Goal: Task Accomplishment & Management: Use online tool/utility

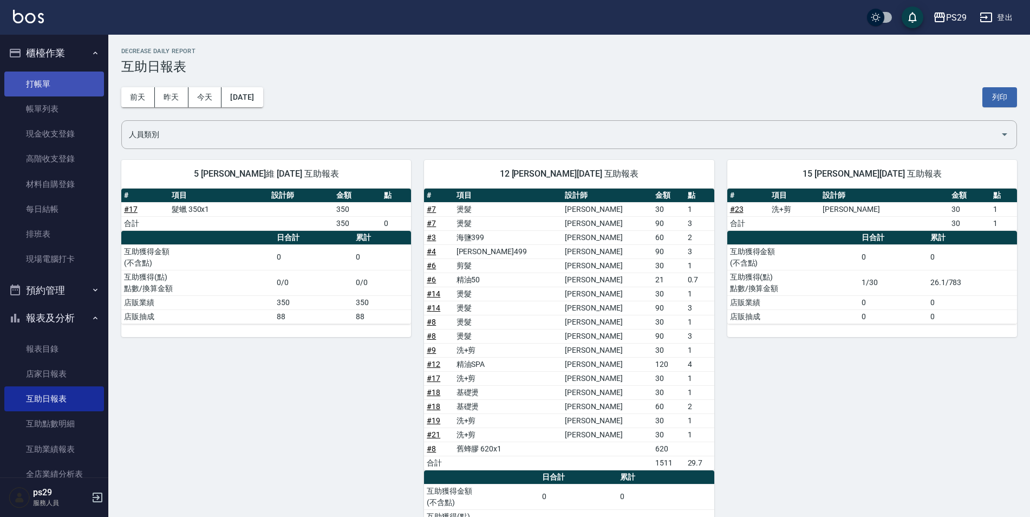
click at [69, 82] on link "打帳單" at bounding box center [54, 84] width 100 height 25
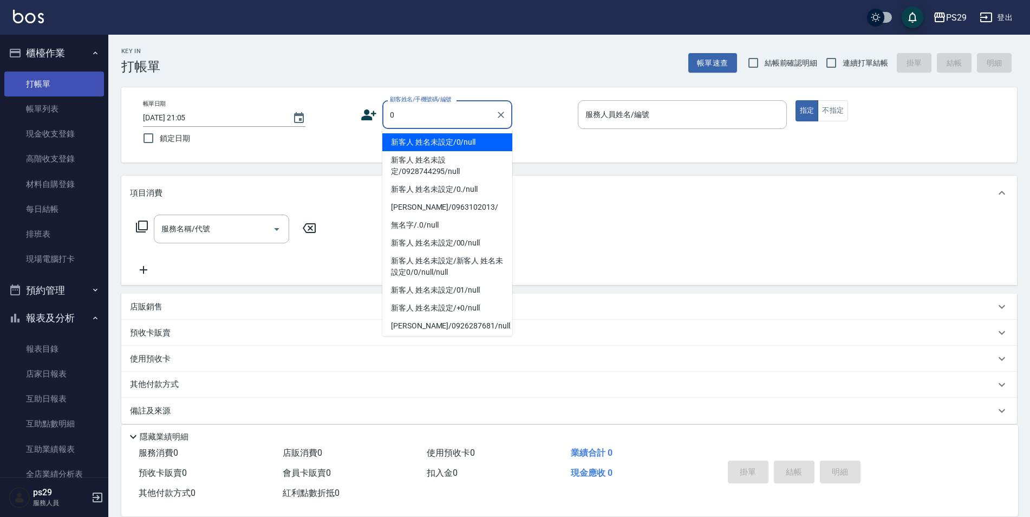
type input "新客人 姓名未設定/0/null"
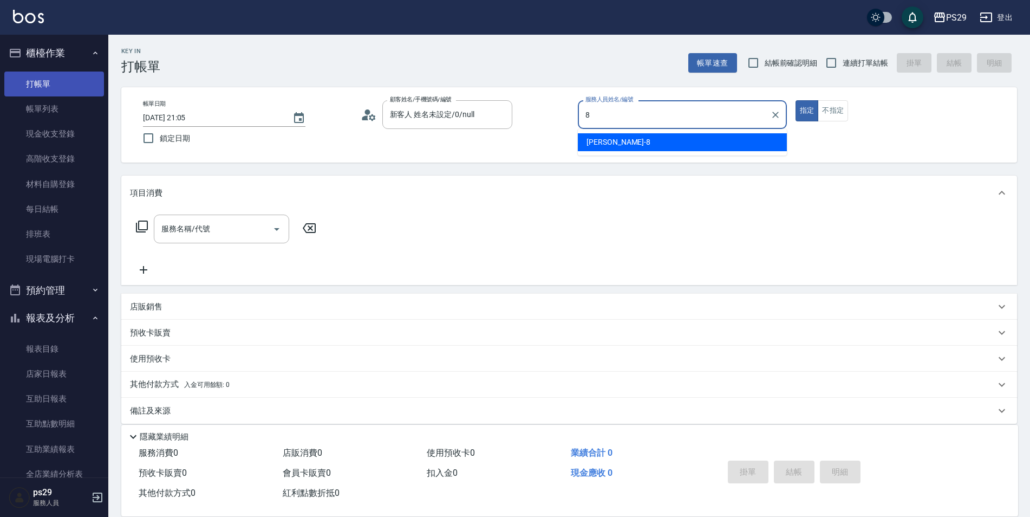
type input "[PERSON_NAME]-8"
type button "true"
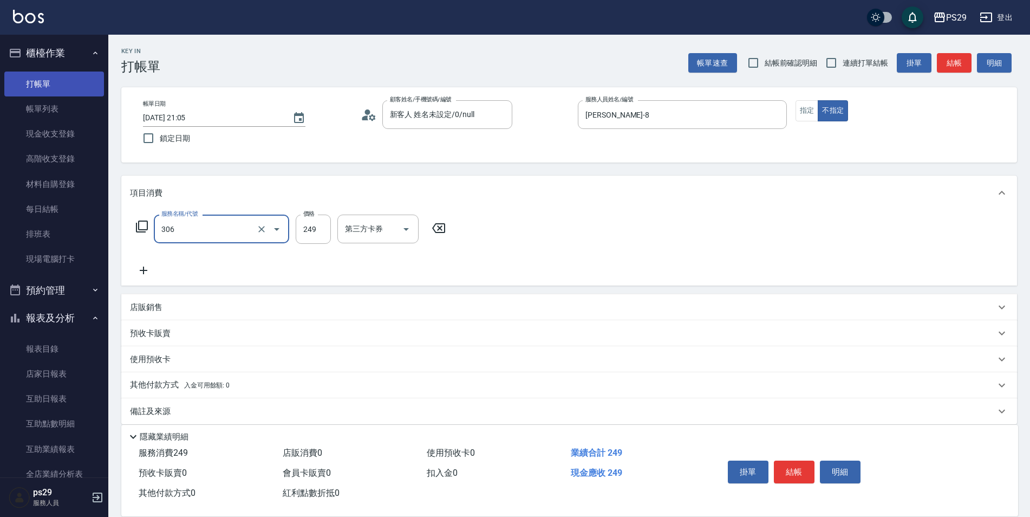
type input "剪髮(306)"
type input "249"
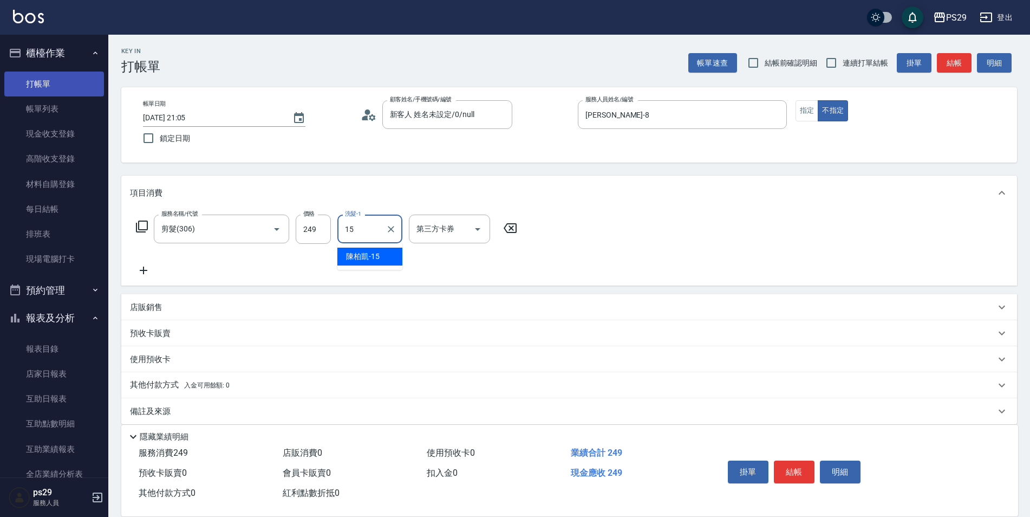
type input "[PERSON_NAME]-15"
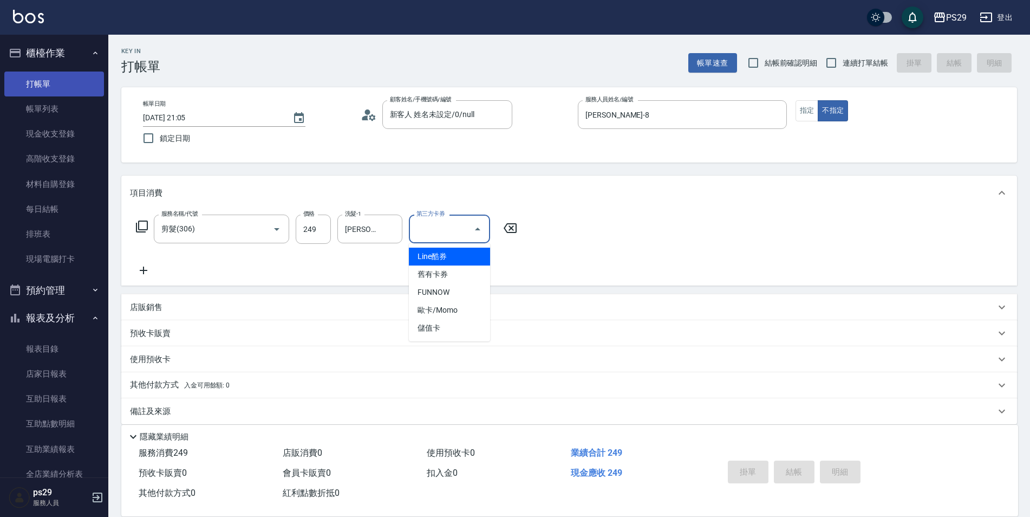
type input "Line酷券"
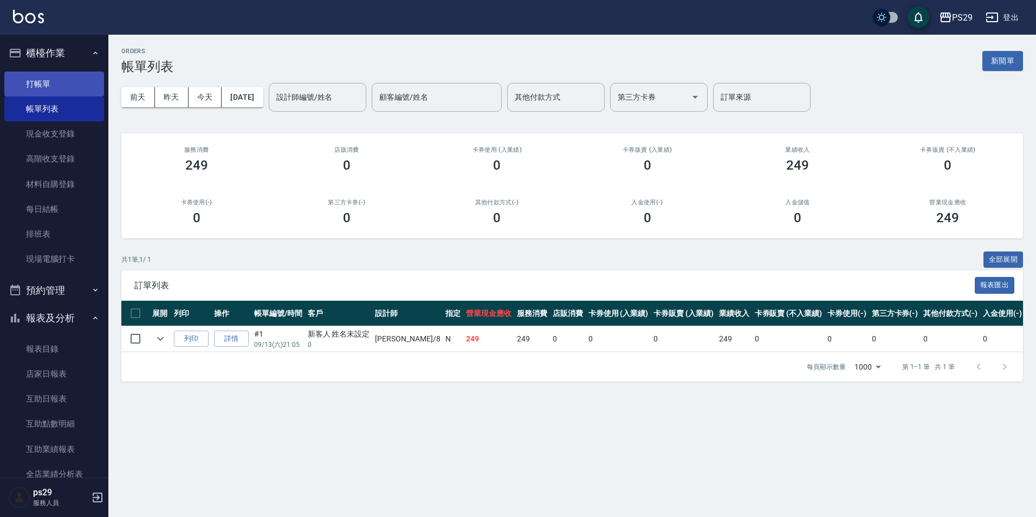
click at [69, 72] on link "打帳單" at bounding box center [54, 84] width 100 height 25
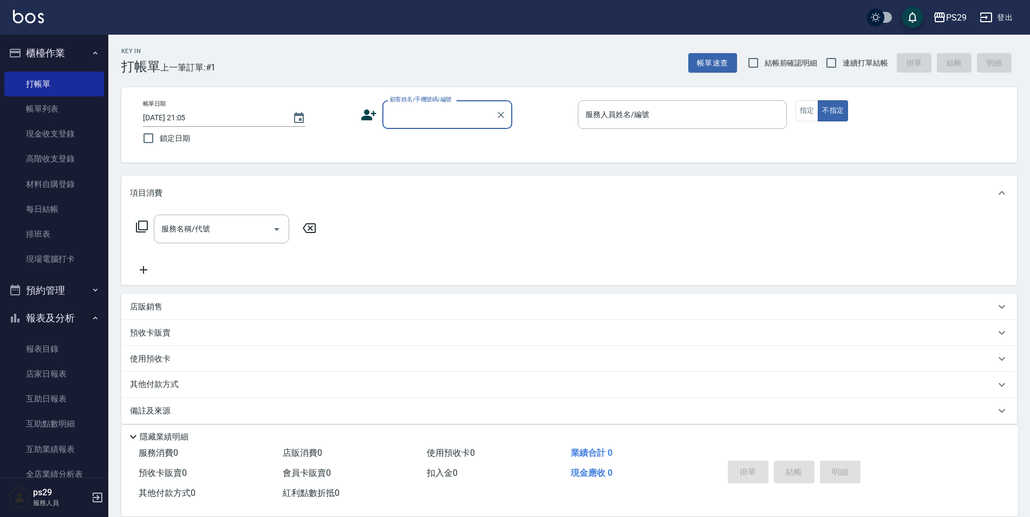
click at [164, 139] on span "鎖定日期" at bounding box center [175, 138] width 30 height 11
click at [160, 139] on input "鎖定日期" at bounding box center [148, 138] width 23 height 23
checkbox input "true"
click at [845, 58] on span "連續打單結帳" at bounding box center [866, 62] width 46 height 11
click at [843, 58] on input "連續打單結帳" at bounding box center [831, 62] width 23 height 23
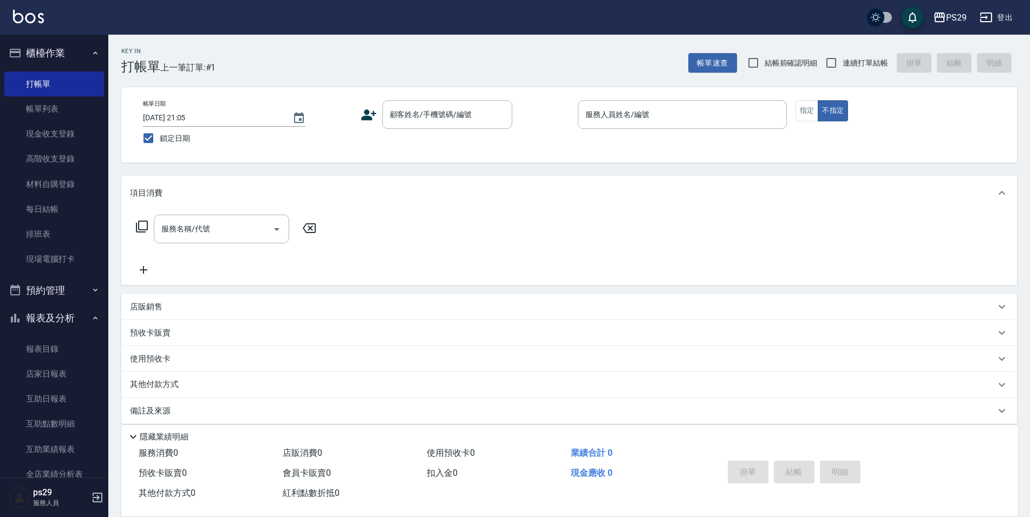
checkbox input "true"
click at [451, 115] on input "顧客姓名/手機號碼/編號" at bounding box center [439, 114] width 104 height 19
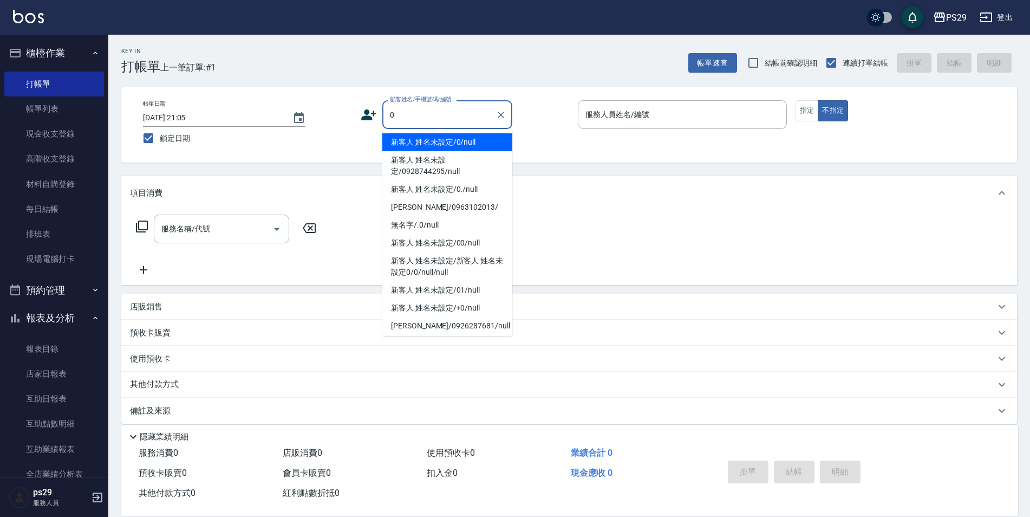
type input "新客人 姓名未設定/0/null"
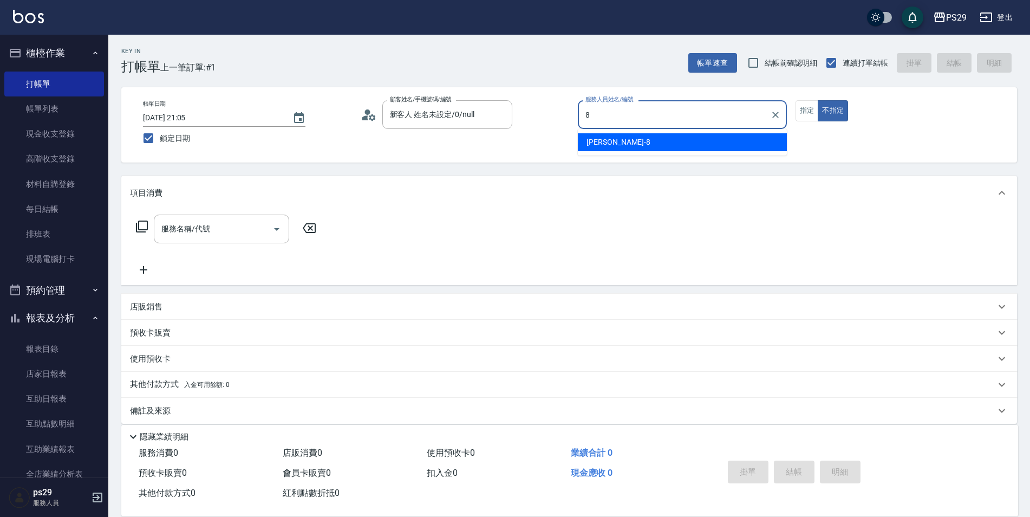
type input "[PERSON_NAME]-8"
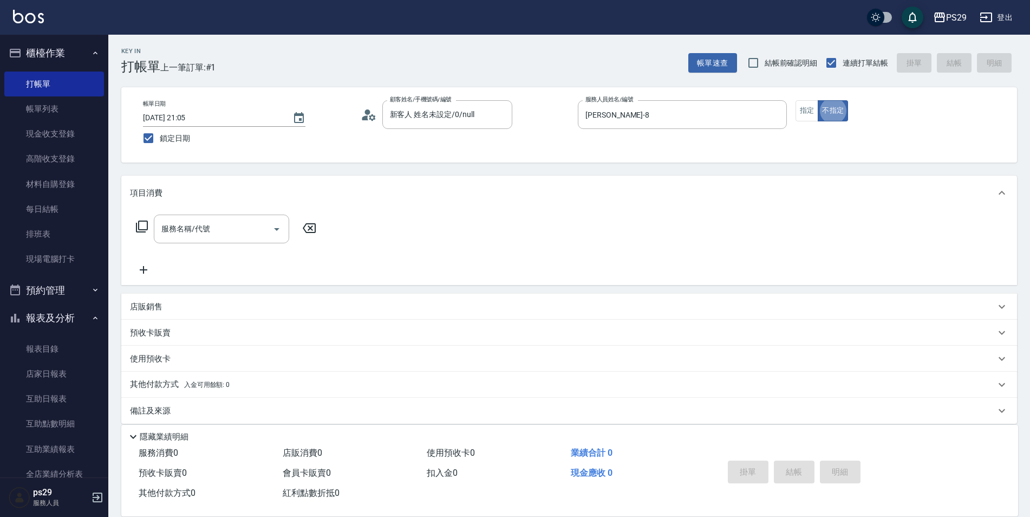
type button "false"
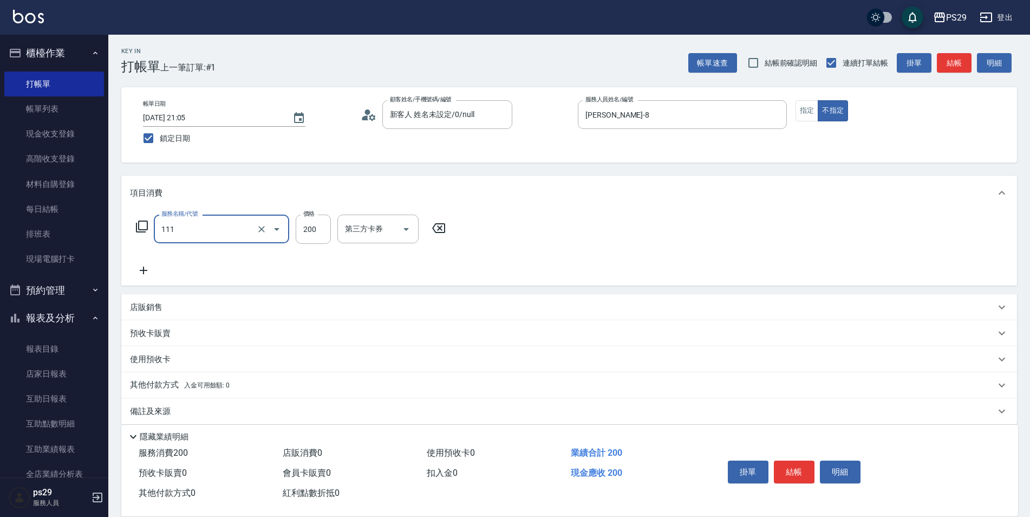
type input "200(111)"
type input "吳畇蓁-23"
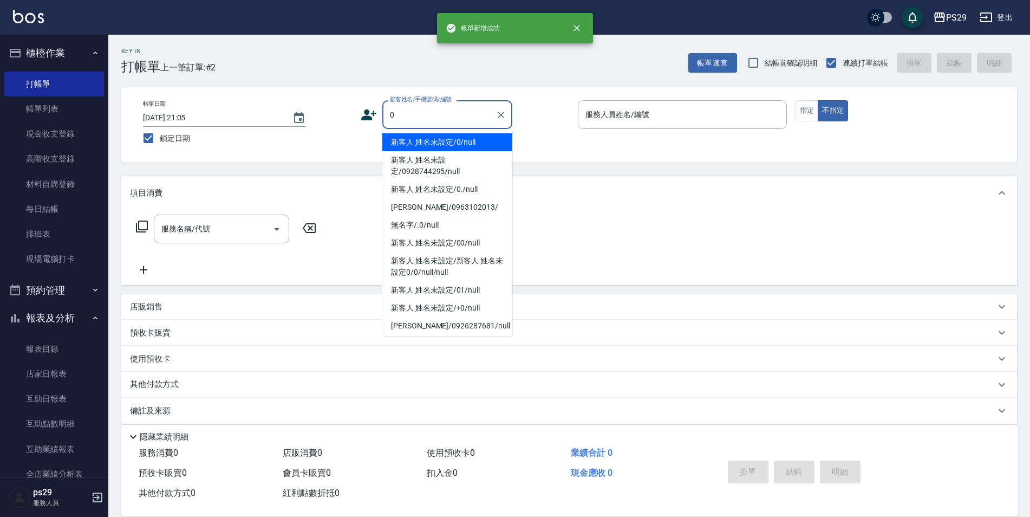
type input "新客人 姓名未設定/0/null"
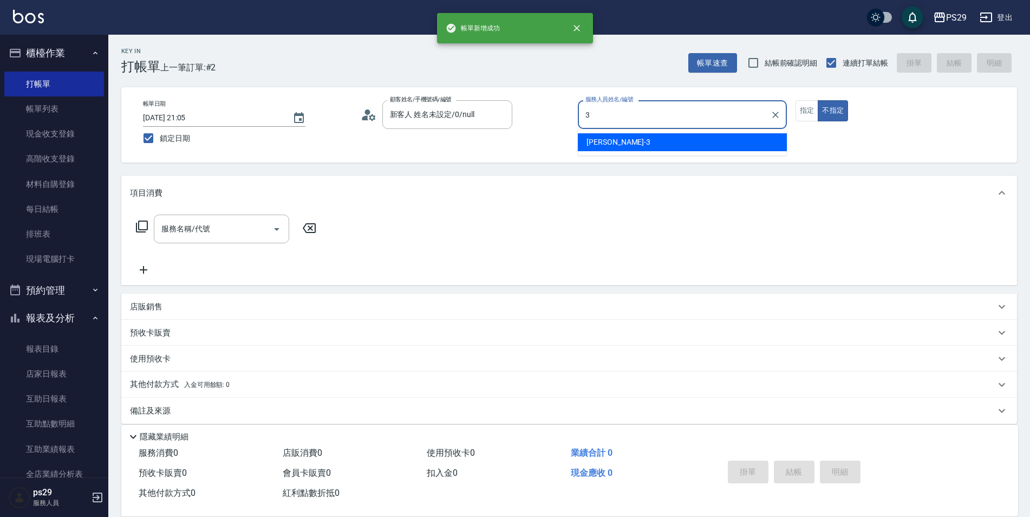
type input "[PERSON_NAME]-3"
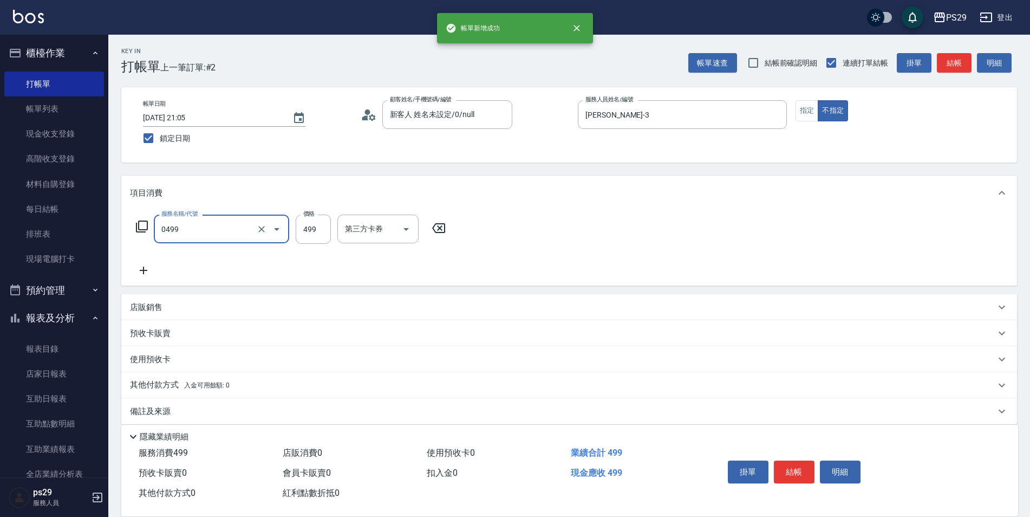
type input "[PERSON_NAME]499(0499)"
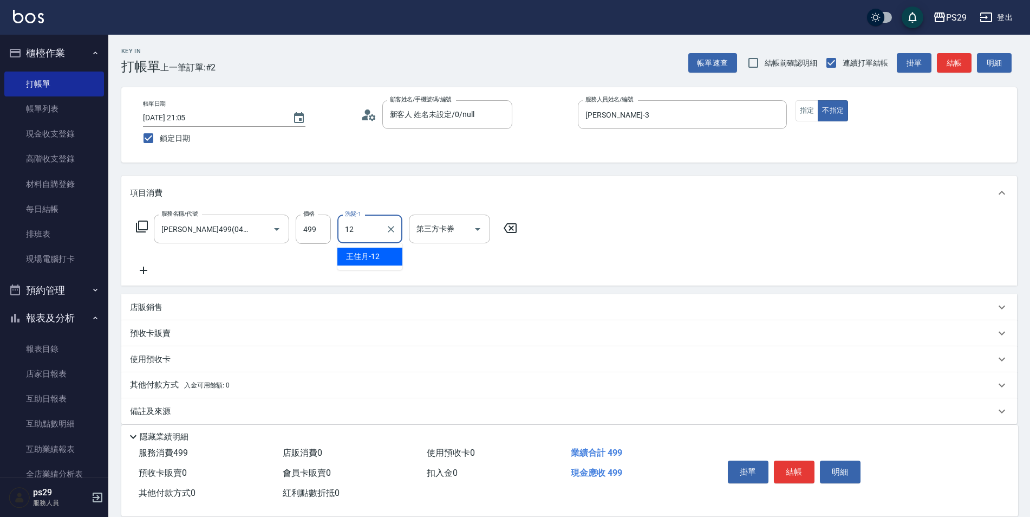
type input "[PERSON_NAME]-12"
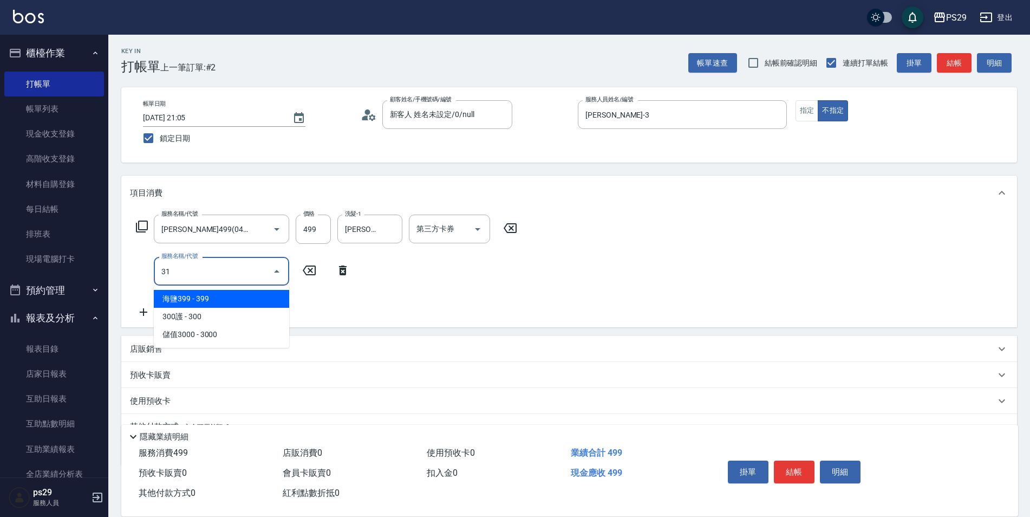
type input "310"
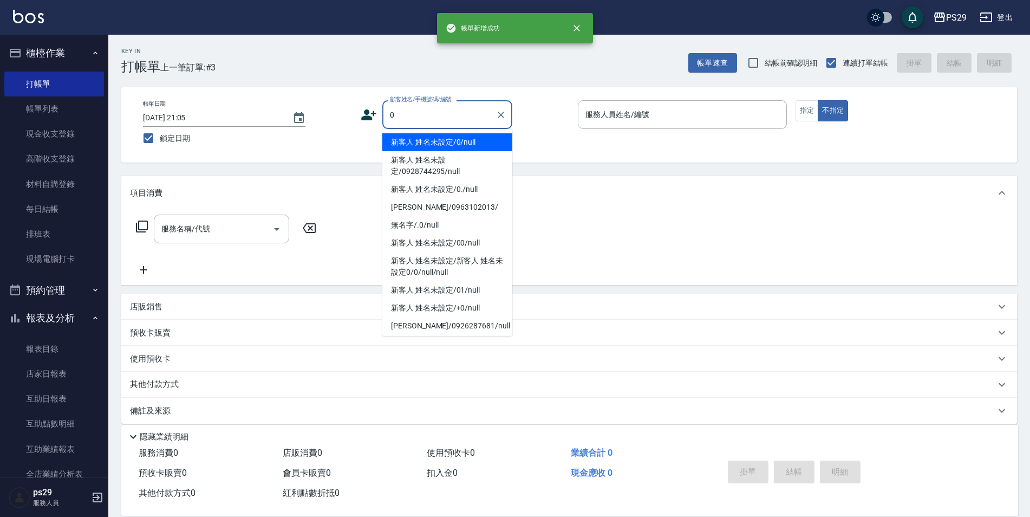
type input "新客人 姓名未設定/0/null"
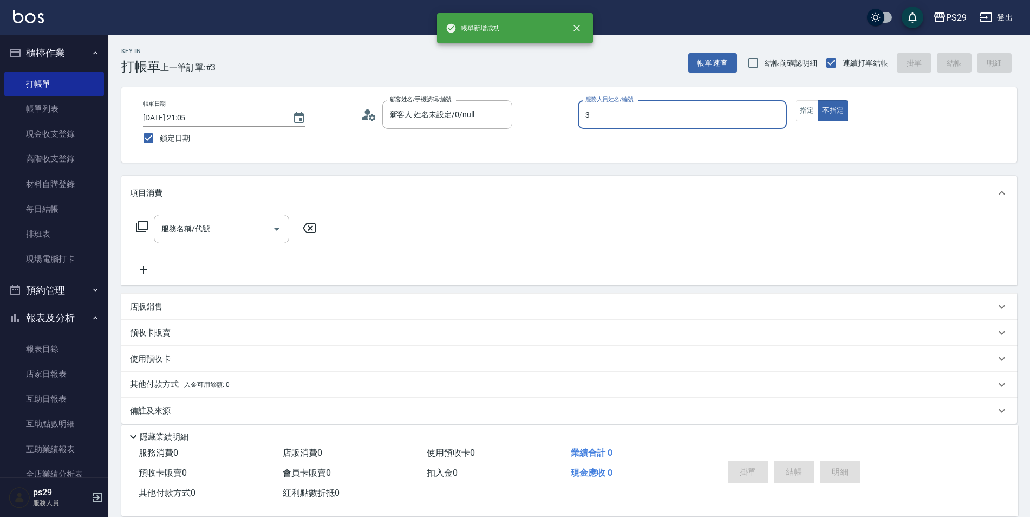
type input "[PERSON_NAME]-3"
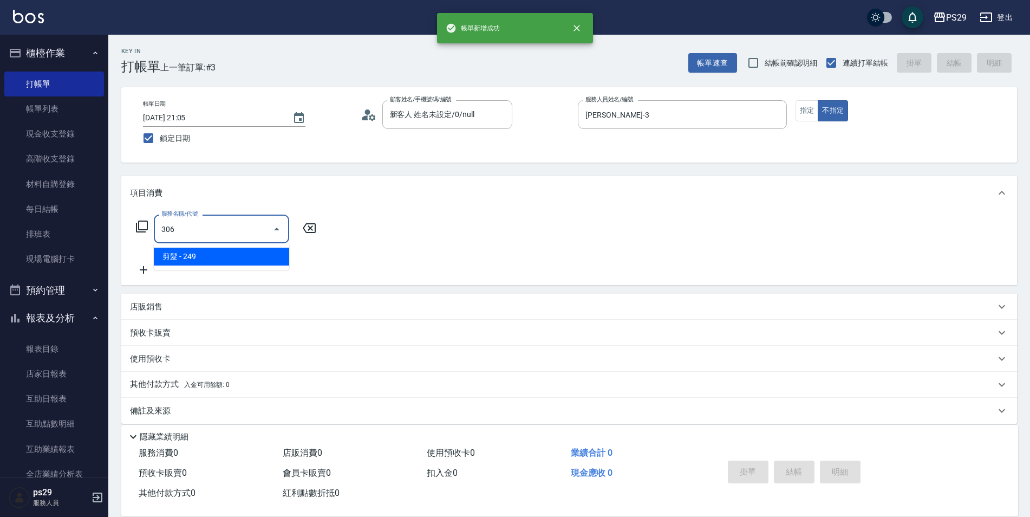
type input "剪髮(306)"
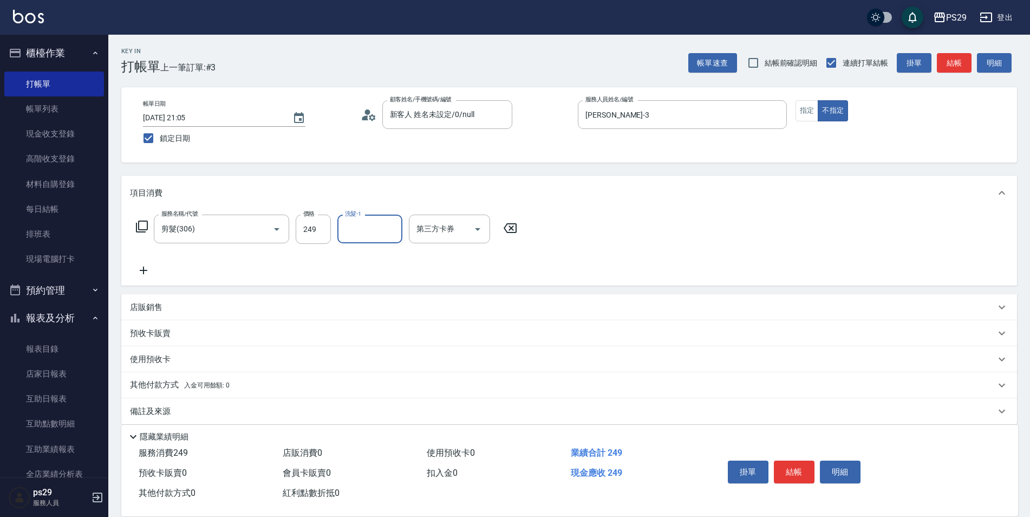
type input "2"
type input "[PERSON_NAME]-15"
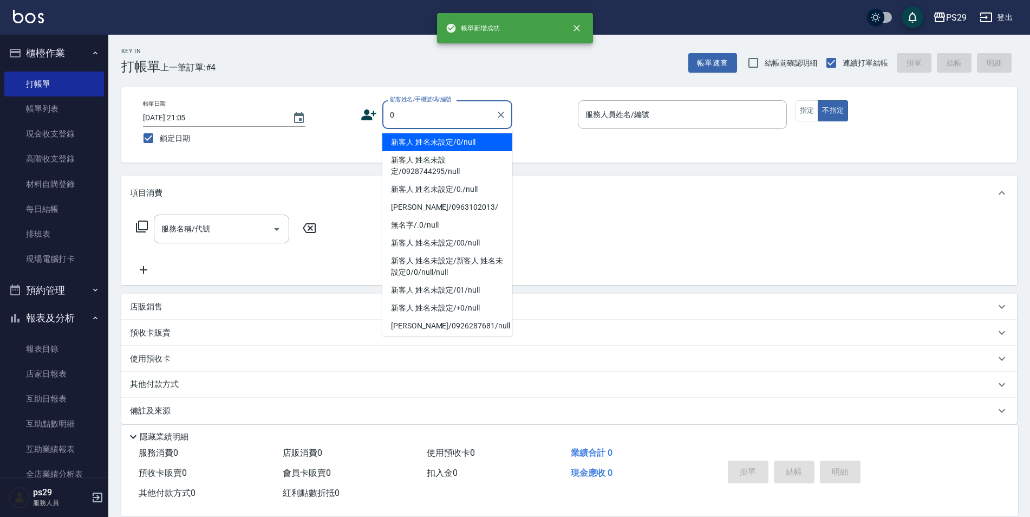
type input "新客人 姓名未設定/0/null"
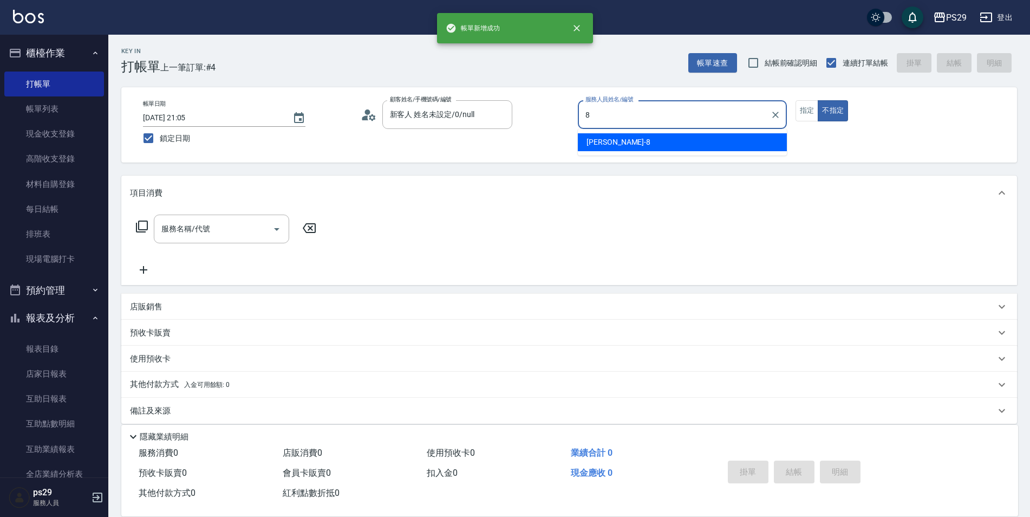
type input "[PERSON_NAME]-8"
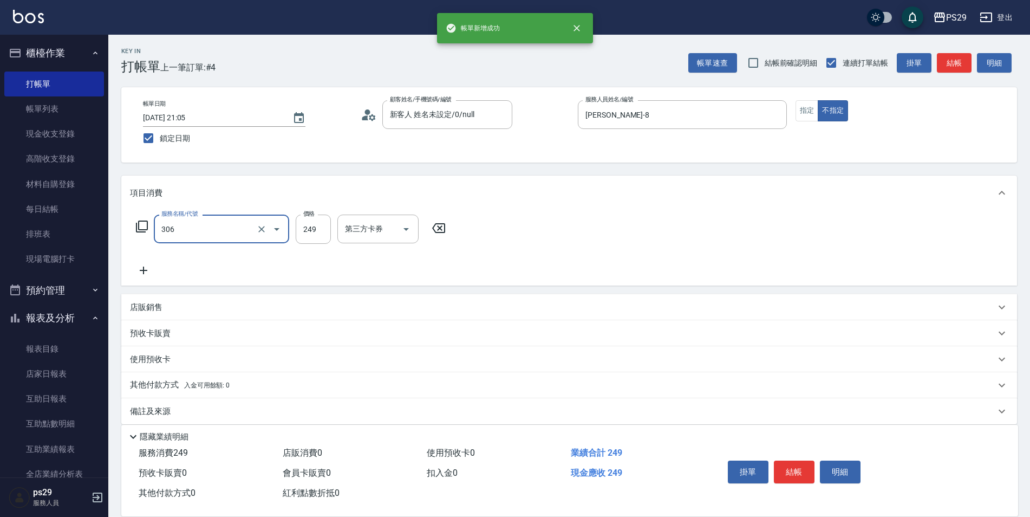
type input "剪髮(306)"
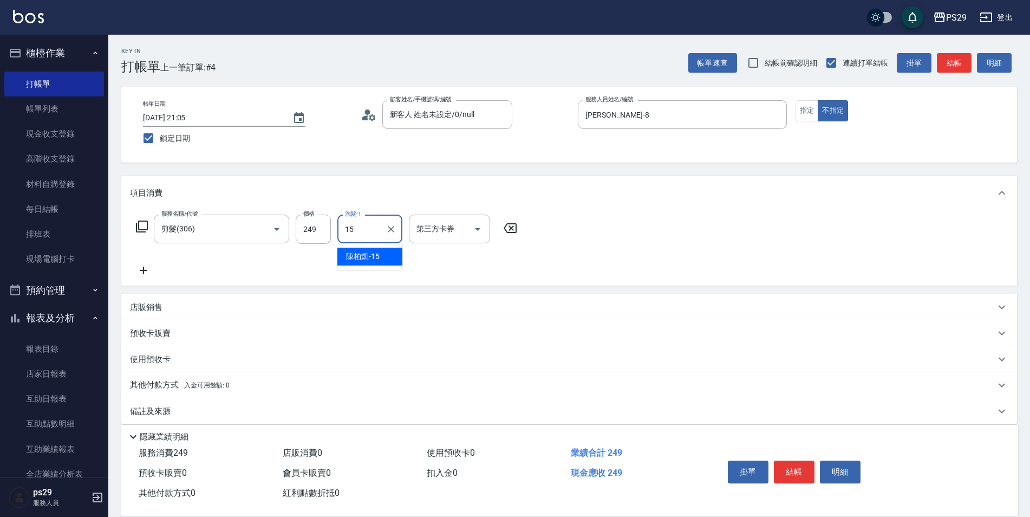
type input "[PERSON_NAME]-15"
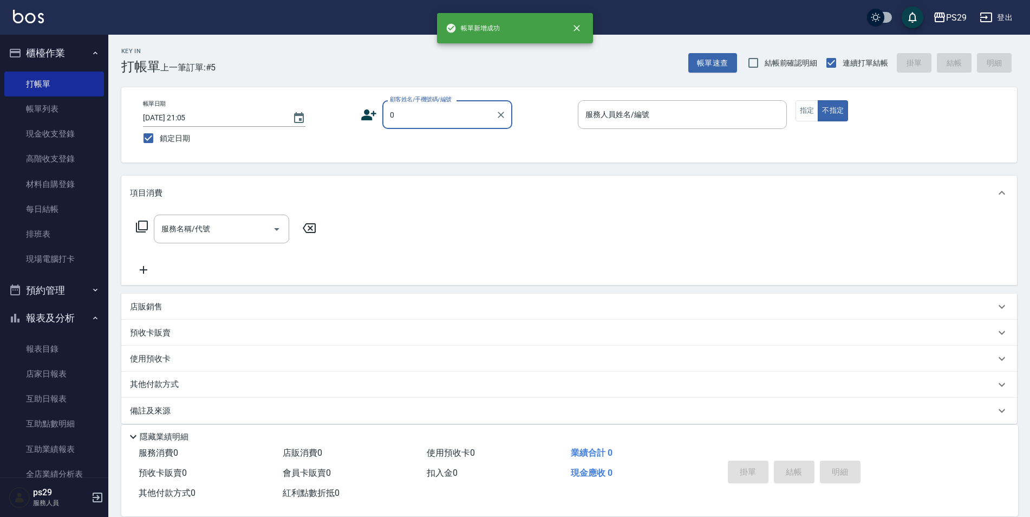
type input "新客人 姓名未設定/0/null"
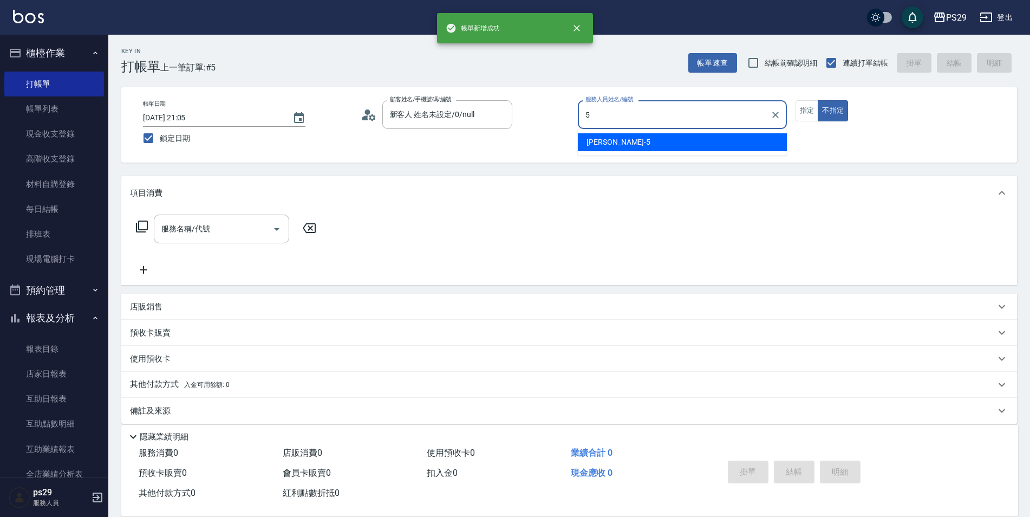
type input "[PERSON_NAME]維-5"
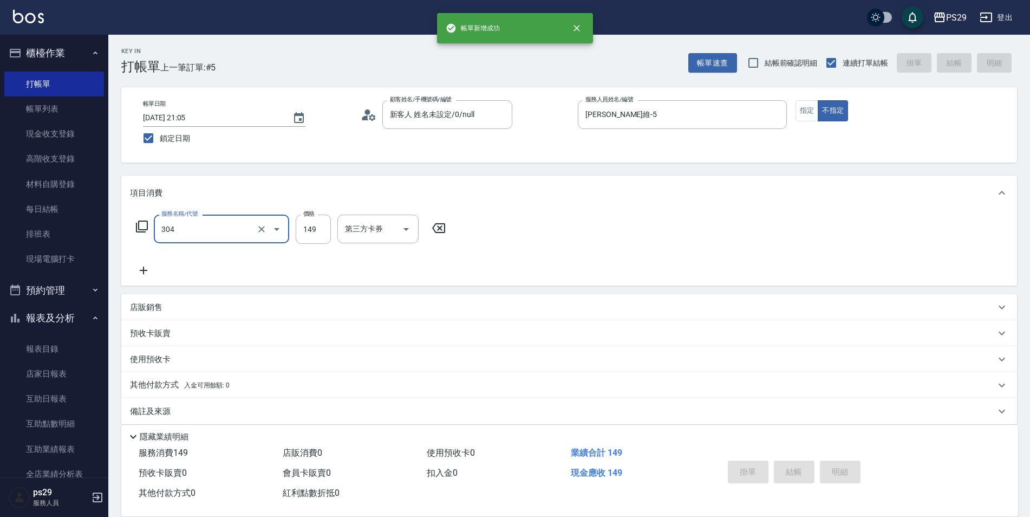
type input "304"
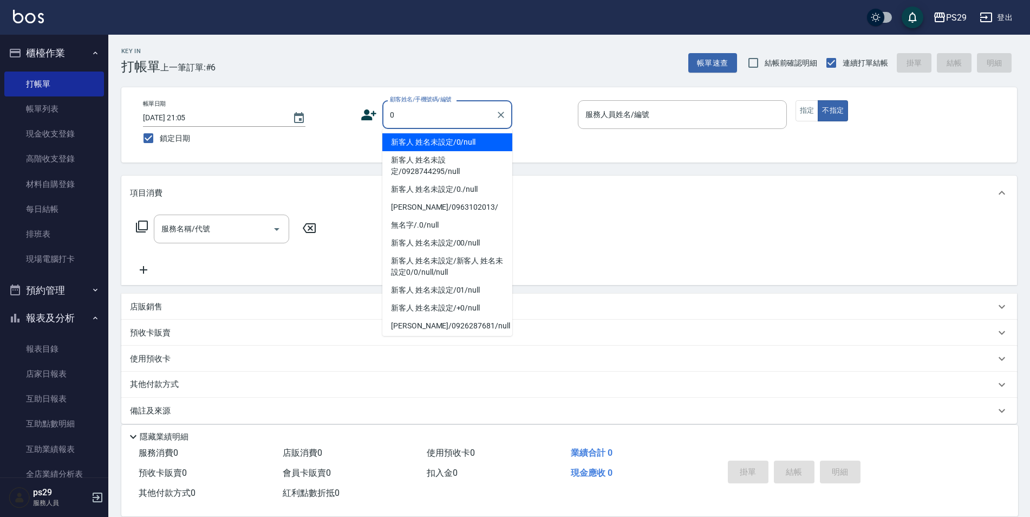
type input "新客人 姓名未設定/0/null"
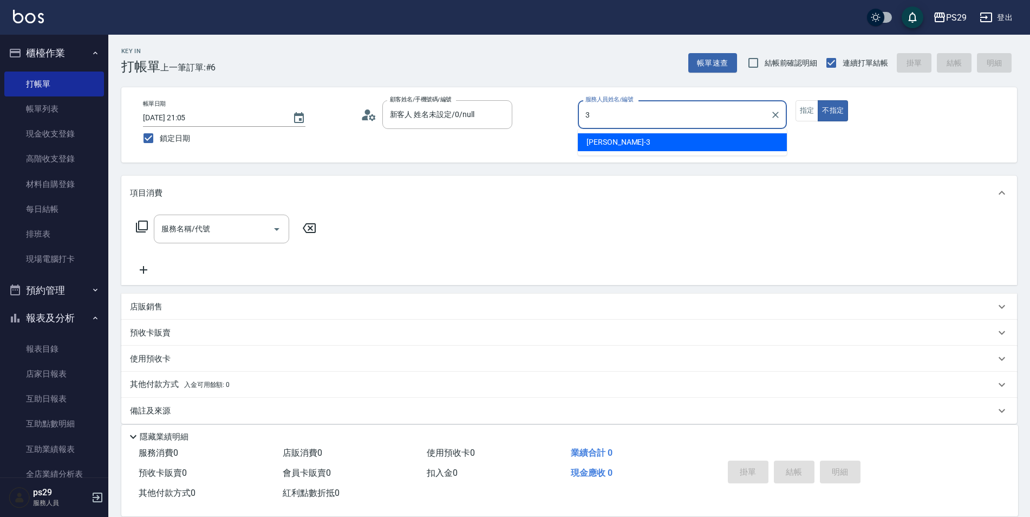
type input "[PERSON_NAME]-3"
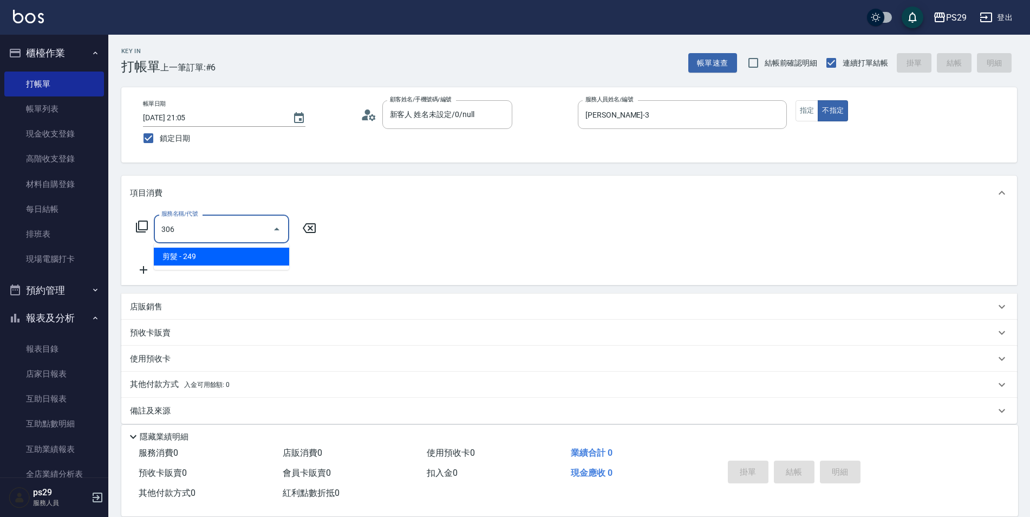
type input "剪髮(306)"
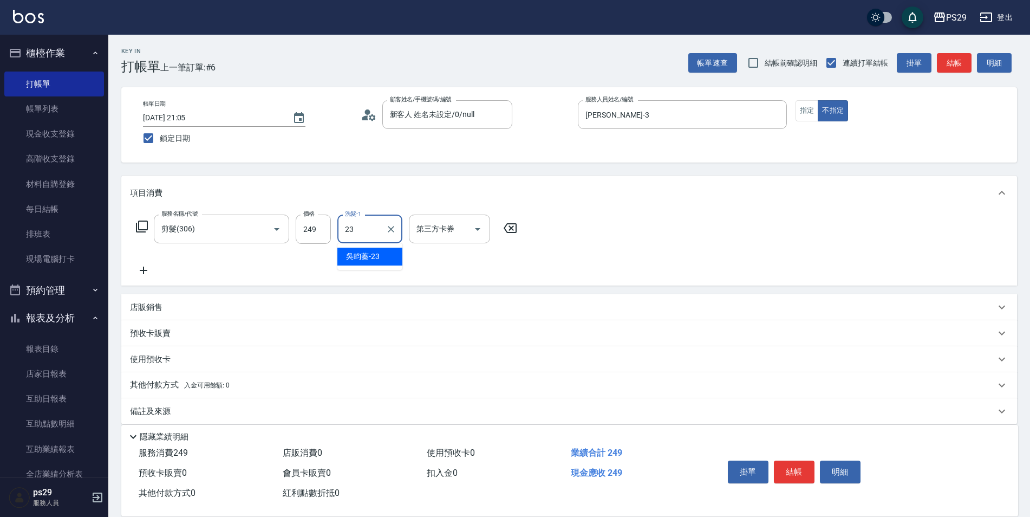
type input "吳畇蓁-23"
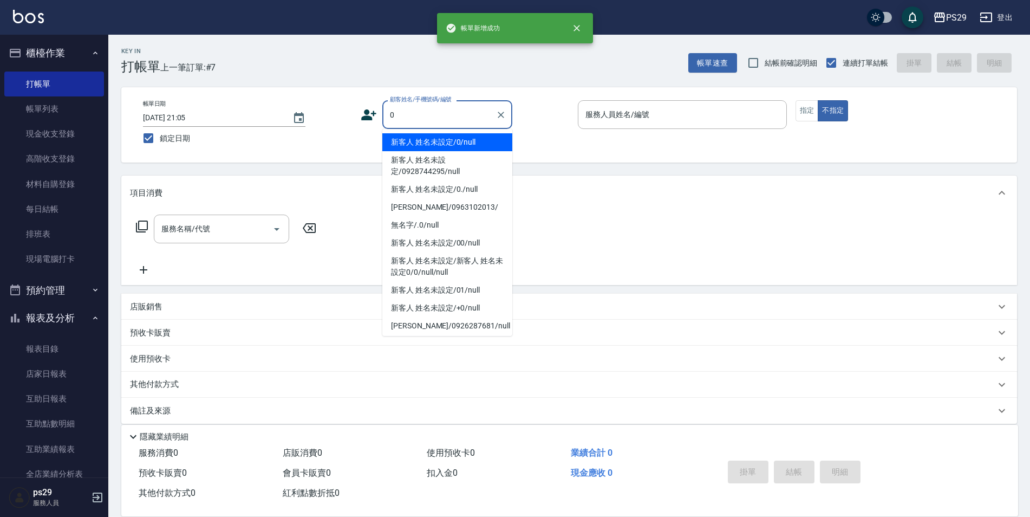
type input "新客人 姓名未設定/0/null"
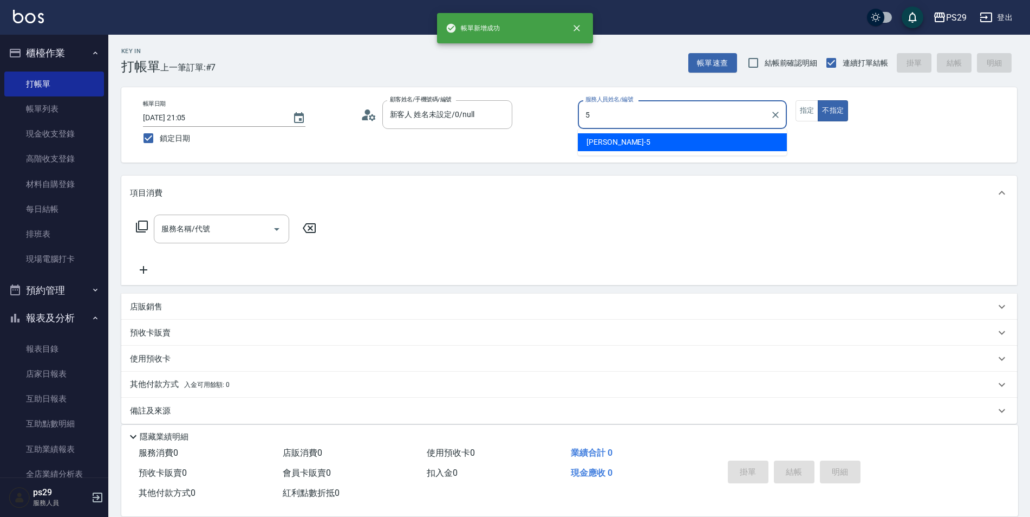
type input "[PERSON_NAME]維-5"
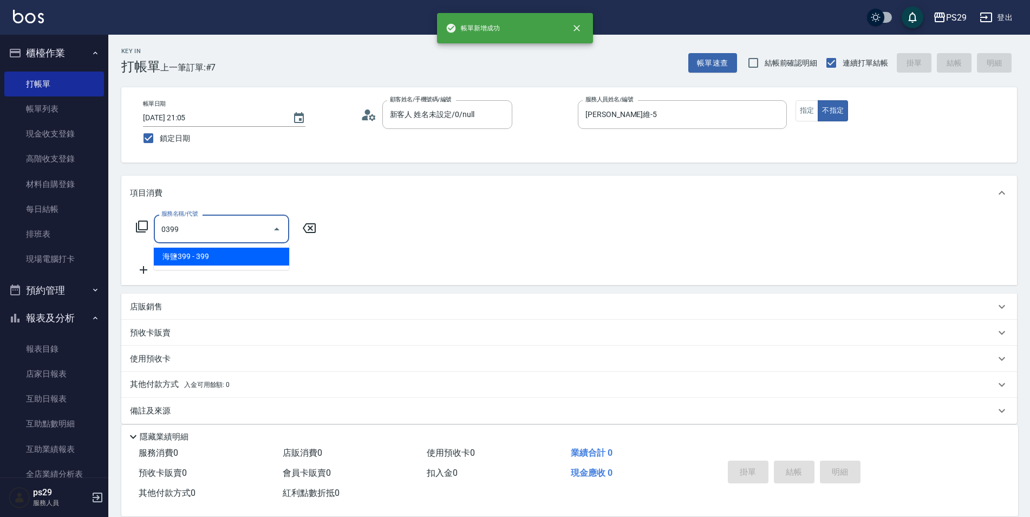
type input "海鹽399(0399)"
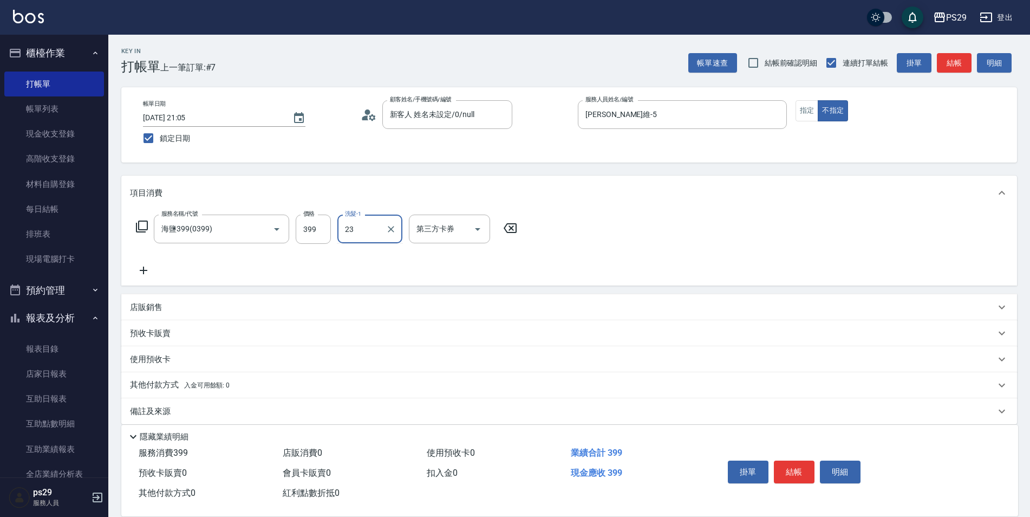
type input "吳畇蓁-23"
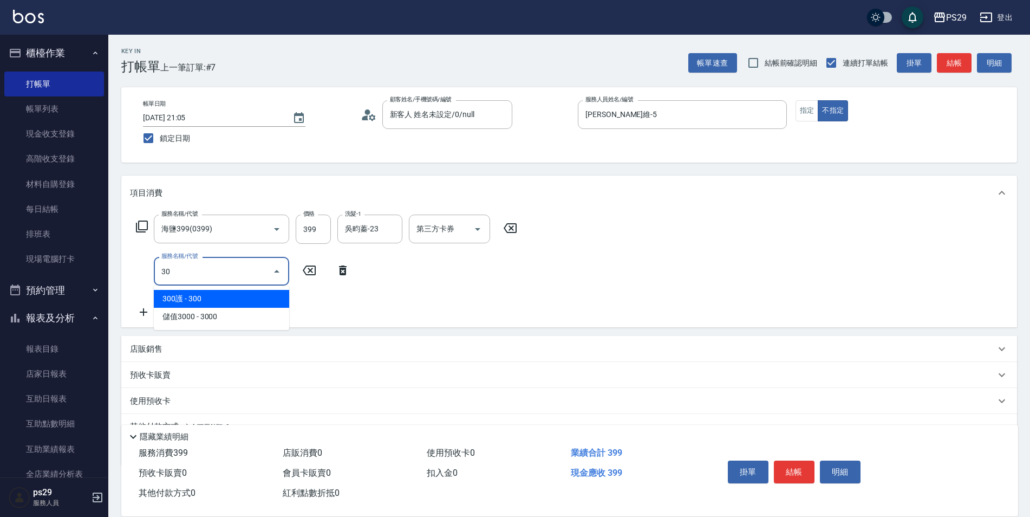
type input "304"
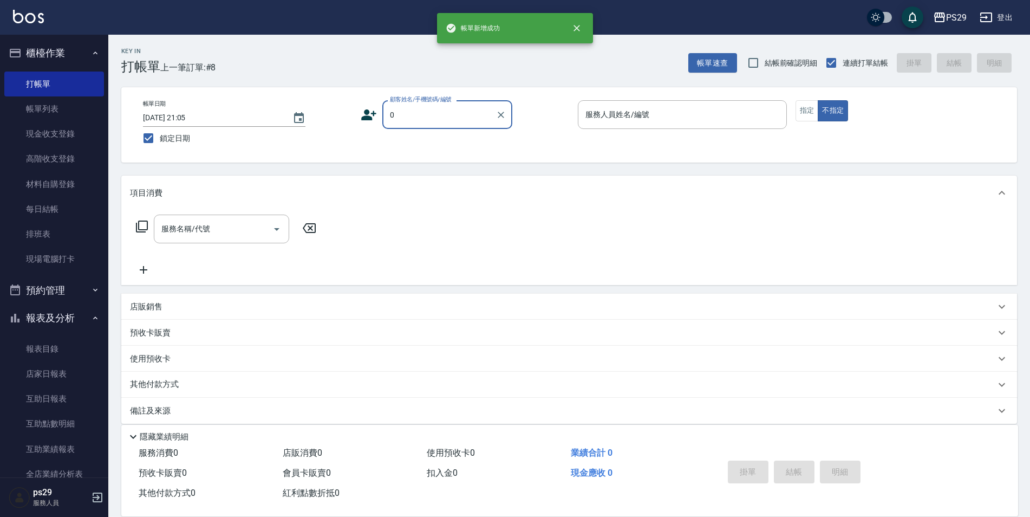
type input "新客人 姓名未設定/0/null"
type input "[PERSON_NAME]-3"
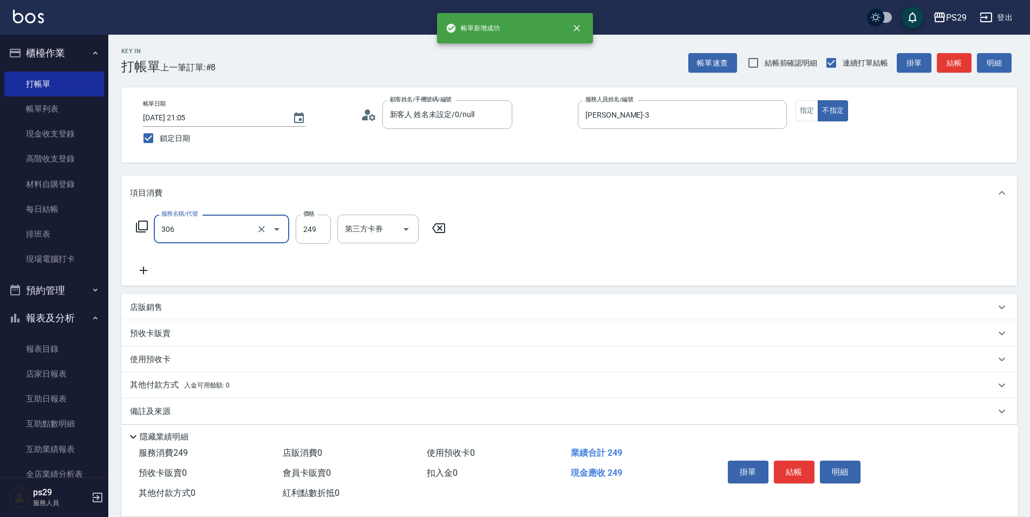
type input "剪髮(306)"
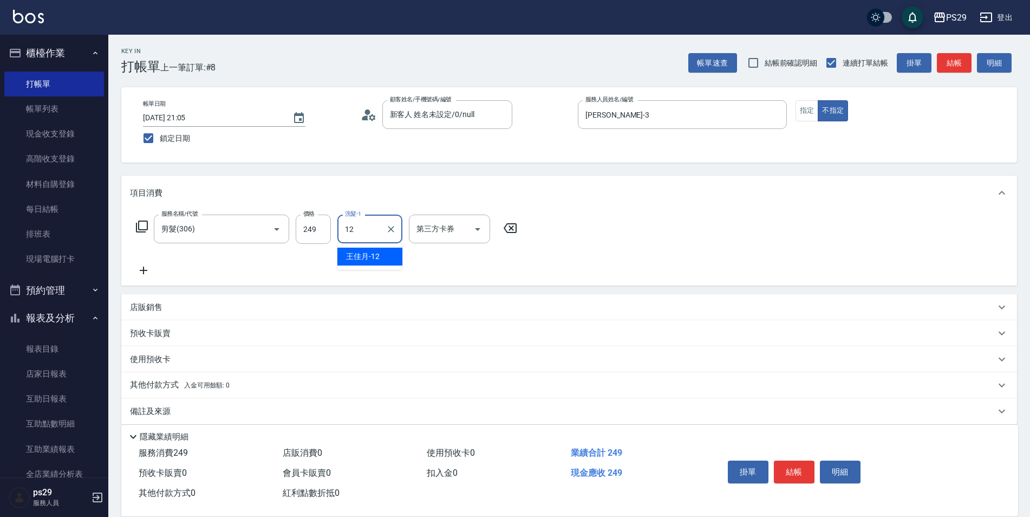
type input "[PERSON_NAME]-12"
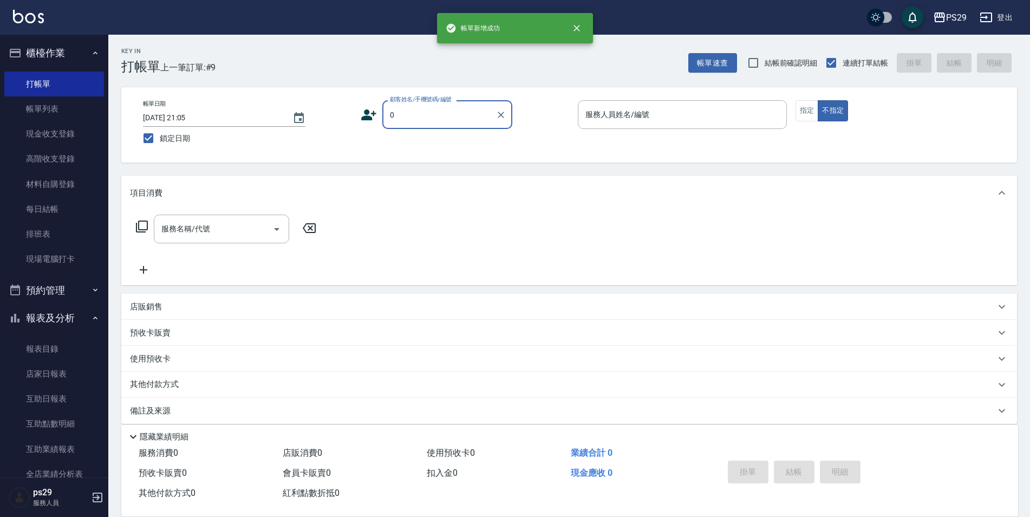
type input "新客人 姓名未設定/0/null"
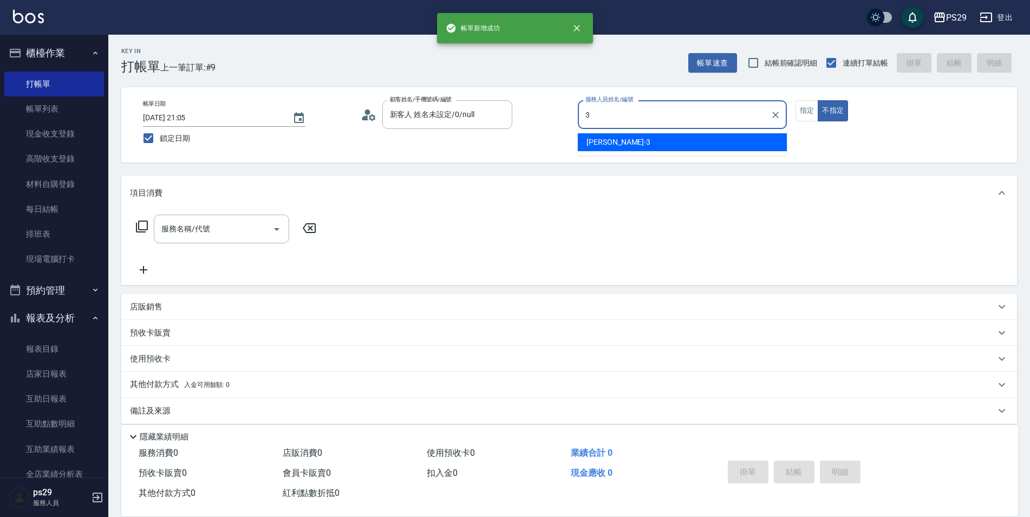
type input "[PERSON_NAME]-3"
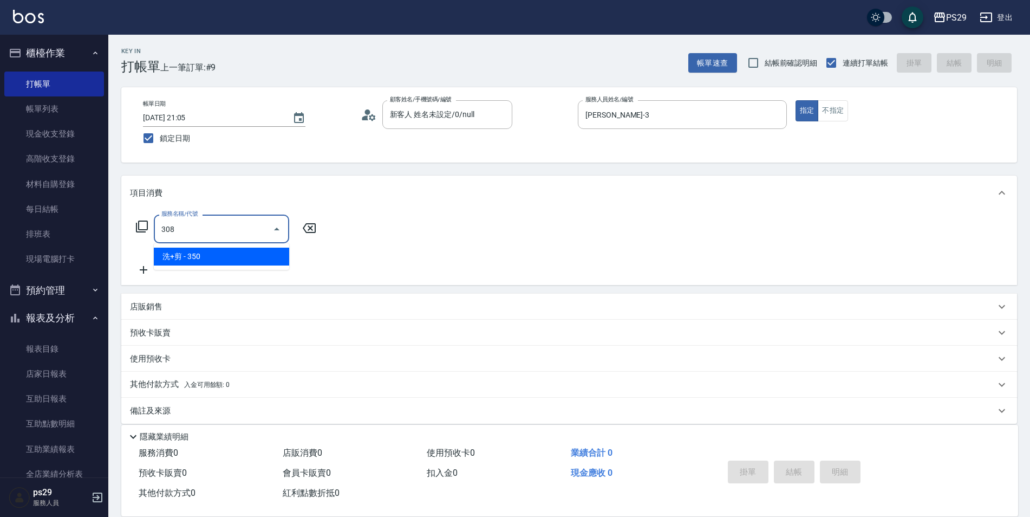
type input "洗+剪(308)"
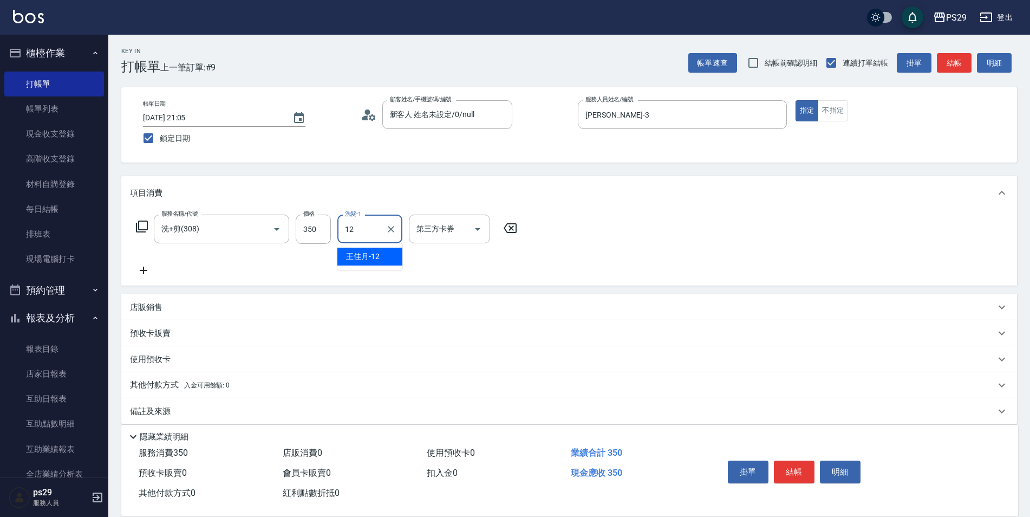
type input "[PERSON_NAME]-12"
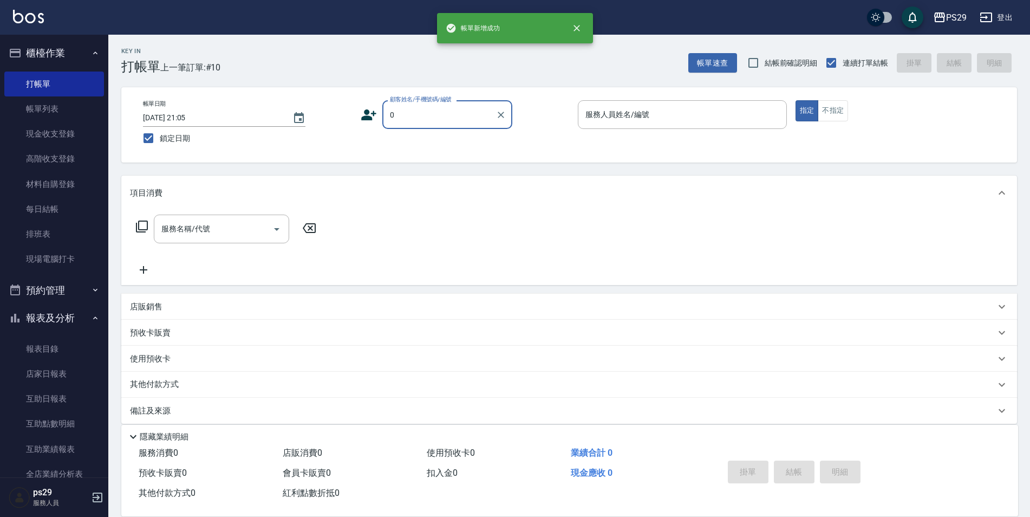
type input "新客人 姓名未設定/0/null"
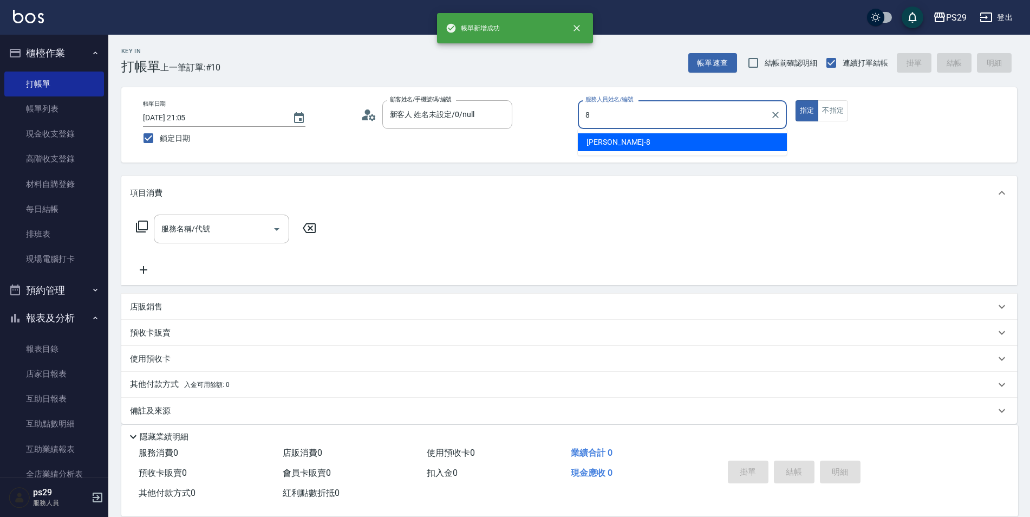
type input "[PERSON_NAME]-8"
type button "true"
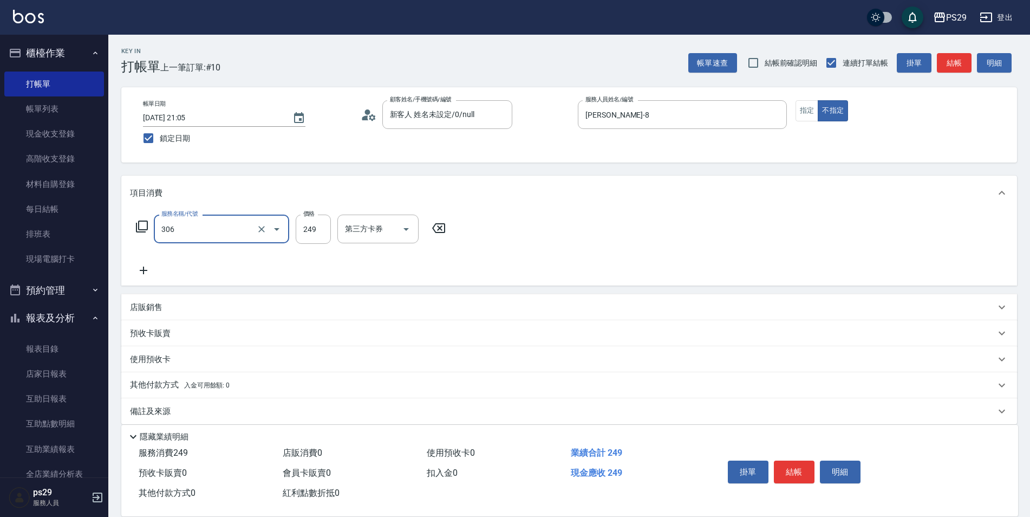
type input "剪髮(306)"
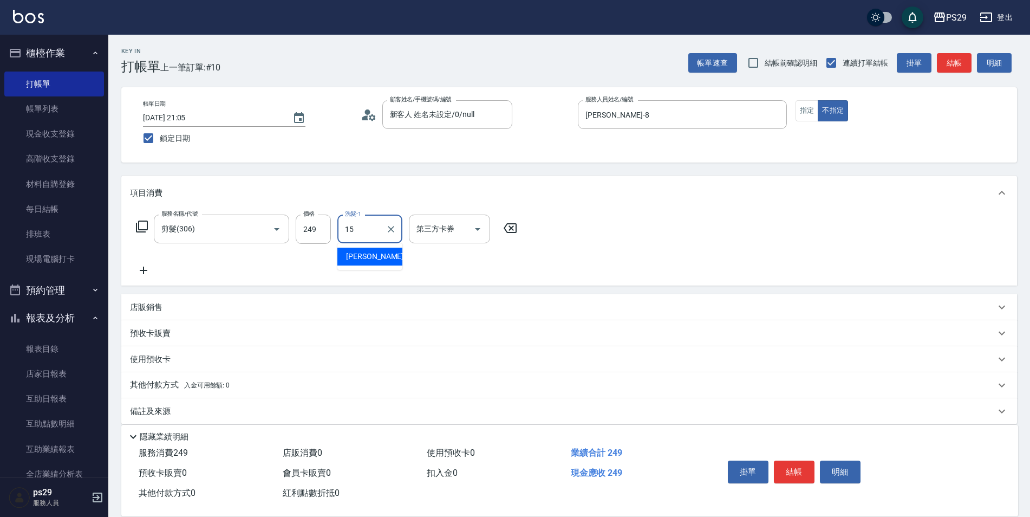
type input "[PERSON_NAME]-15"
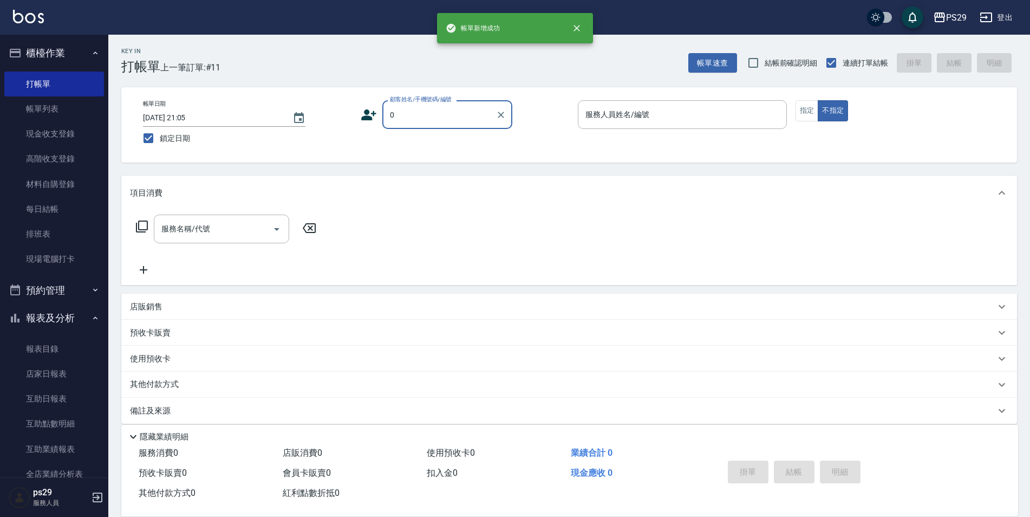
type input "新客人 姓名未設定/0/null"
type input "[PERSON_NAME]-3"
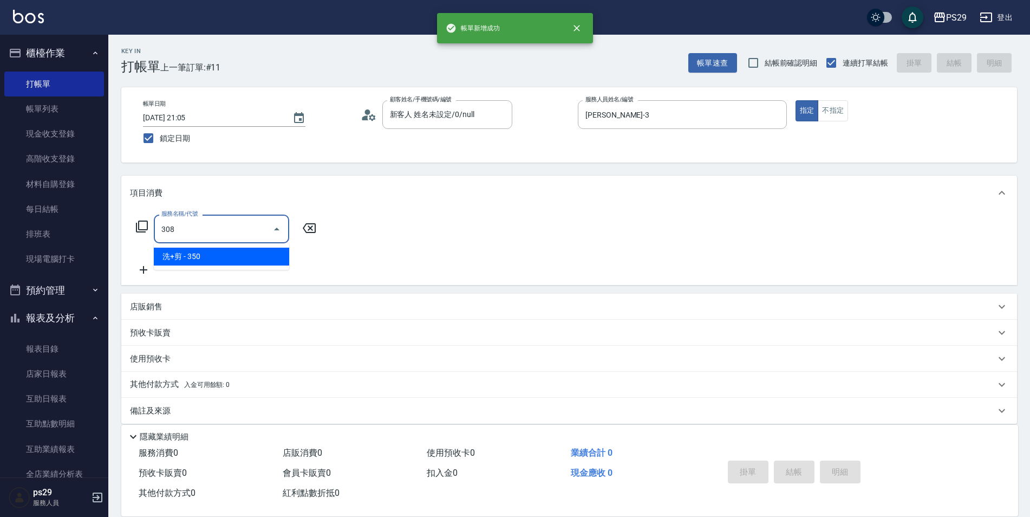
type input "洗+剪(308)"
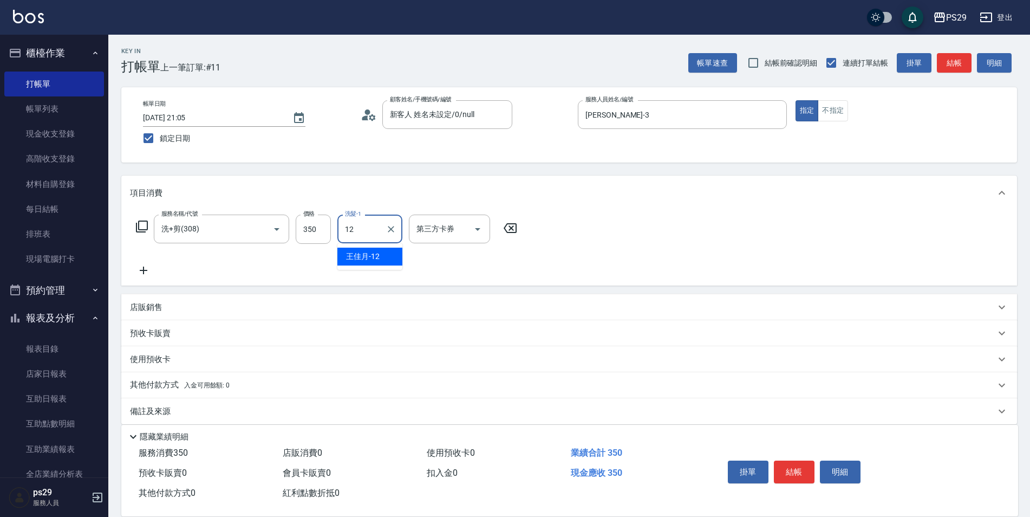
type input "[PERSON_NAME]-12"
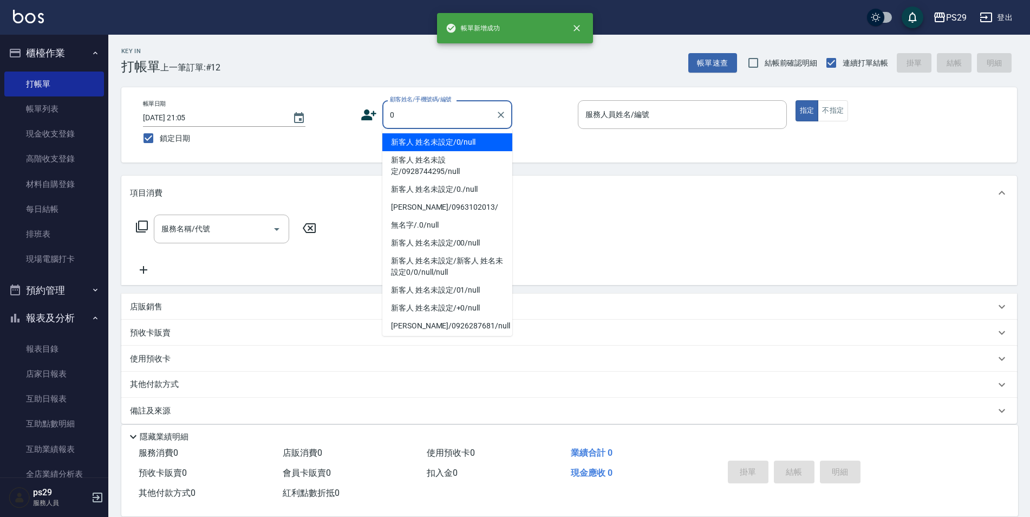
type input "新客人 姓名未設定/0/null"
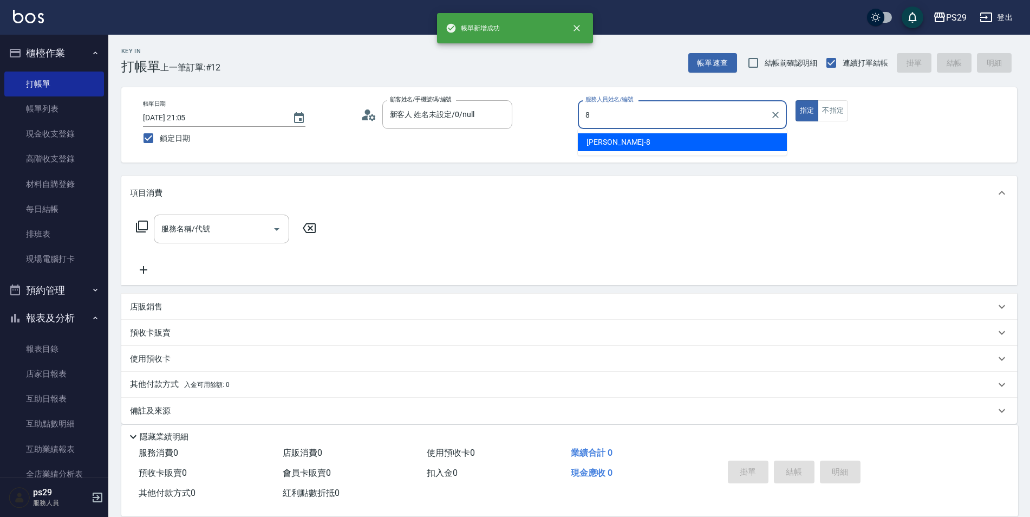
type input "[PERSON_NAME]-8"
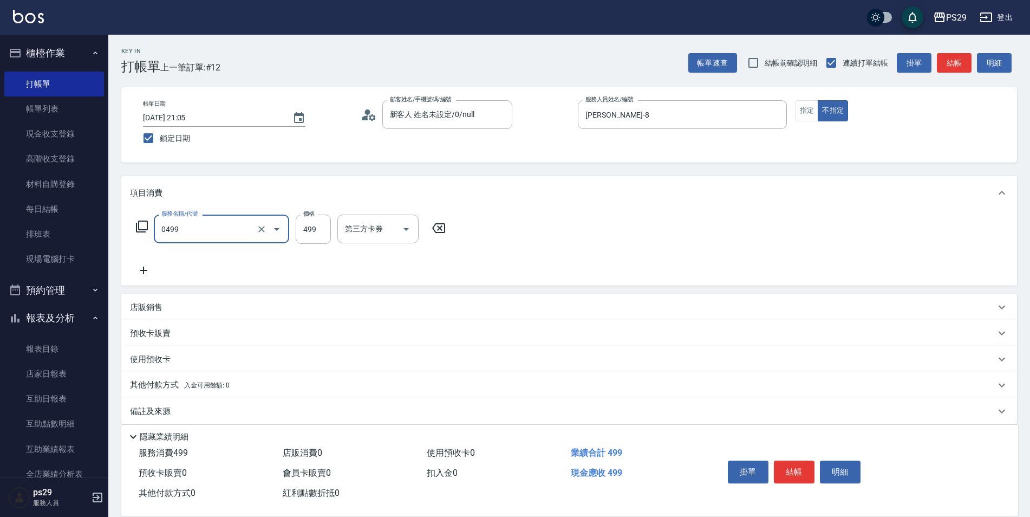
type input "[PERSON_NAME]499(0499)"
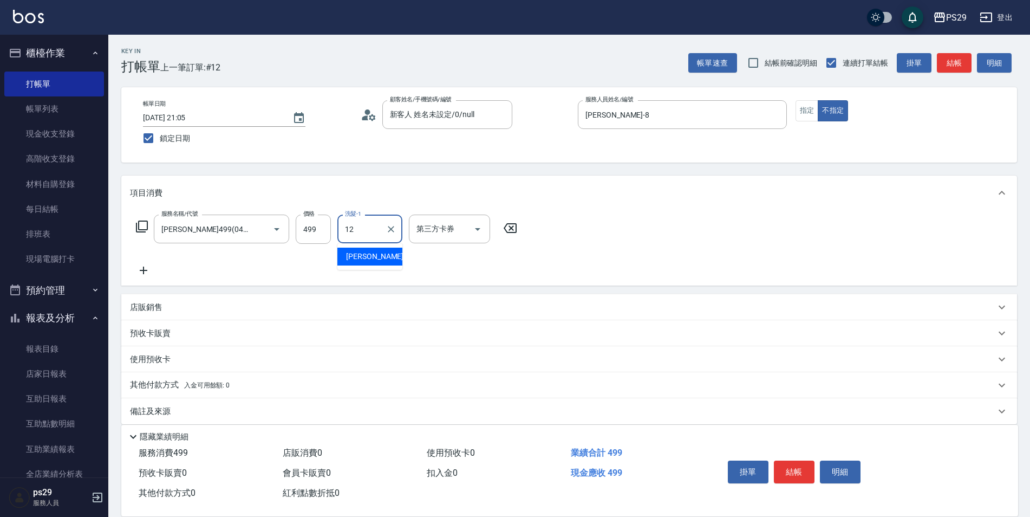
type input "[PERSON_NAME]-12"
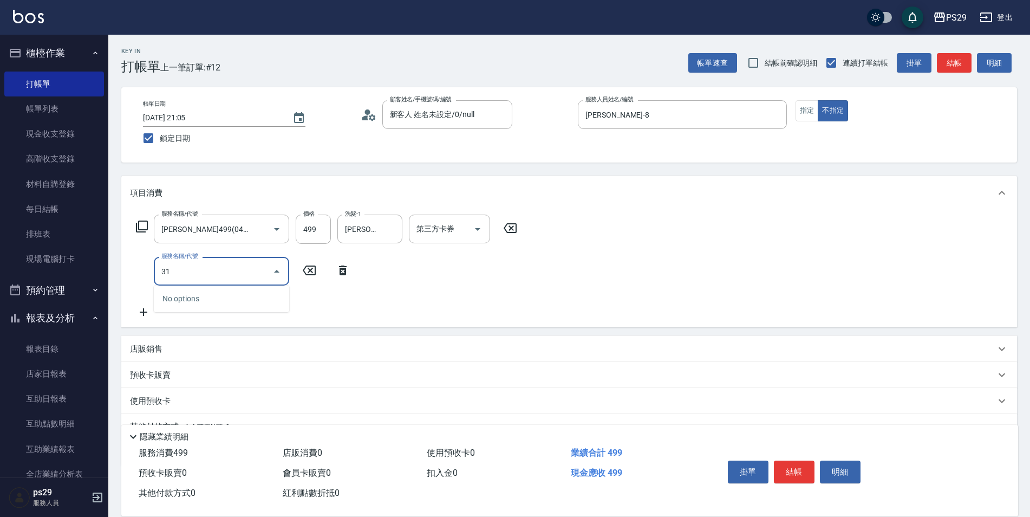
type input "310"
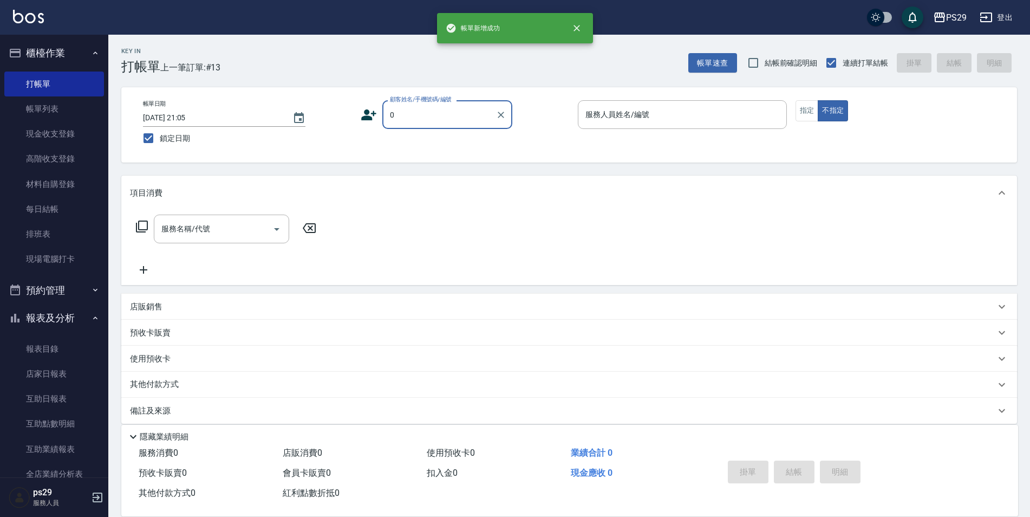
type input "新客人 姓名未設定/0/null"
type input "[PERSON_NAME]維-5"
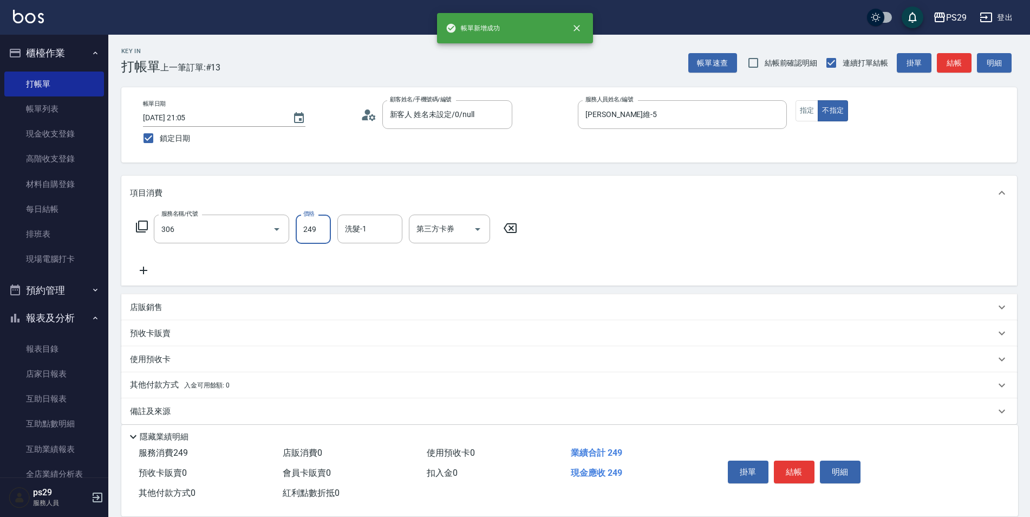
type input "剪髮(306)"
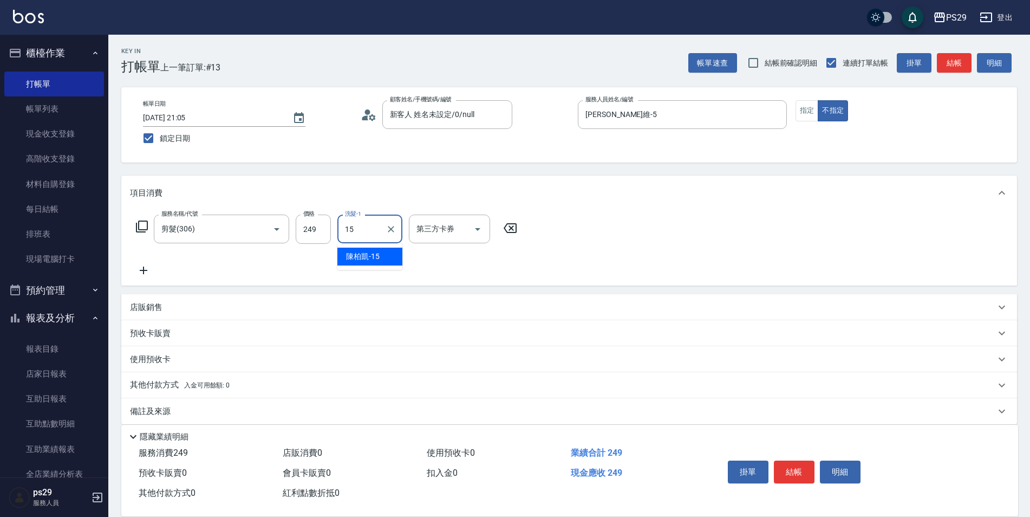
type input "[PERSON_NAME]-15"
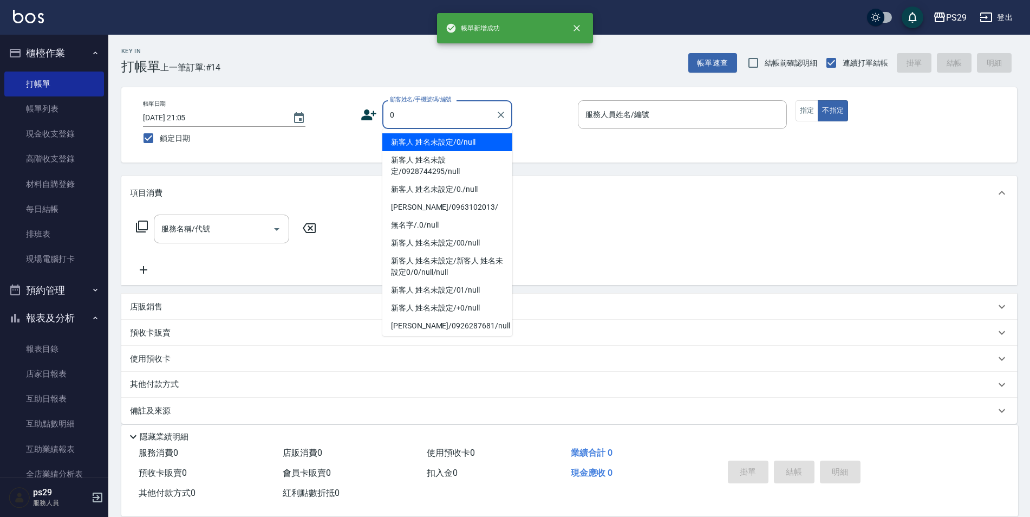
type input "新客人 姓名未設定/0/null"
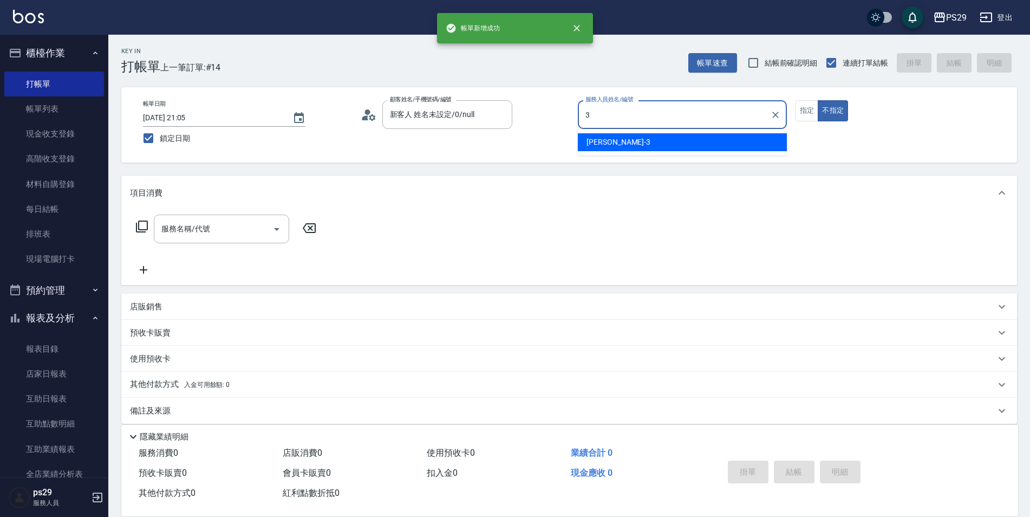
type input "[PERSON_NAME]-3"
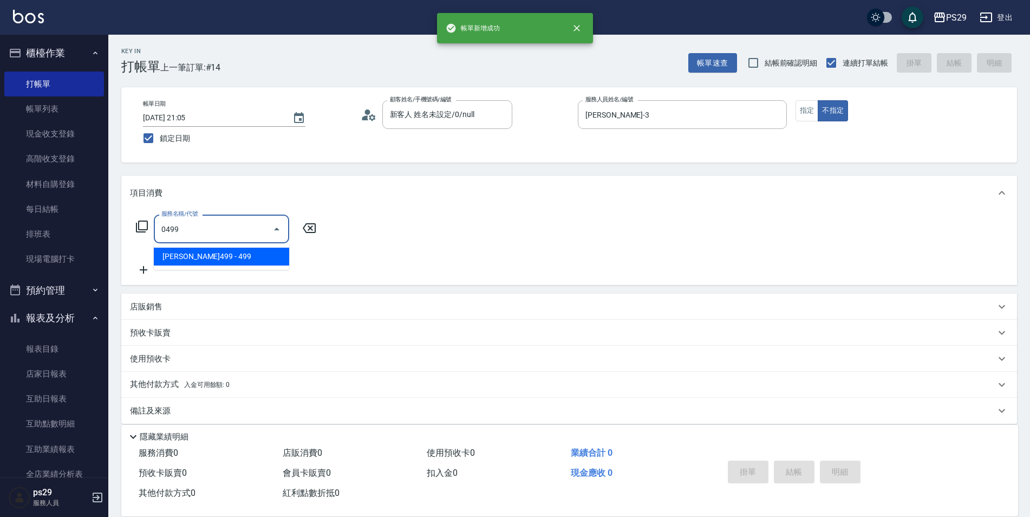
type input "[PERSON_NAME]499(0499)"
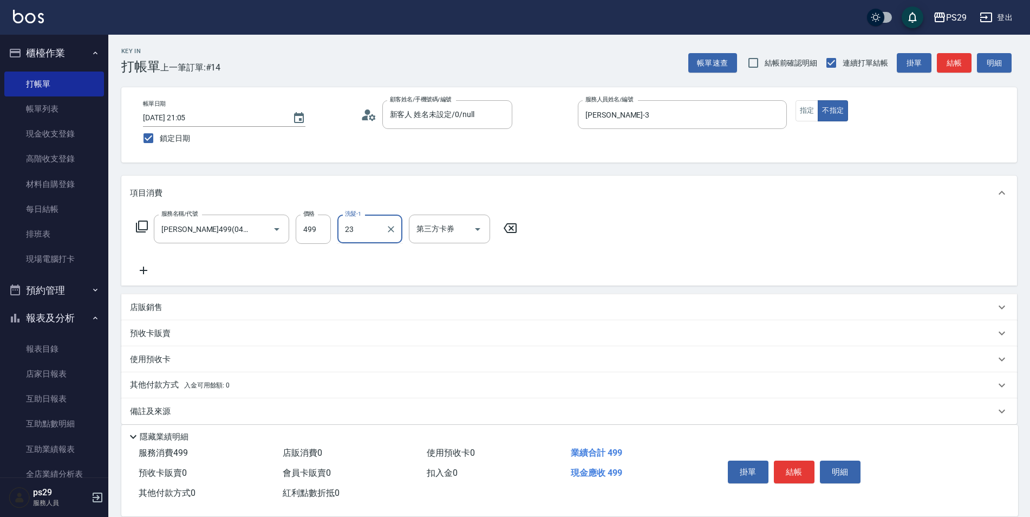
type input "吳畇蓁-23"
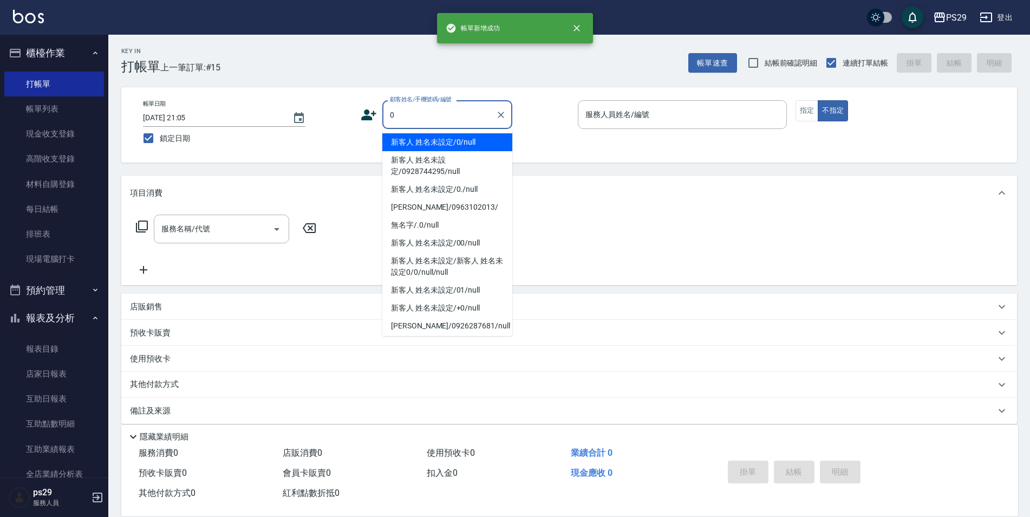
type input "新客人 姓名未設定/0/null"
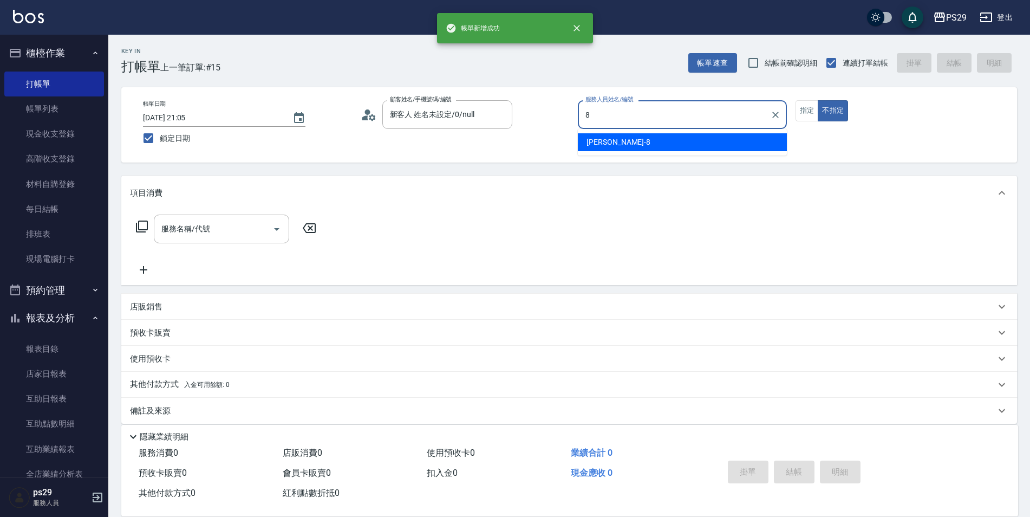
type input "[PERSON_NAME]-8"
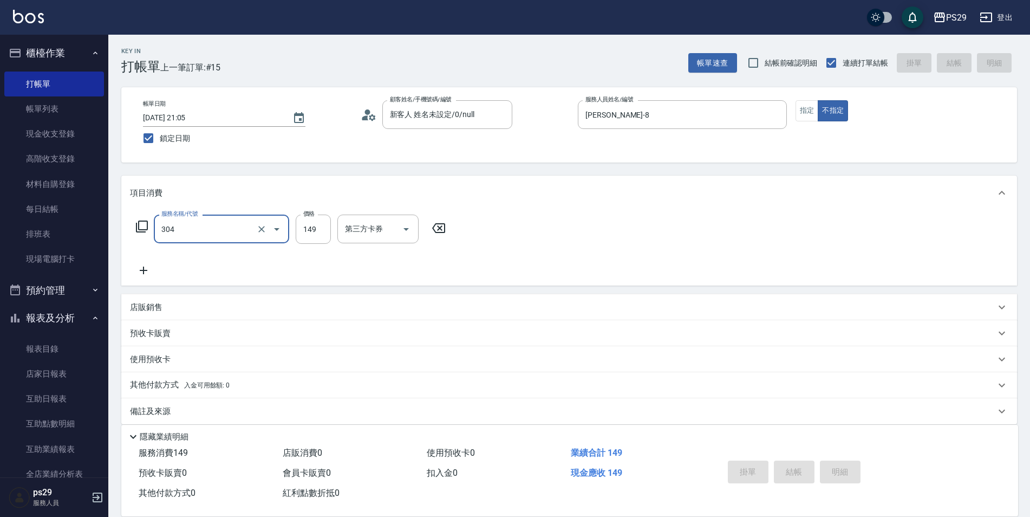
type input "304"
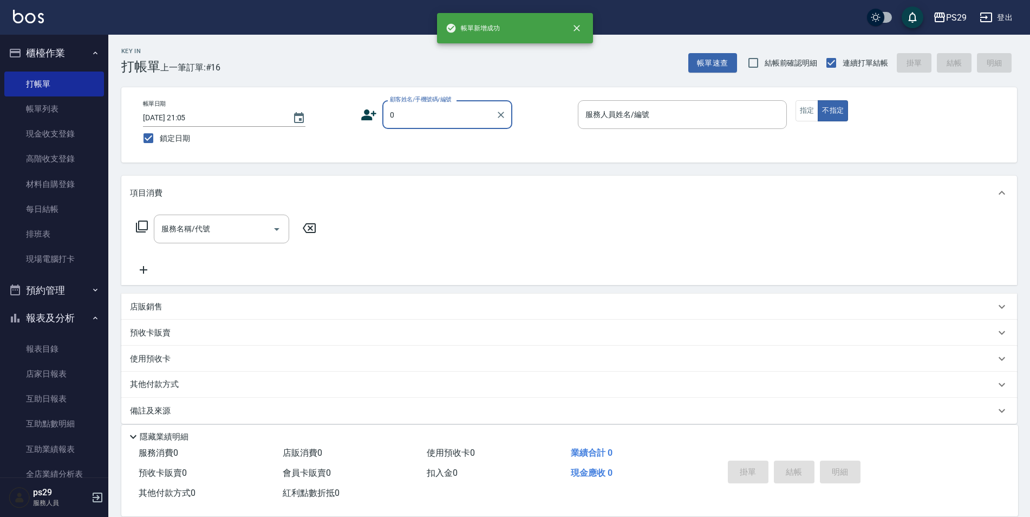
type input "新客人 姓名未設定/0/null"
type input "[PERSON_NAME]-3"
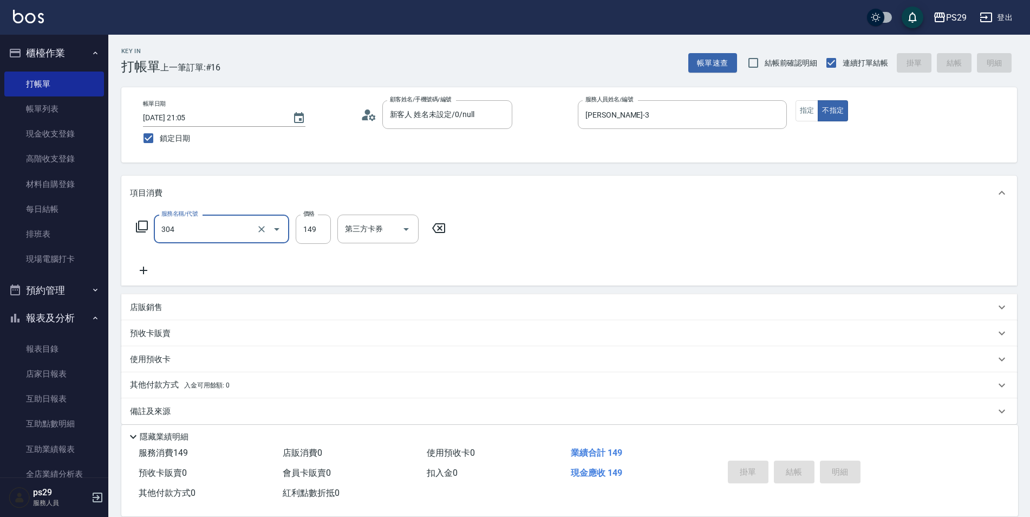
type input "304"
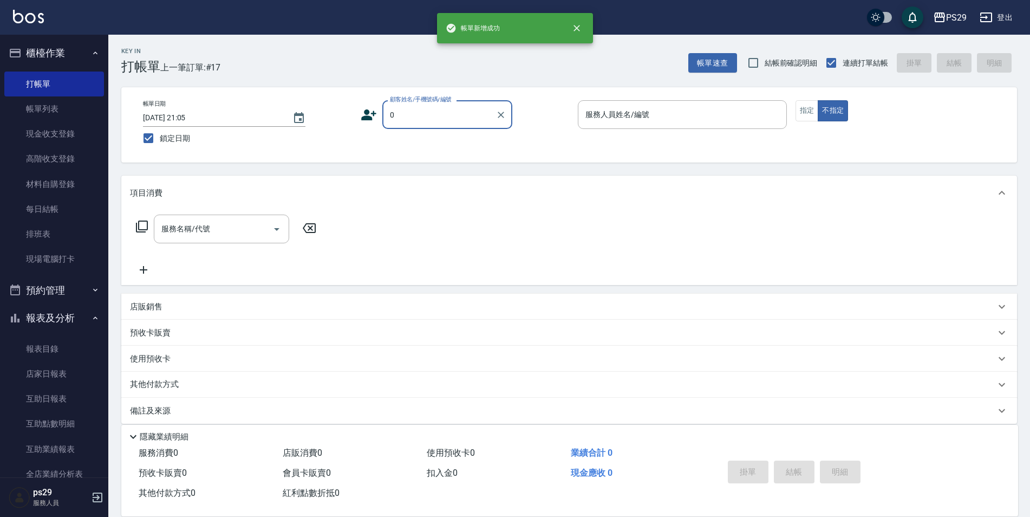
type input "新客人 姓名未設定/0/null"
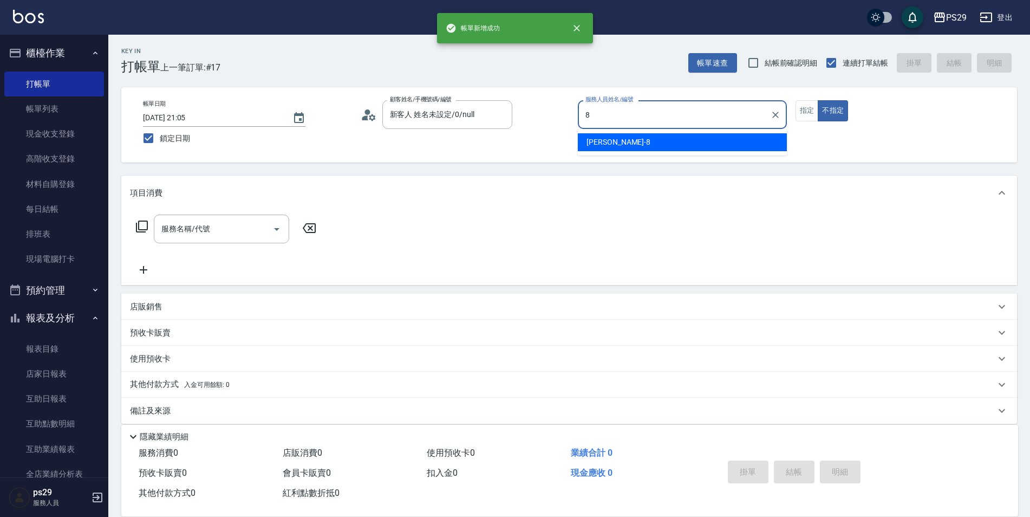
type input "[PERSON_NAME]-8"
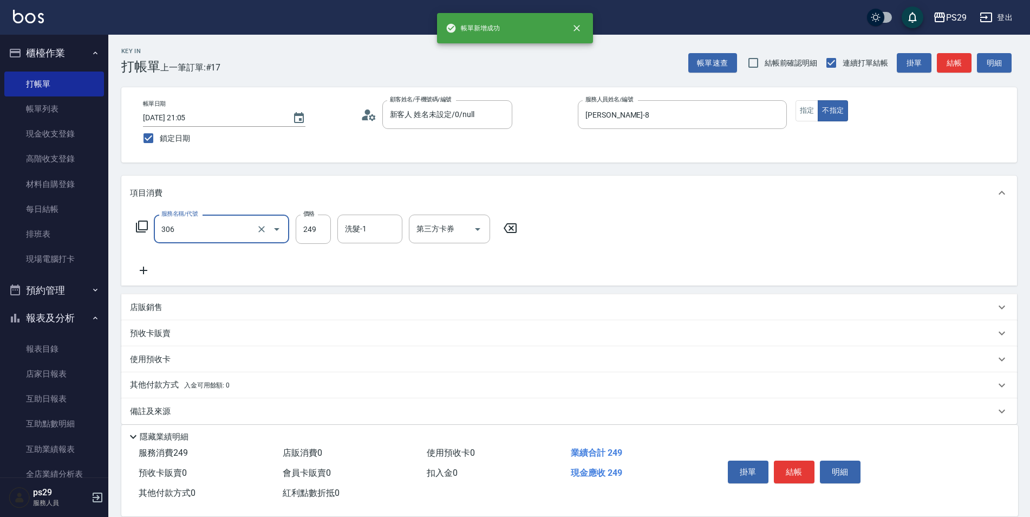
type input "剪髮(306)"
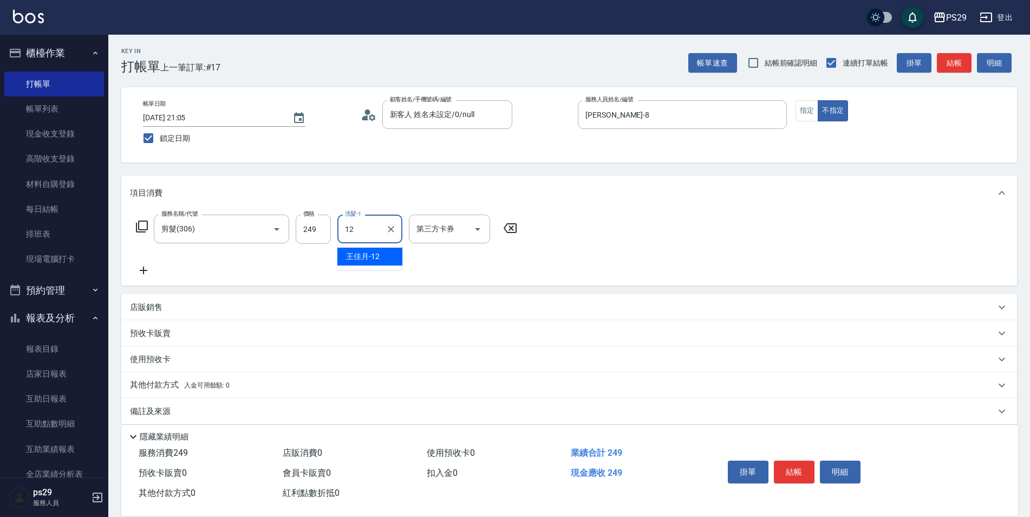
type input "[PERSON_NAME]-12"
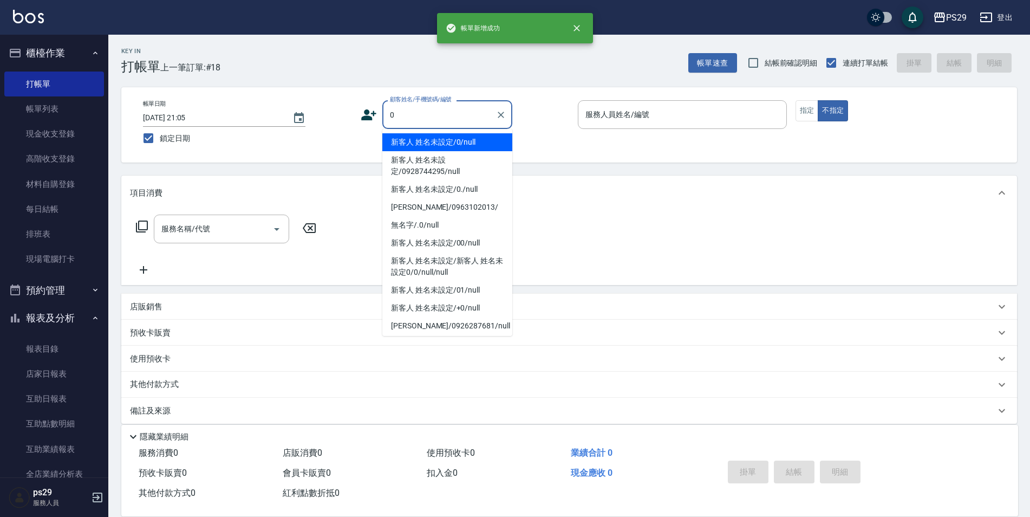
type input "新客人 姓名未設定/0/null"
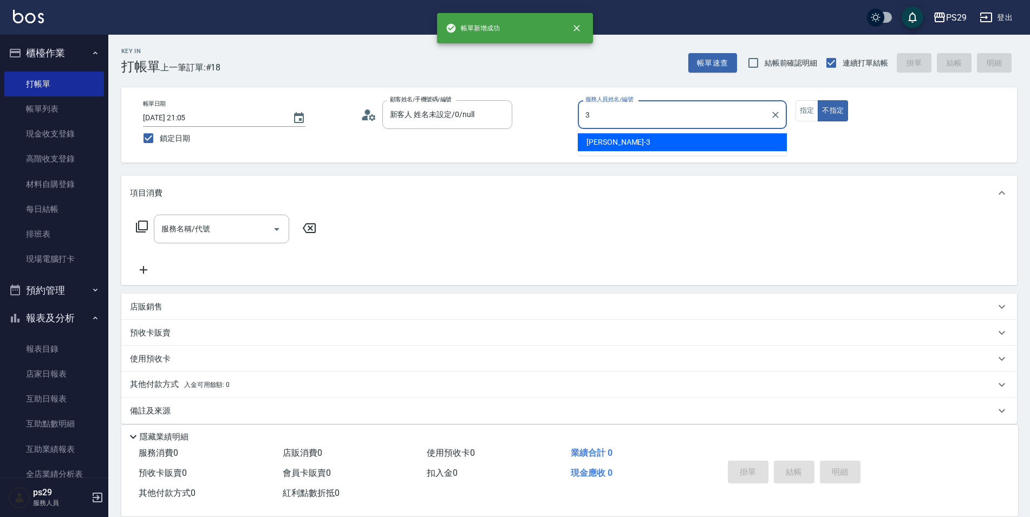
type input "[PERSON_NAME]-3"
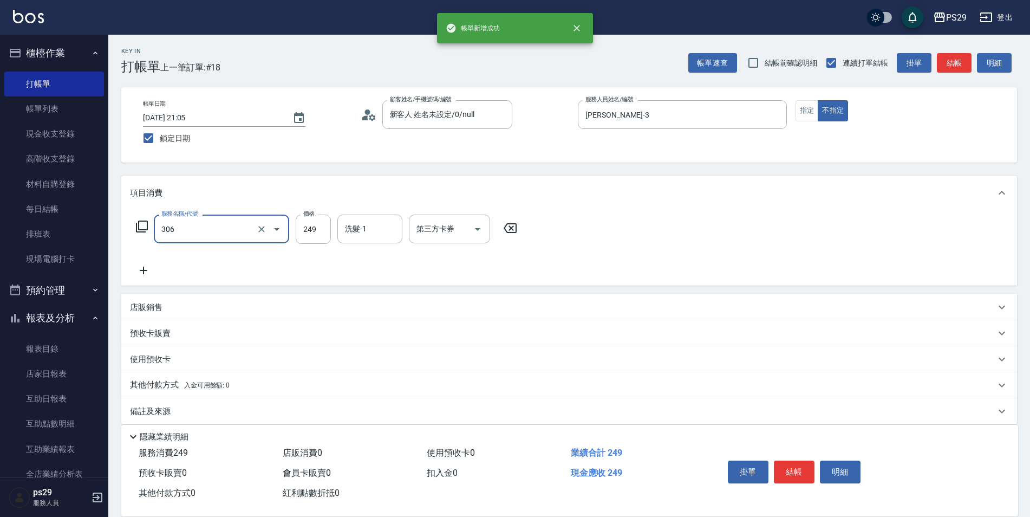
type input "剪髮(306)"
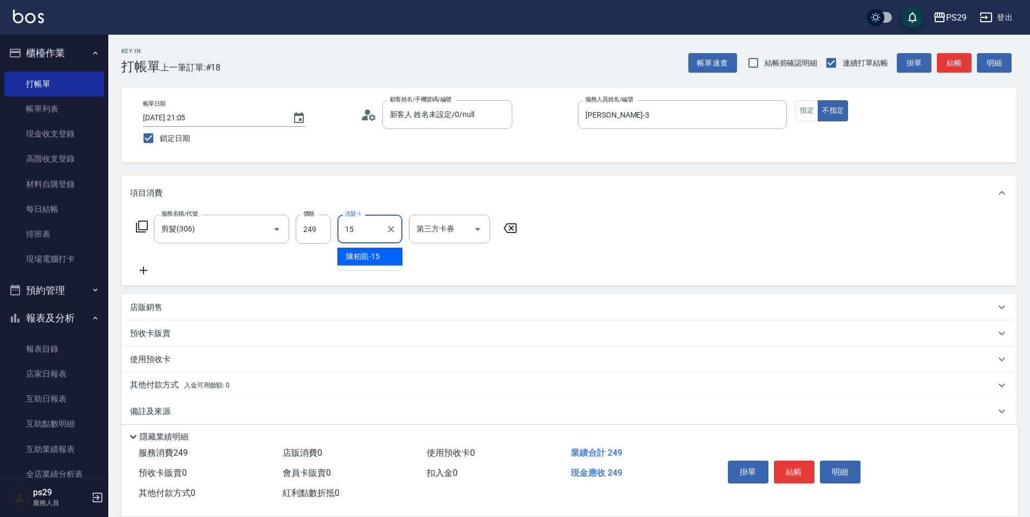
type input "[PERSON_NAME]-15"
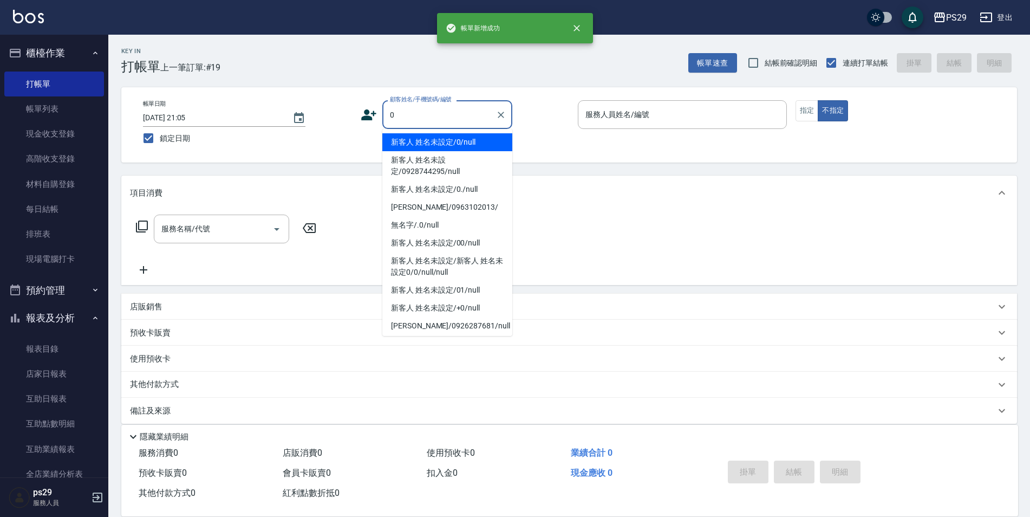
type input "新客人 姓名未設定/0/null"
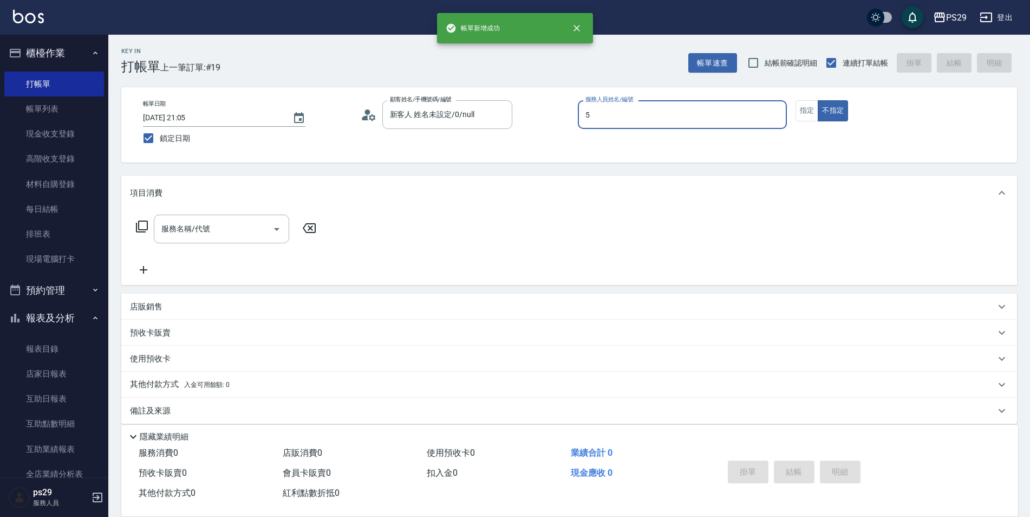
type input "[PERSON_NAME]維-5"
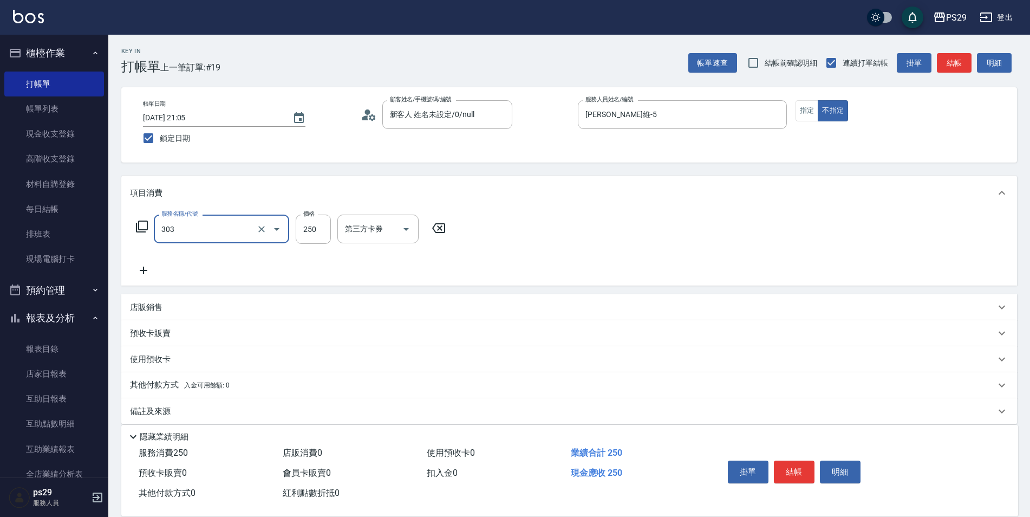
type input "303"
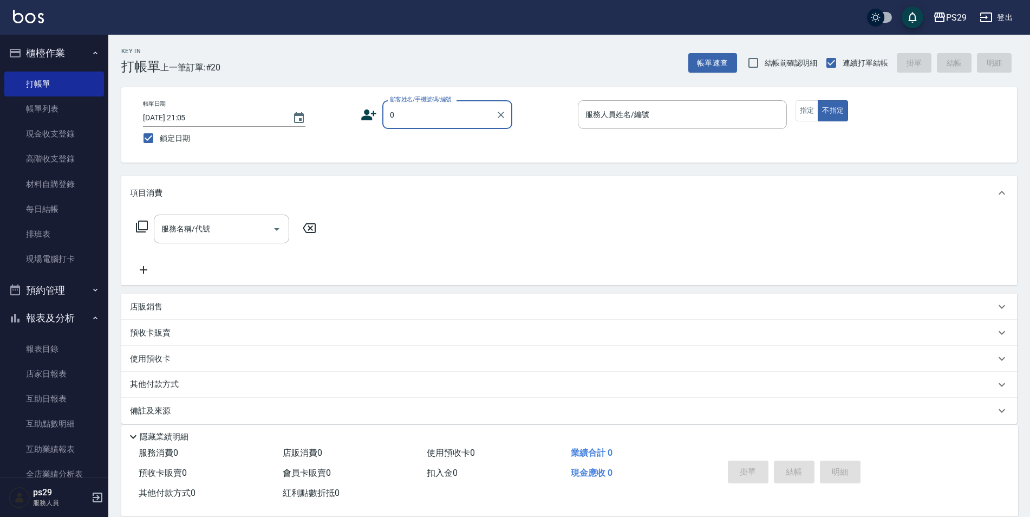
type input "新客人 姓名未設定/0/null"
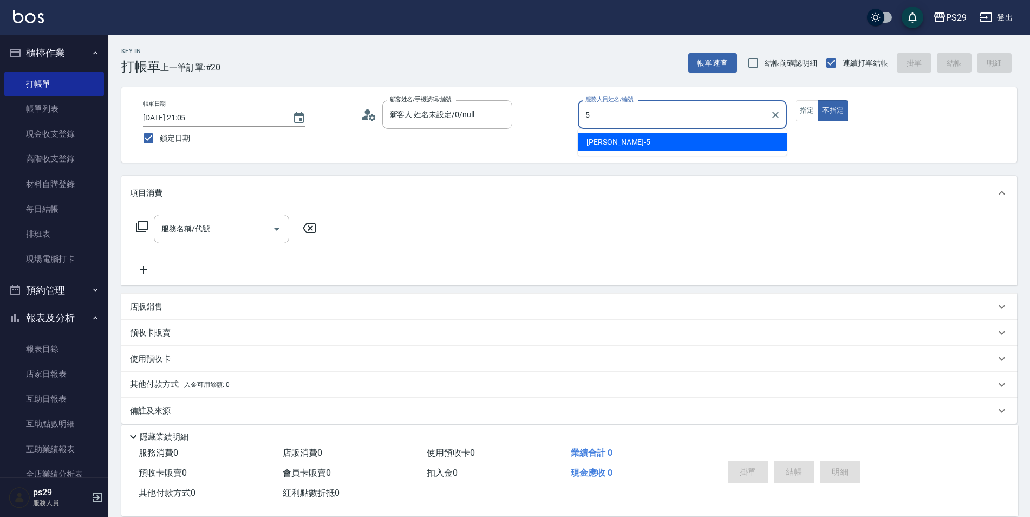
type input "[PERSON_NAME]維-5"
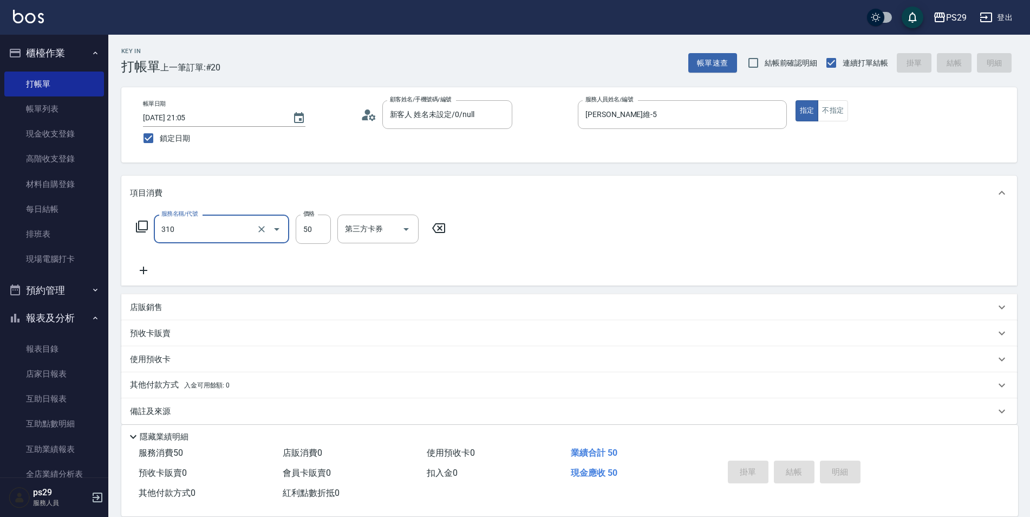
type input "310"
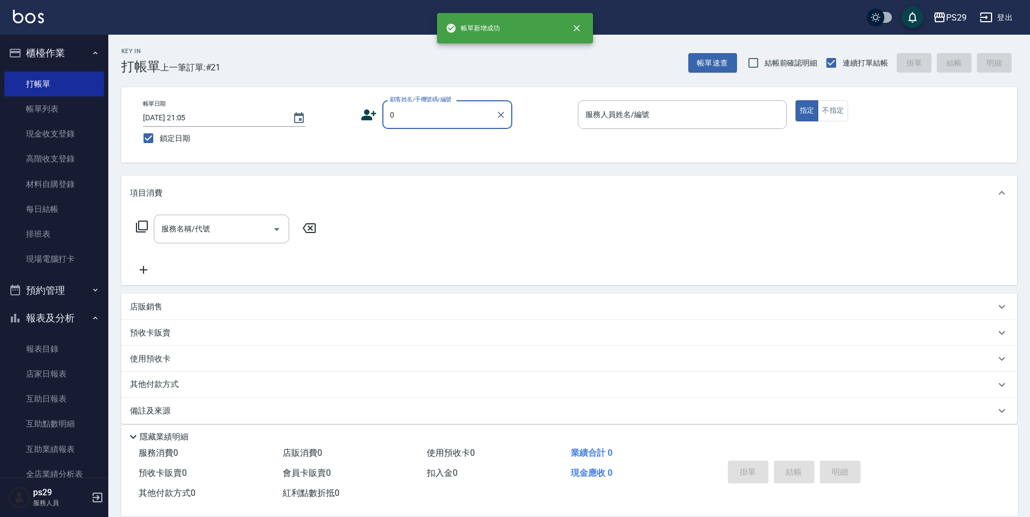
type input "新客人 姓名未設定/0/null"
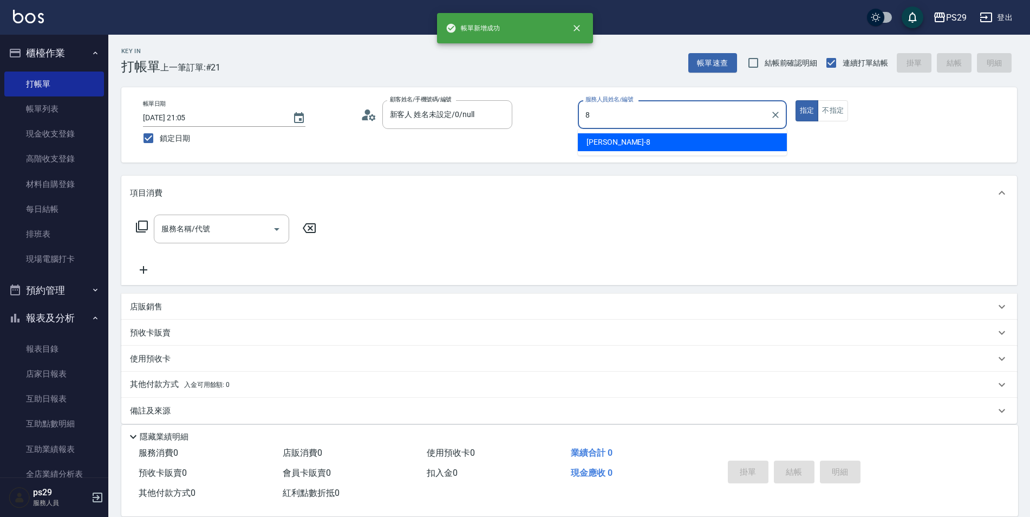
type input "[PERSON_NAME]-8"
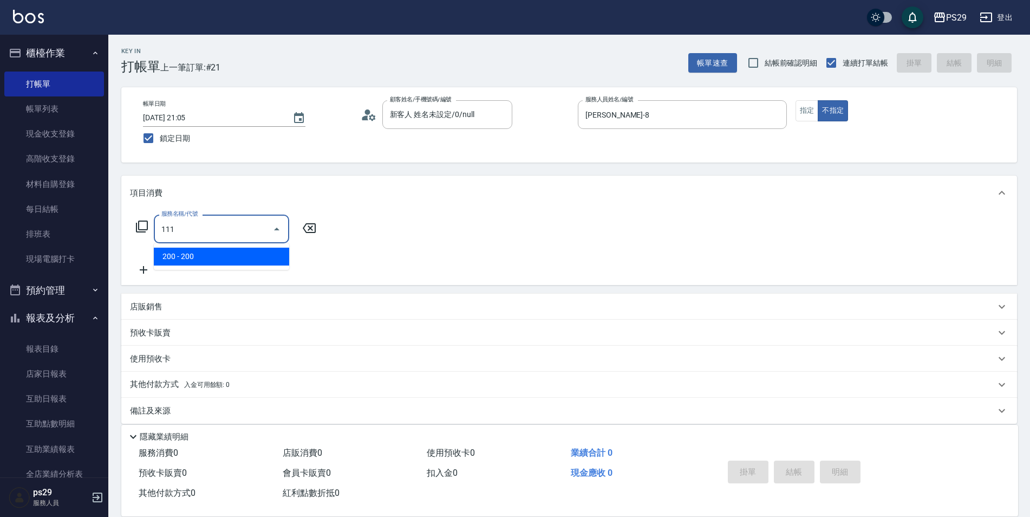
type input "200(111)"
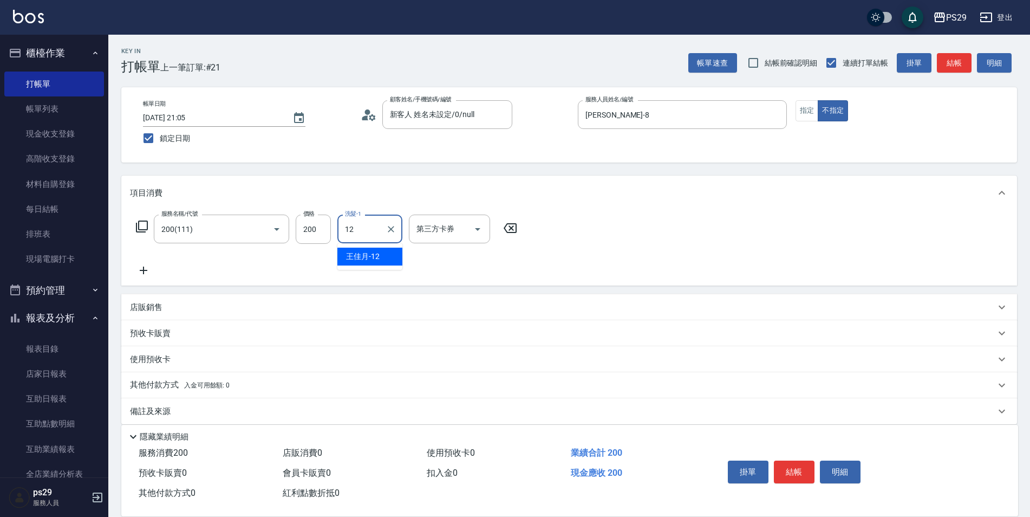
type input "[PERSON_NAME]-12"
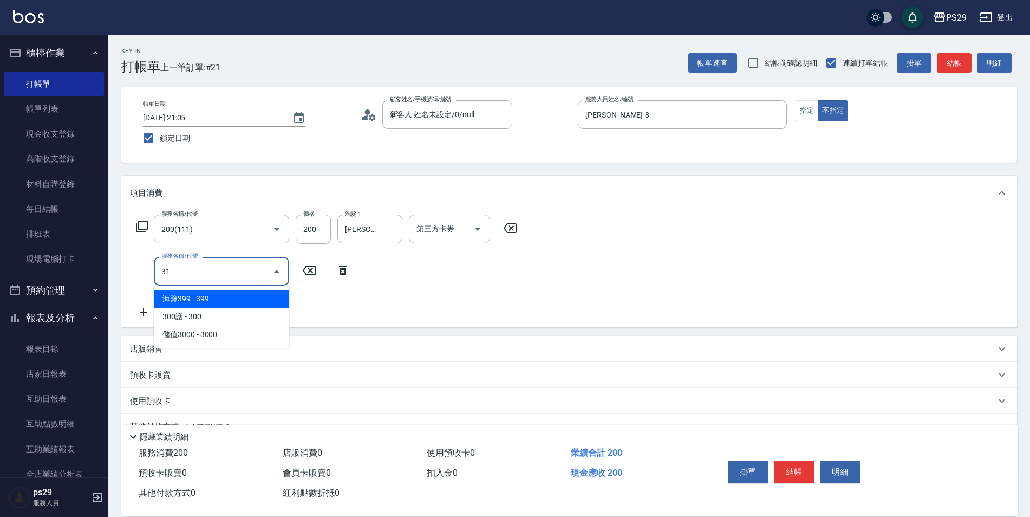
type input "310"
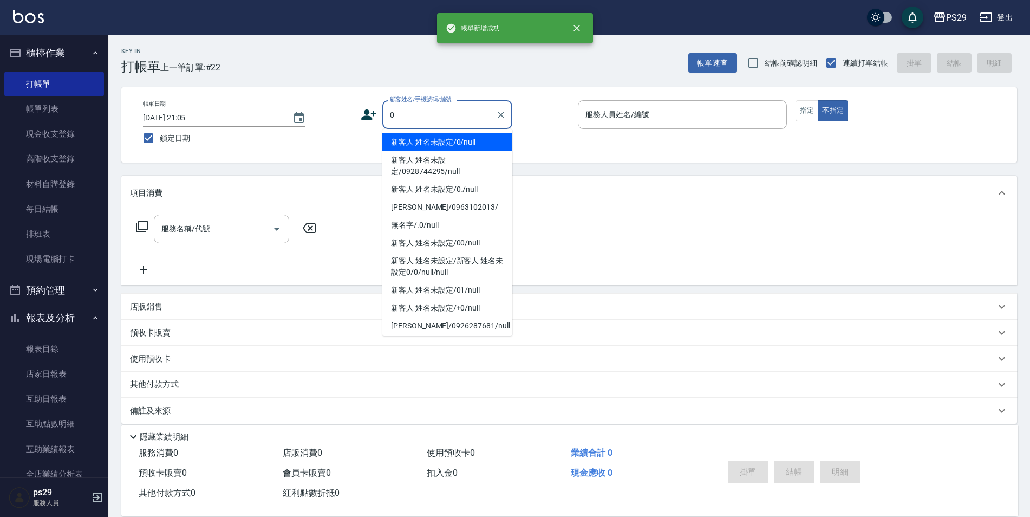
type input "新客人 姓名未設定/0/null"
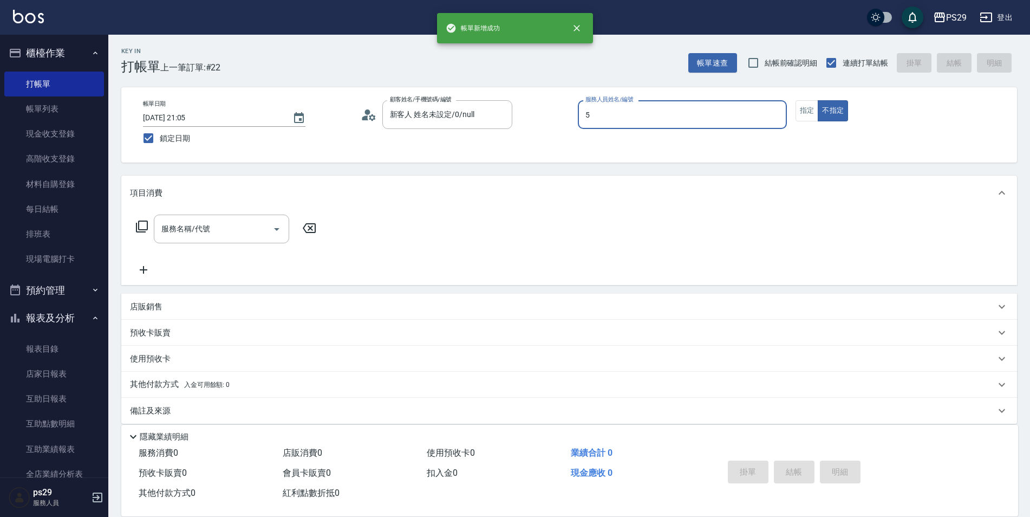
type input "[PERSON_NAME]維-5"
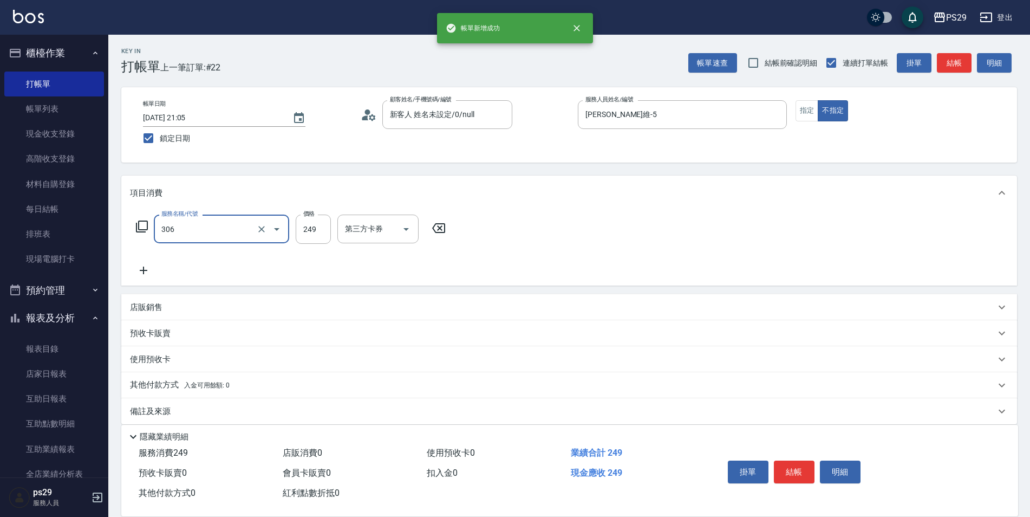
type input "剪髮(306)"
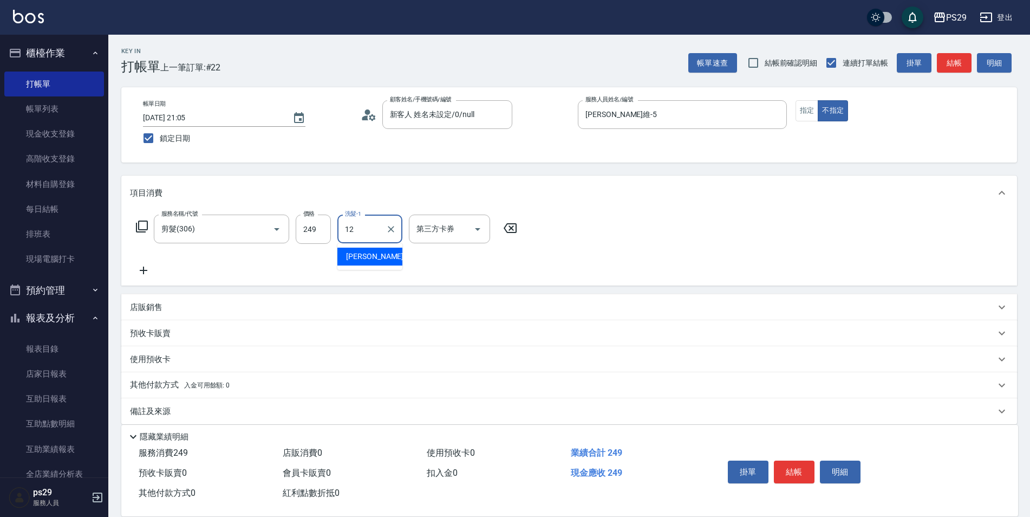
type input "[PERSON_NAME]-12"
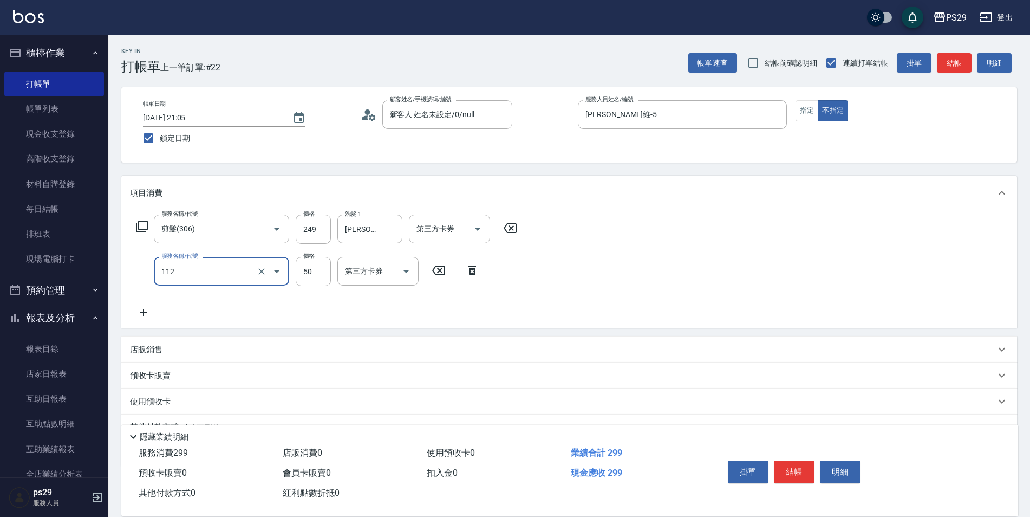
type input "精油50(112)"
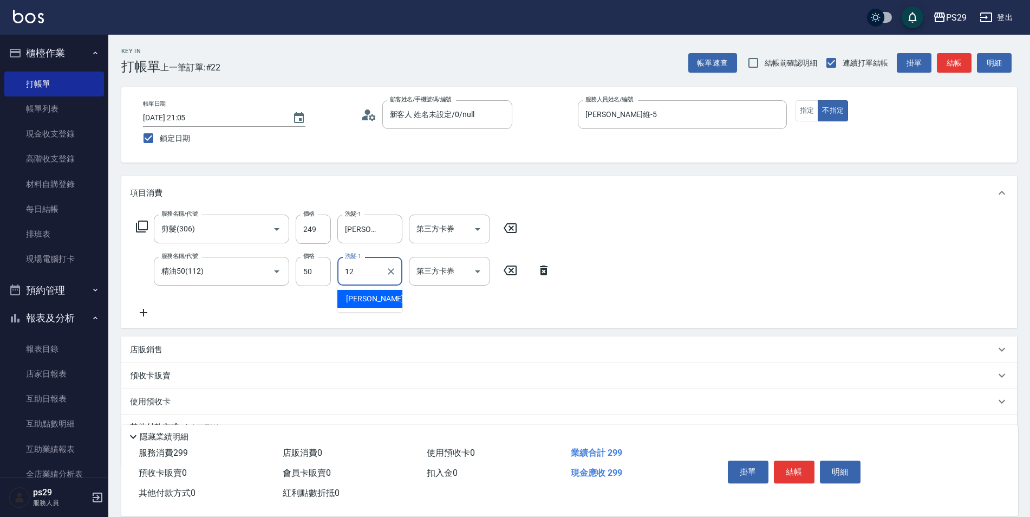
type input "[PERSON_NAME]-12"
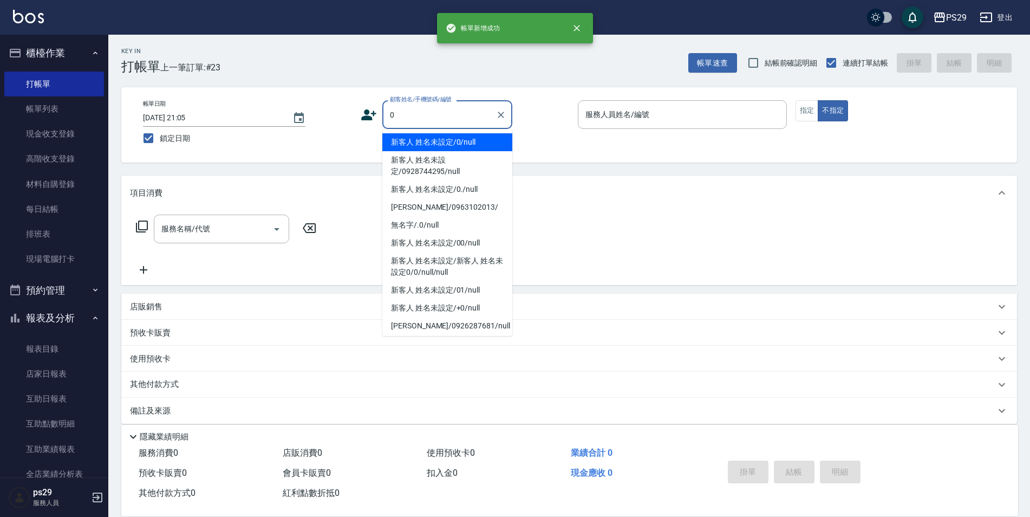
type input "新客人 姓名未設定/0/null"
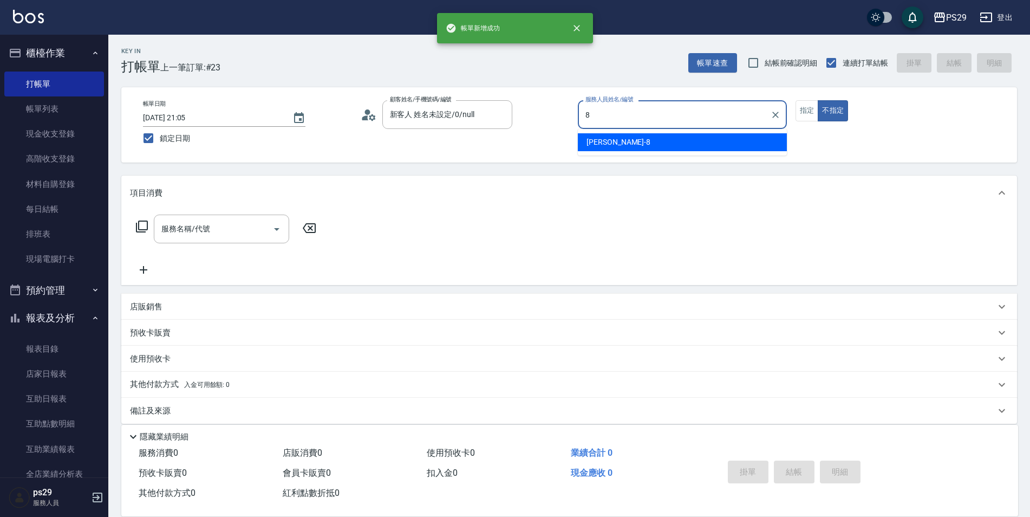
type input "[PERSON_NAME]-8"
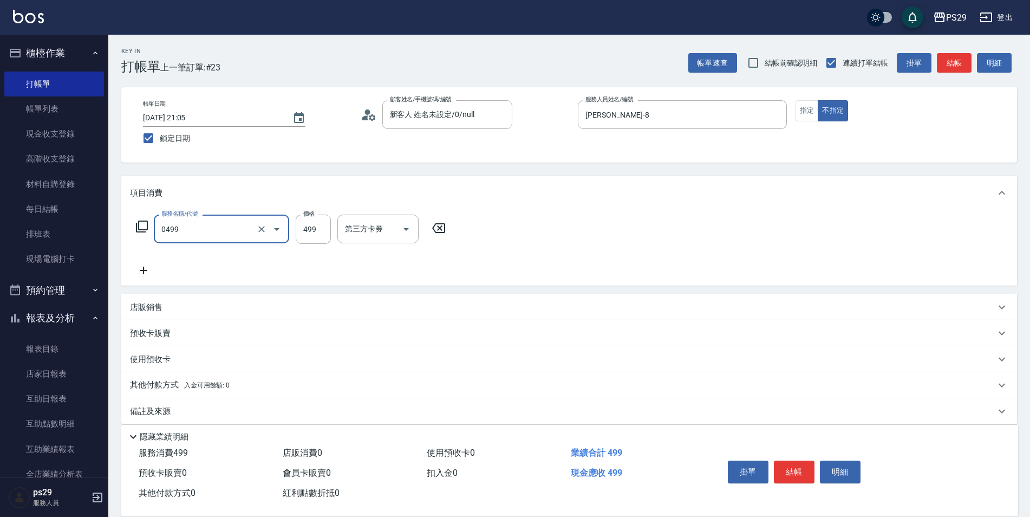
type input "[PERSON_NAME]499(0499)"
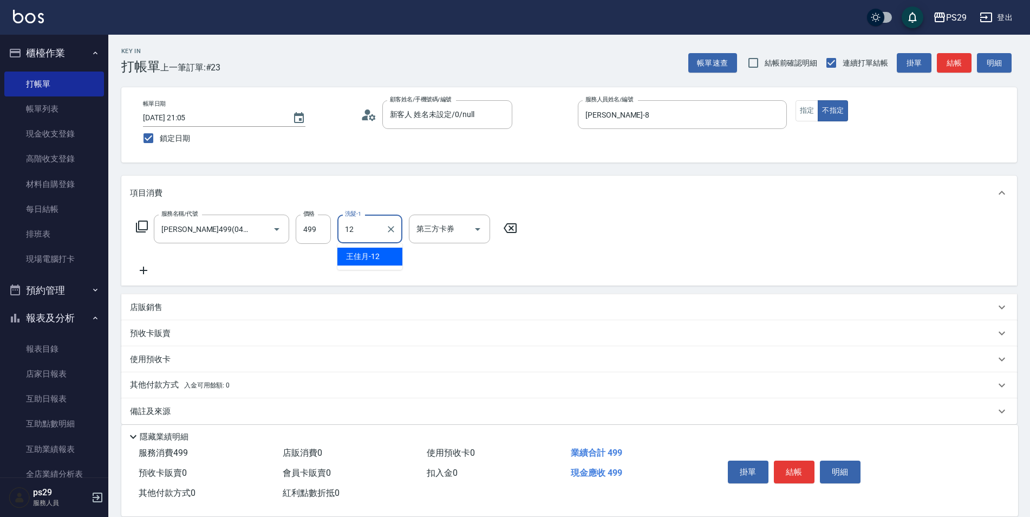
type input "[PERSON_NAME]-12"
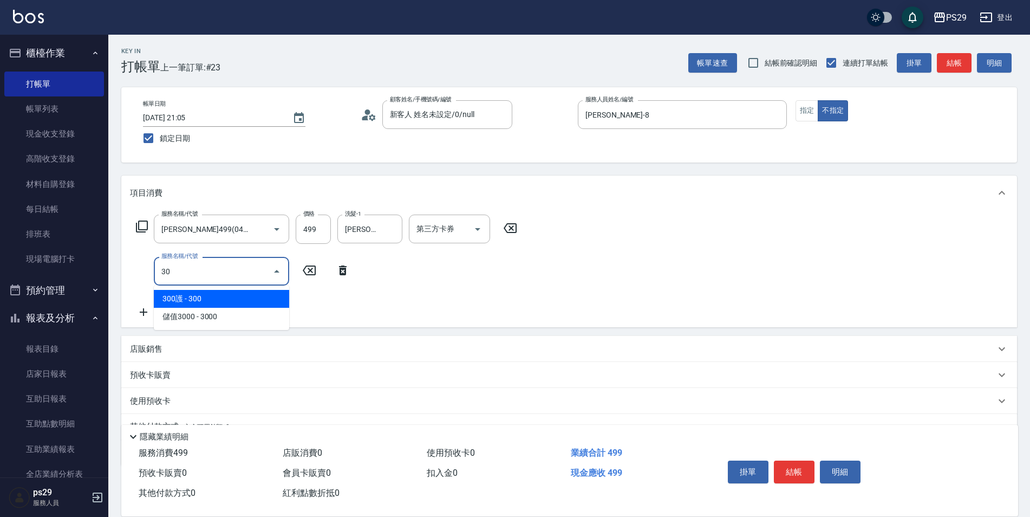
type input "304"
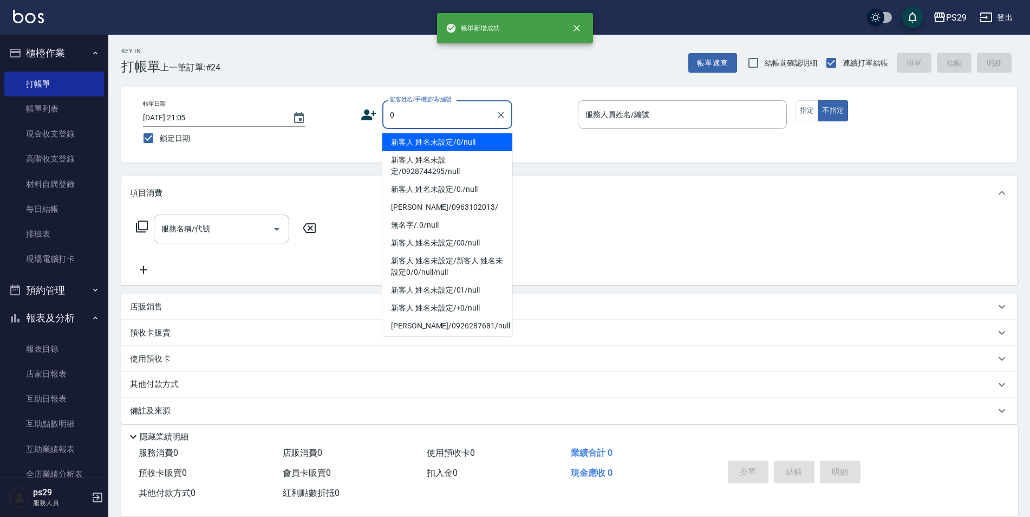
type input "新客人 姓名未設定/0/null"
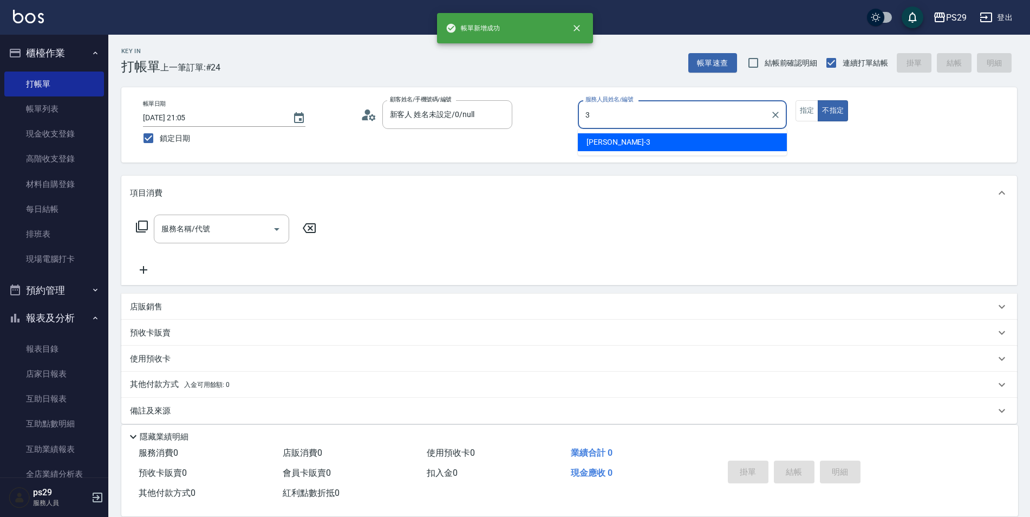
type input "[PERSON_NAME]-3"
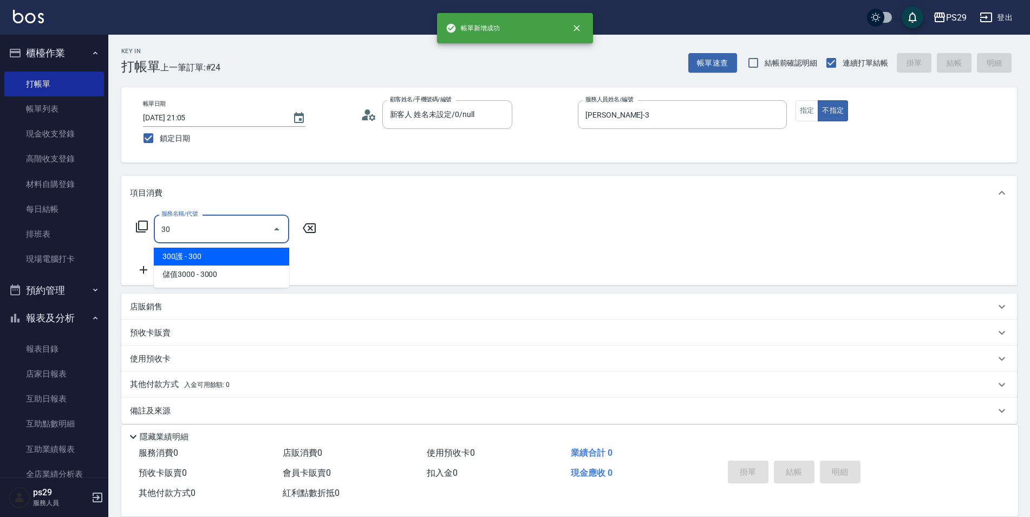
type input "3"
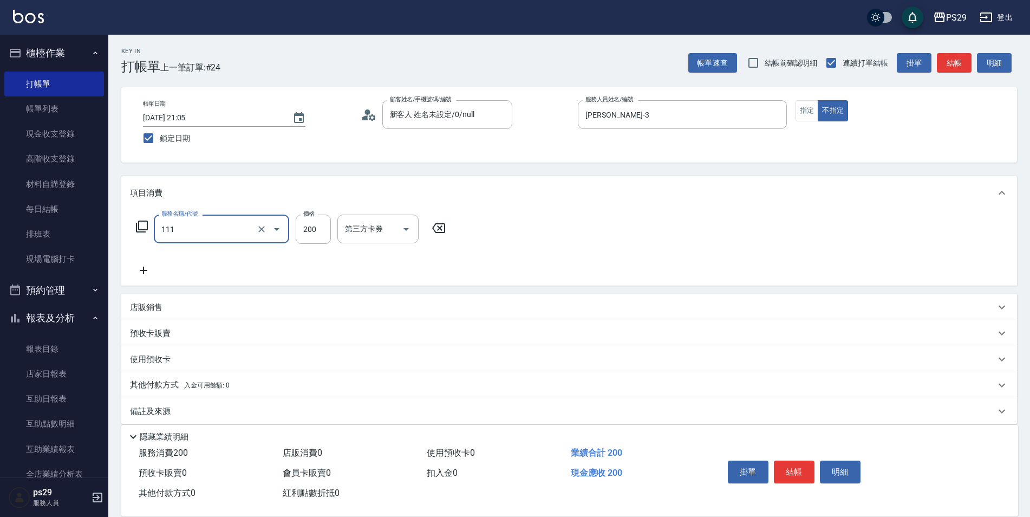
type input "200(111)"
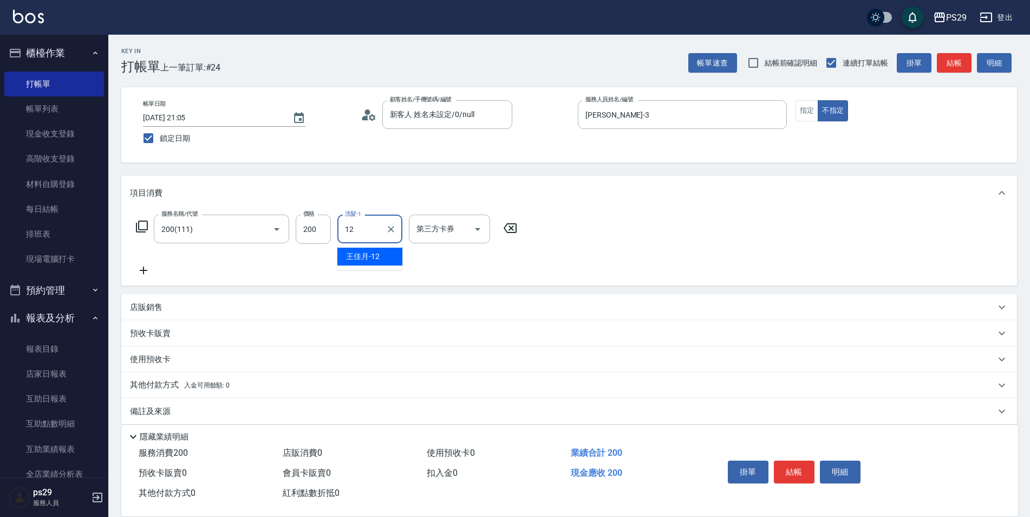
type input "[PERSON_NAME]-12"
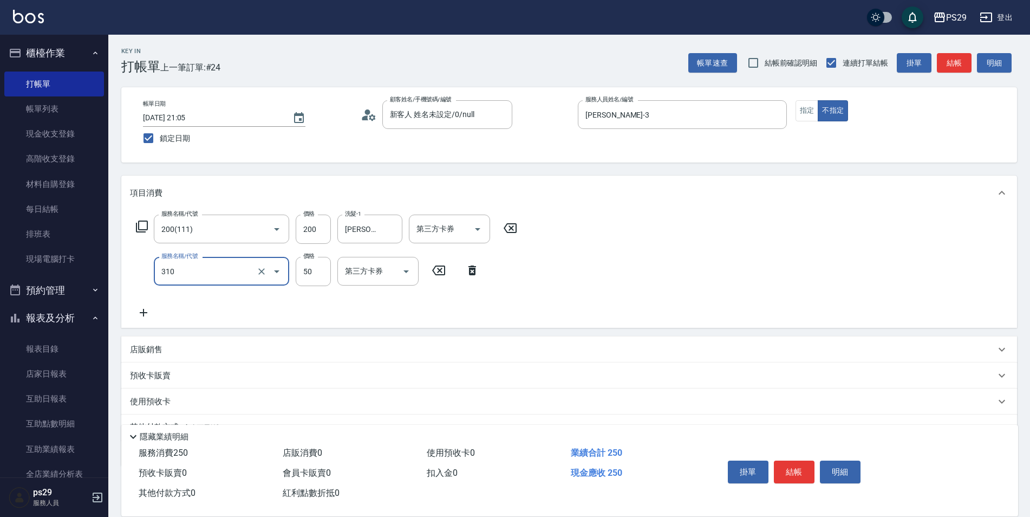
type input "剪瀏海(310)"
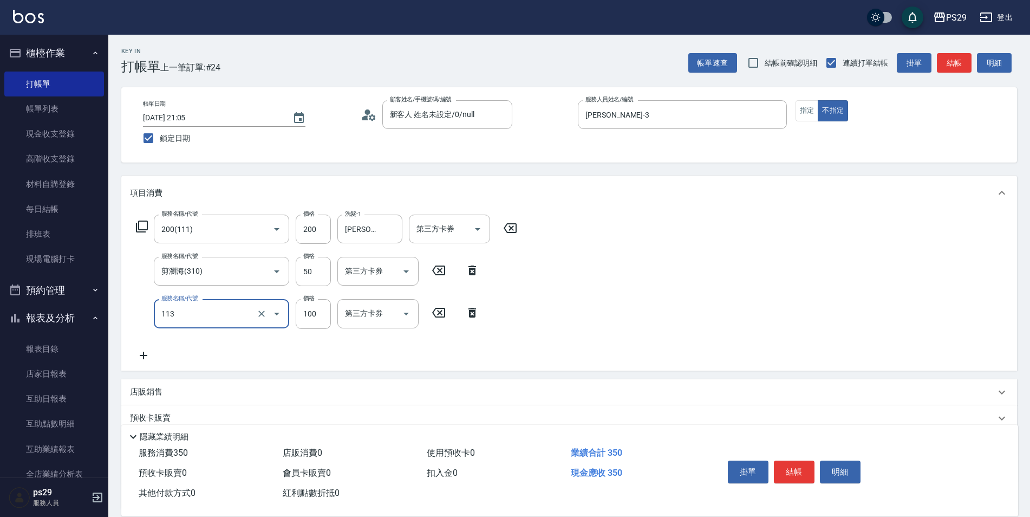
type input "瞬護100(113)"
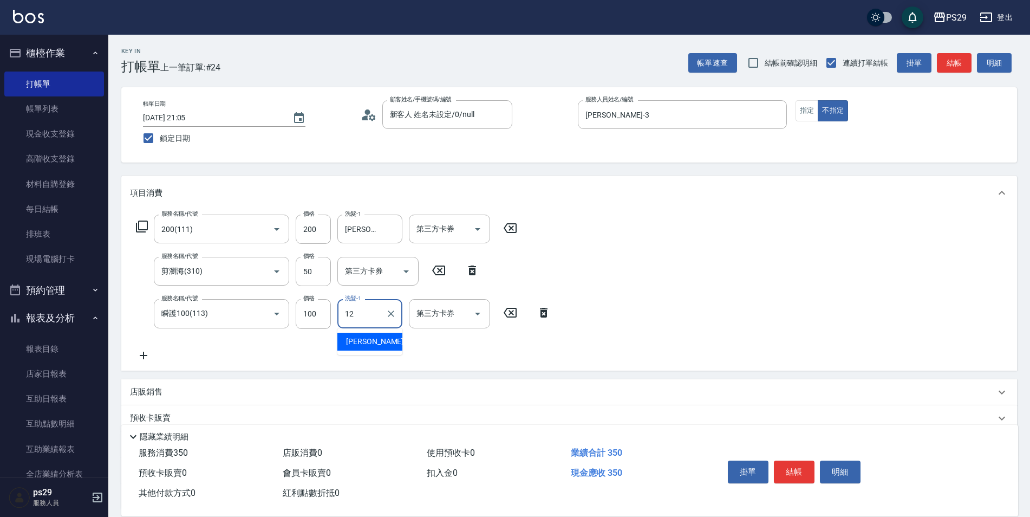
type input "[PERSON_NAME]-12"
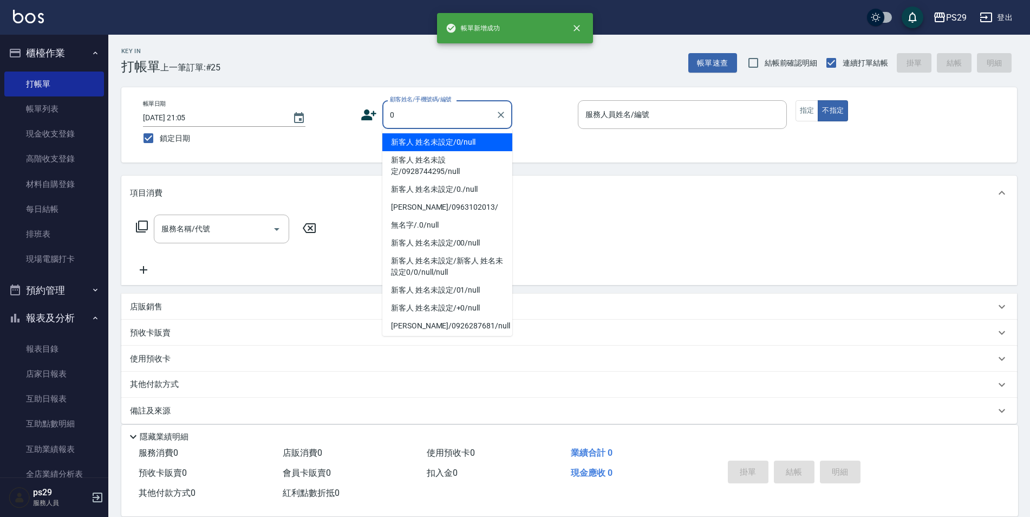
type input "新客人 姓名未設定/0/null"
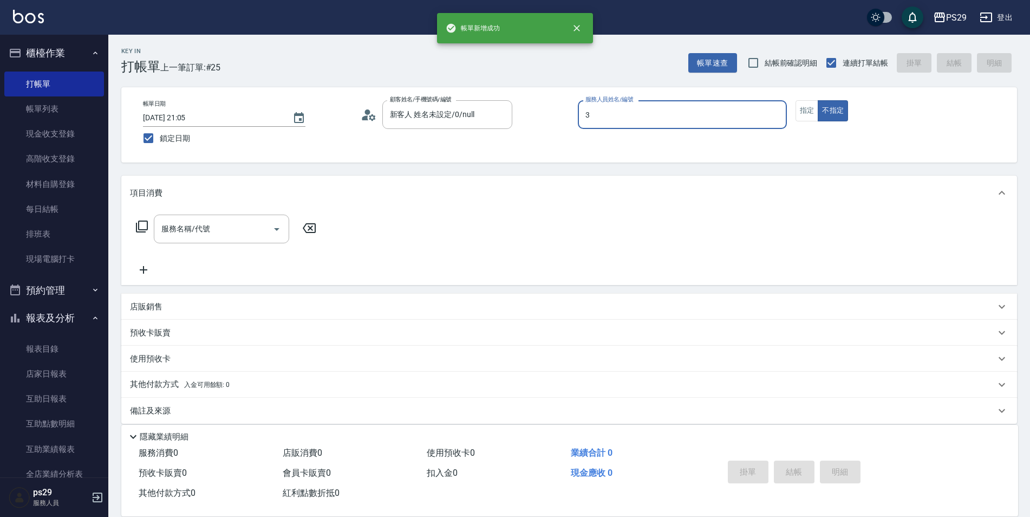
type input "[PERSON_NAME]-3"
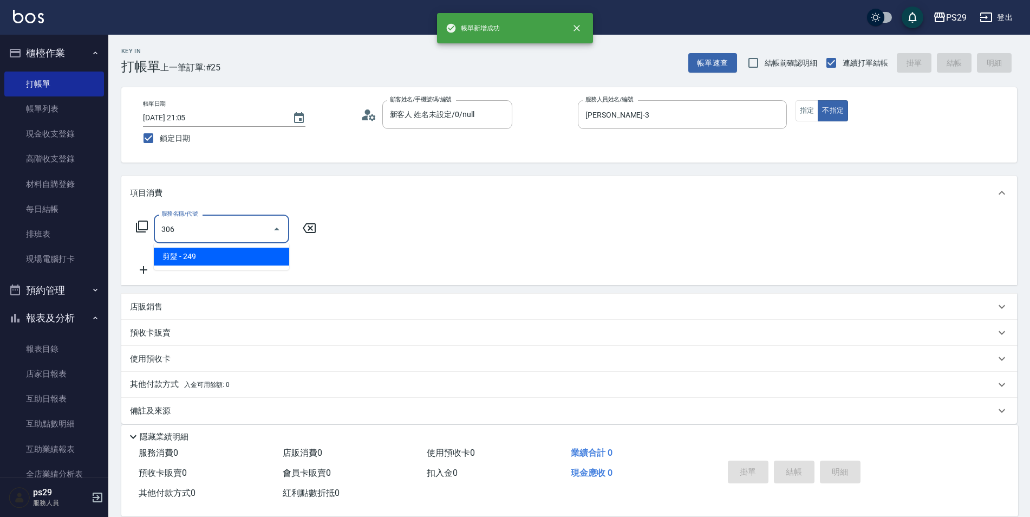
type input "剪髮(306)"
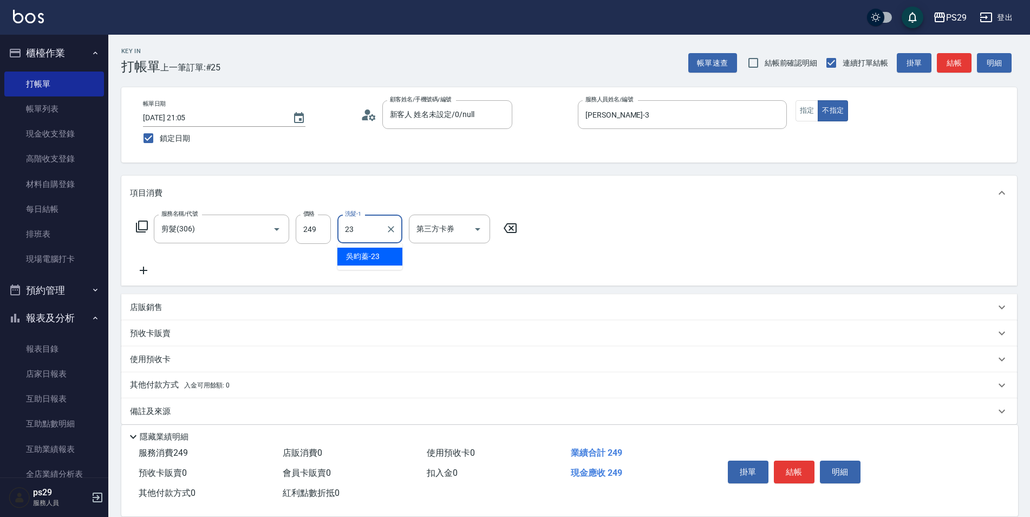
type input "吳畇蓁-23"
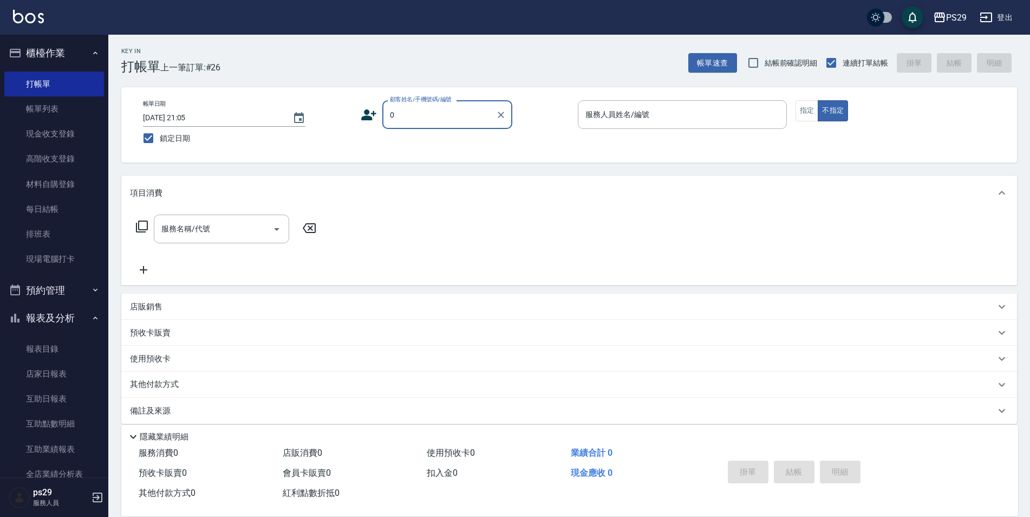
type input "新客人 姓名未設定/0/null"
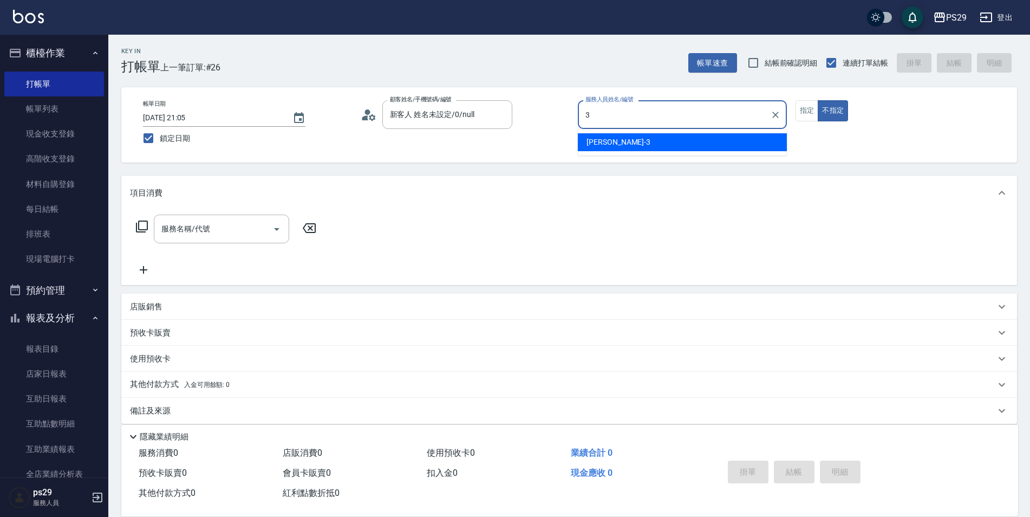
type input "[PERSON_NAME]-3"
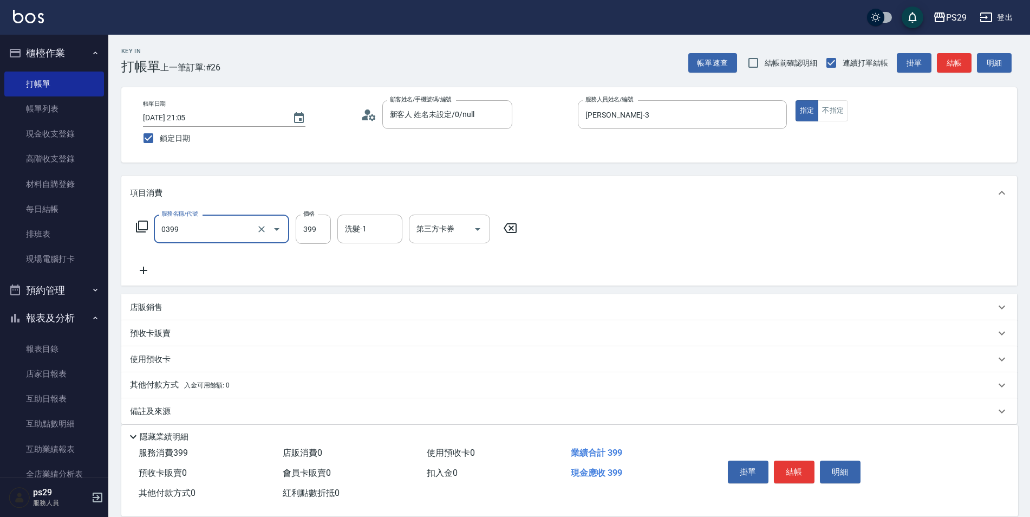
type input "海鹽399(0399)"
type input "吳畇蓁-23"
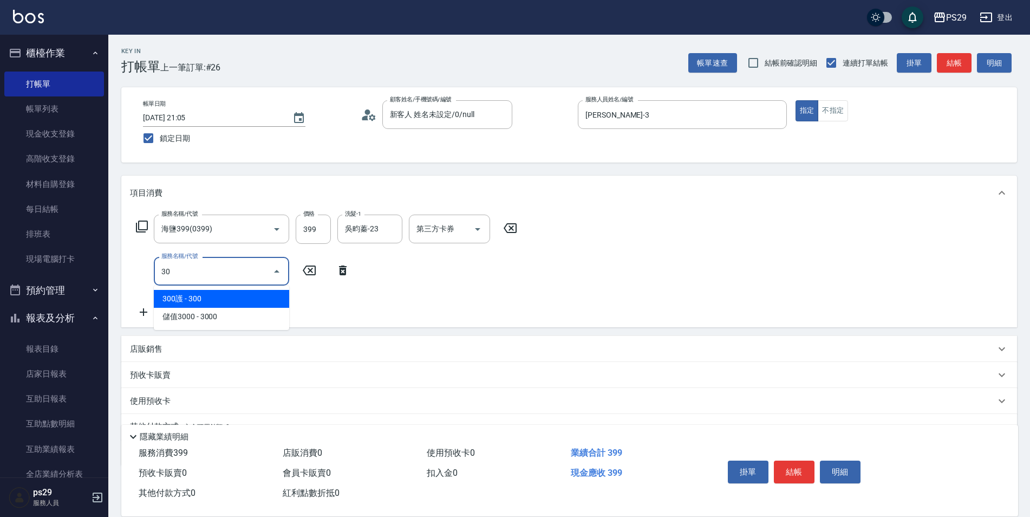
type input "303"
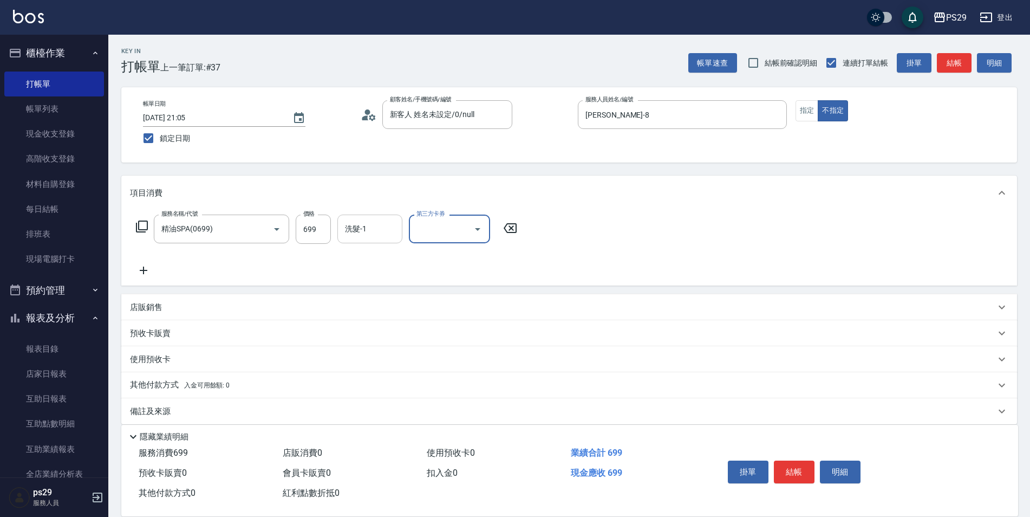
click at [340, 226] on div "服務名稱/代號 精油SPA(0699) 服務名稱/代號 價格 699 價格 洗髮-1 洗髮-1 第三方卡券 第三方卡券" at bounding box center [327, 229] width 394 height 29
drag, startPoint x: 340, startPoint y: 226, endPoint x: 347, endPoint y: 227, distance: 7.1
click at [347, 227] on input "洗髮-1" at bounding box center [369, 228] width 55 height 19
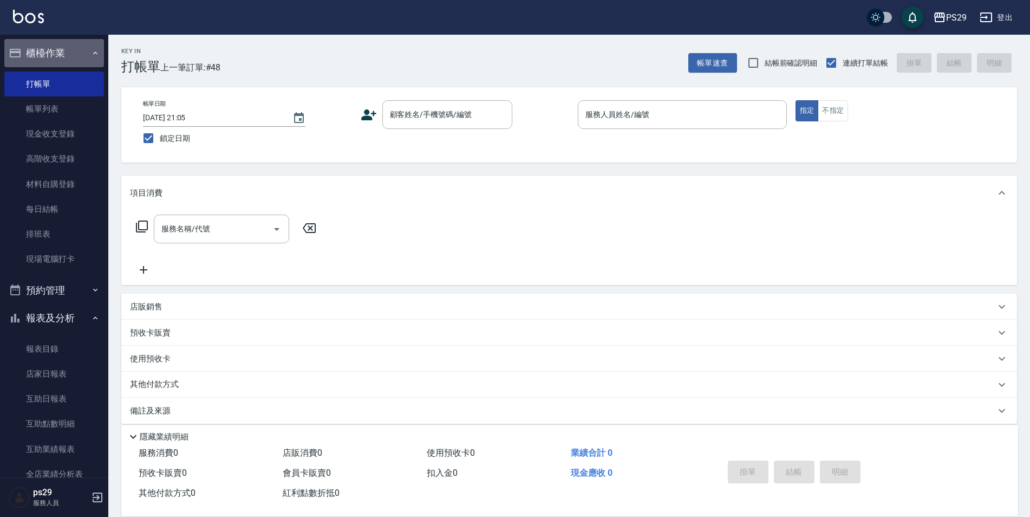
click at [79, 50] on button "櫃檯作業" at bounding box center [54, 53] width 100 height 28
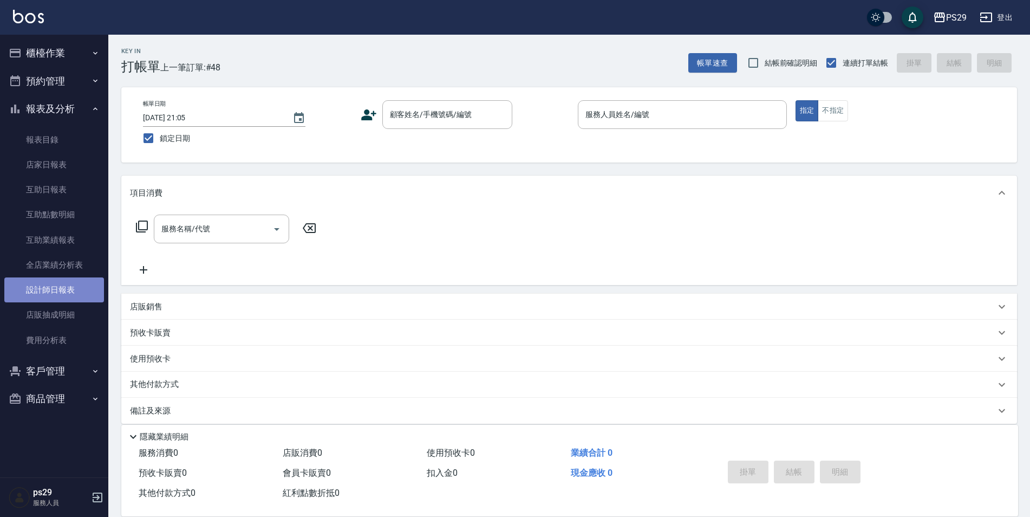
click at [47, 301] on link "設計師日報表" at bounding box center [54, 289] width 100 height 25
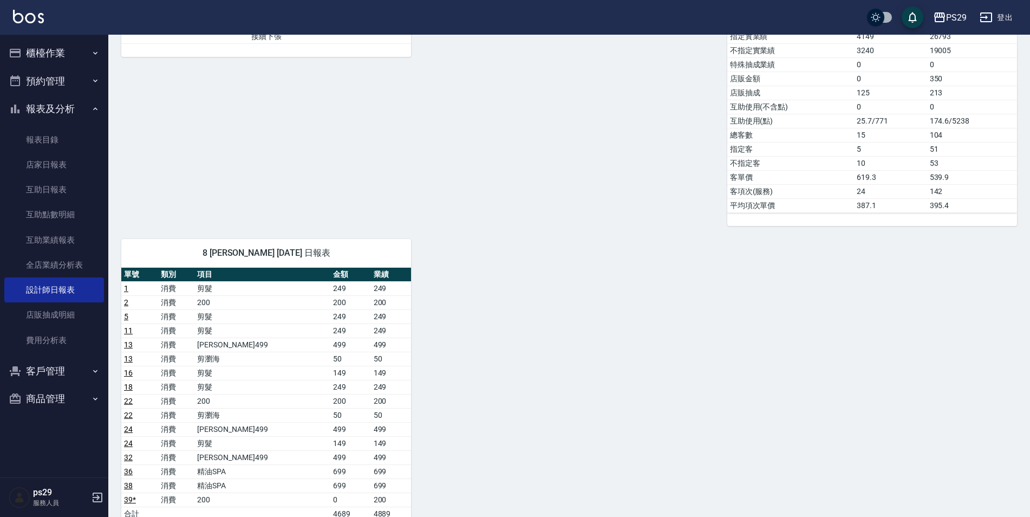
scroll to position [811, 0]
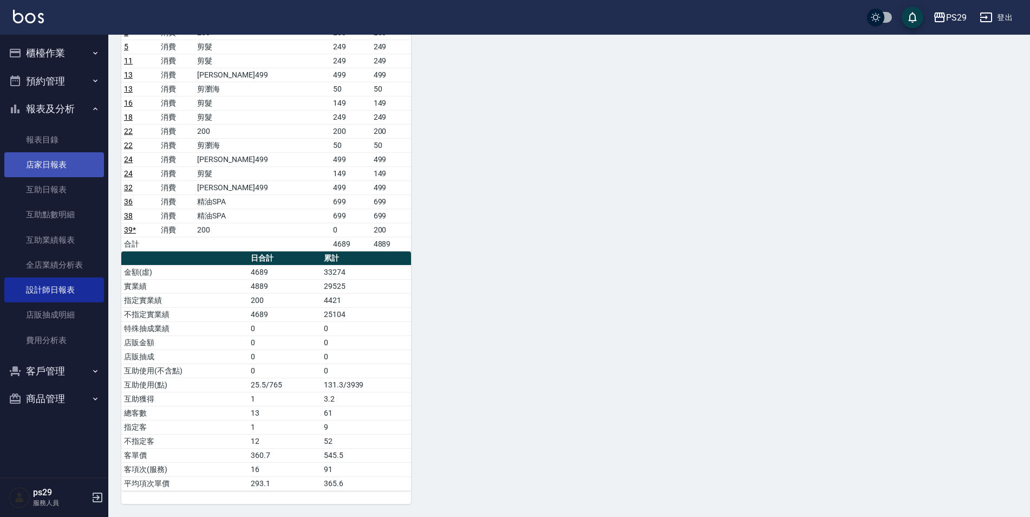
click at [75, 171] on link "店家日報表" at bounding box center [54, 164] width 100 height 25
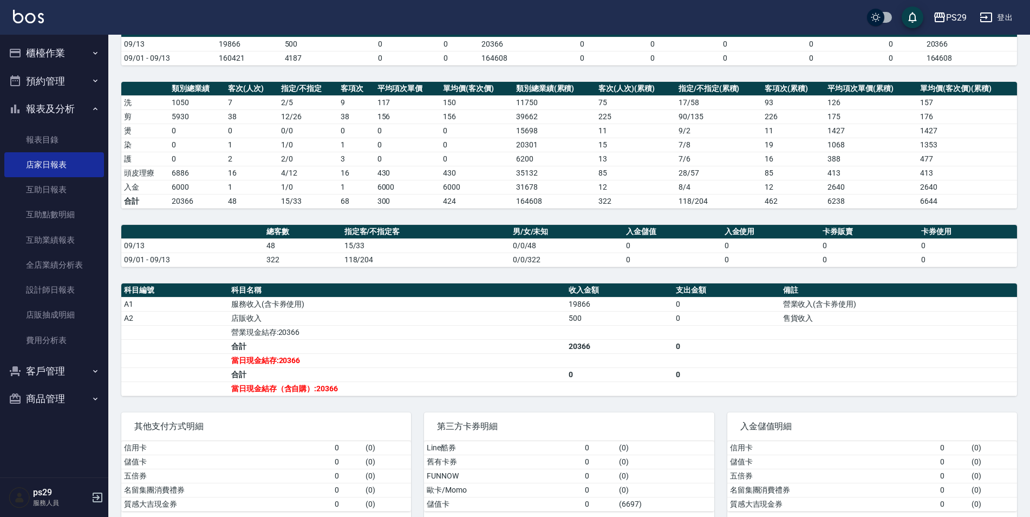
scroll to position [54, 0]
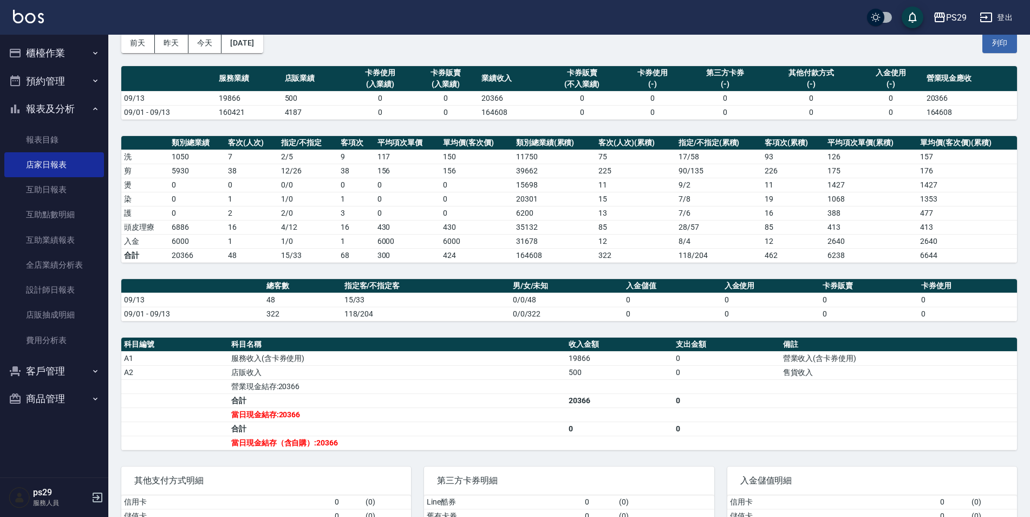
click at [40, 21] on img at bounding box center [28, 17] width 31 height 14
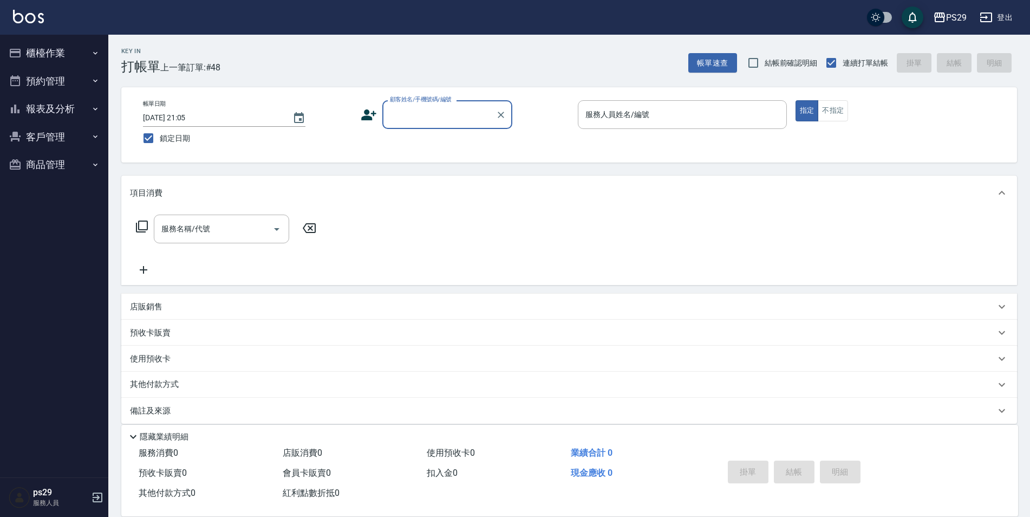
click at [43, 22] on img at bounding box center [28, 17] width 31 height 14
click at [46, 102] on button "報表及分析" at bounding box center [54, 109] width 100 height 28
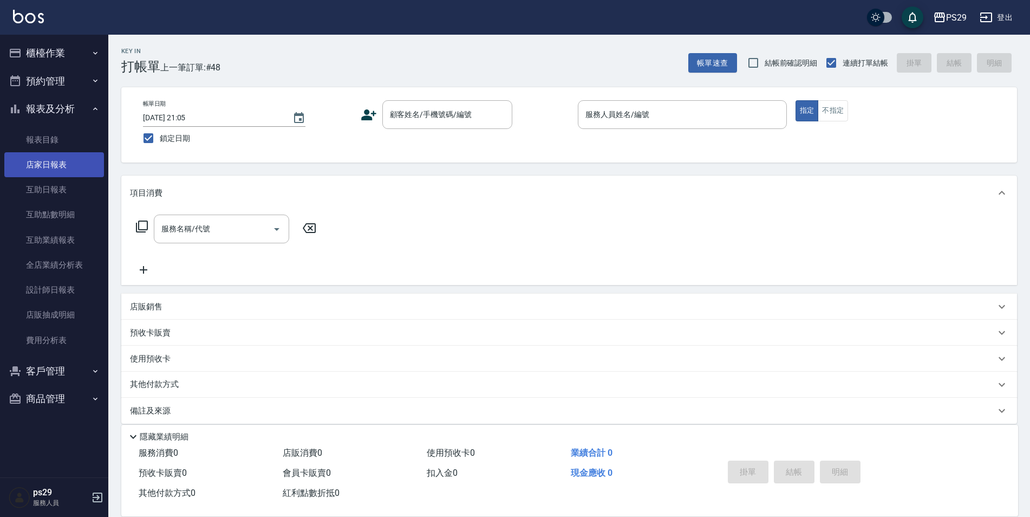
click at [59, 158] on link "店家日報表" at bounding box center [54, 164] width 100 height 25
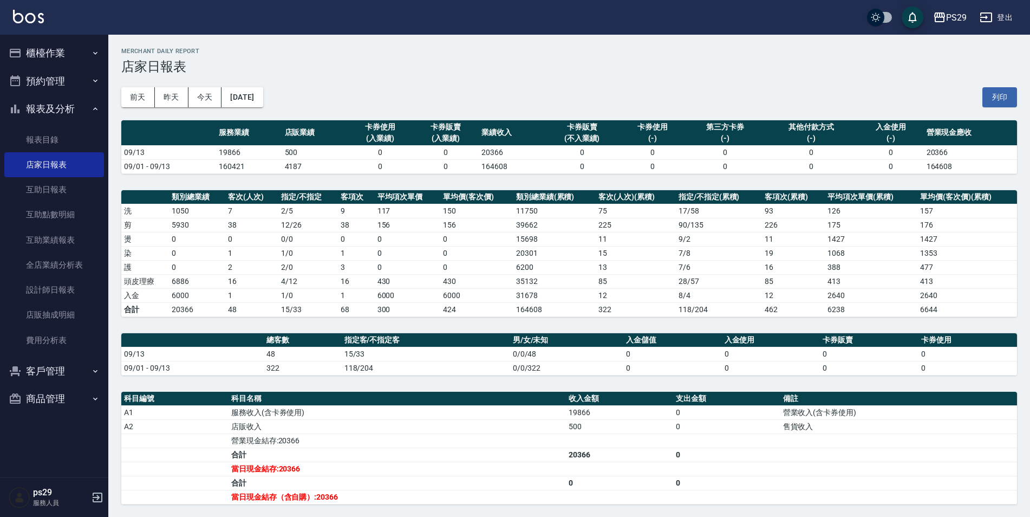
scroll to position [54, 0]
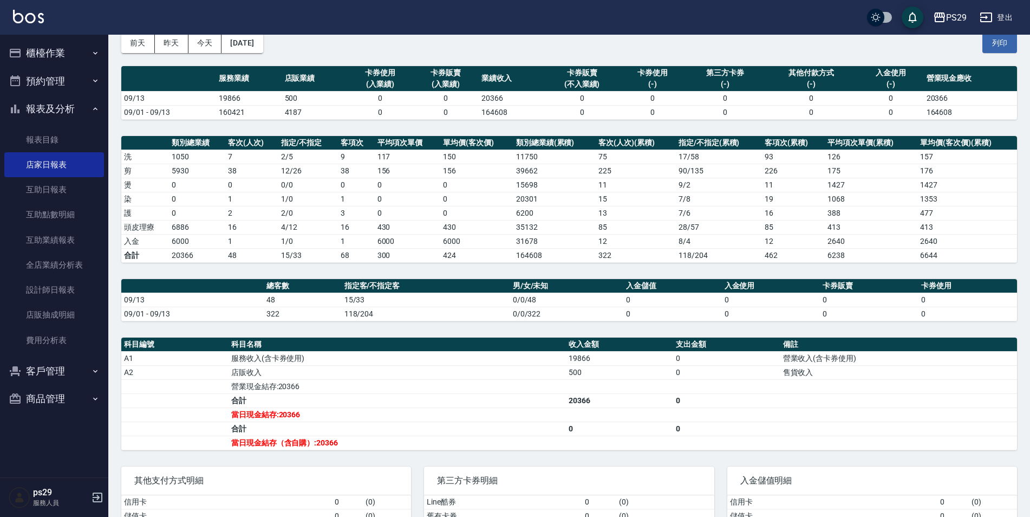
click at [80, 58] on button "櫃檯作業" at bounding box center [54, 53] width 100 height 28
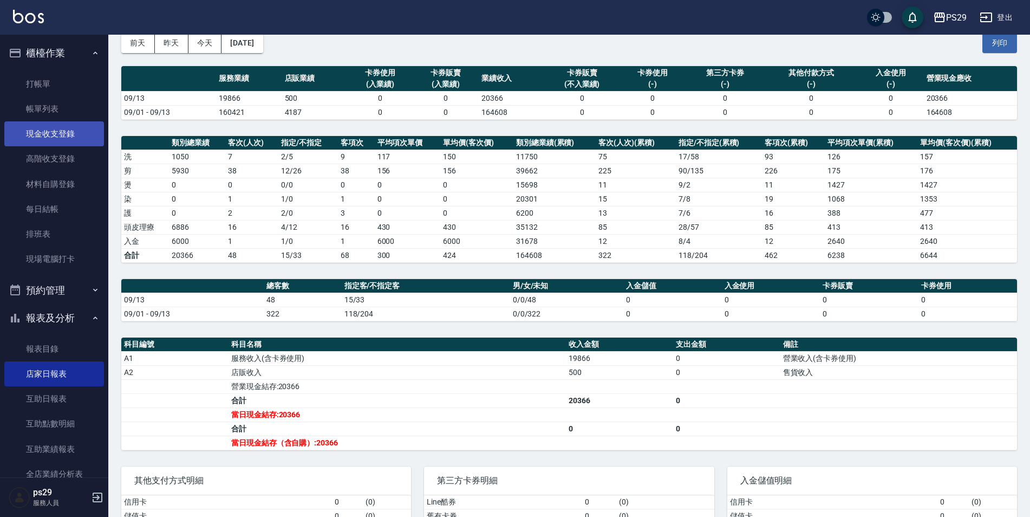
click at [64, 130] on link "現金收支登錄" at bounding box center [54, 133] width 100 height 25
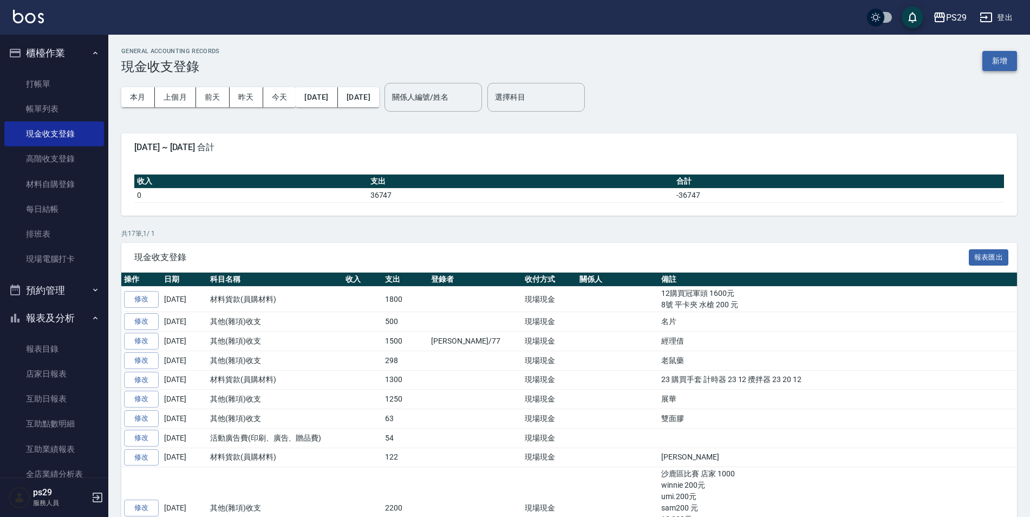
click at [990, 60] on button "新增" at bounding box center [1000, 61] width 35 height 20
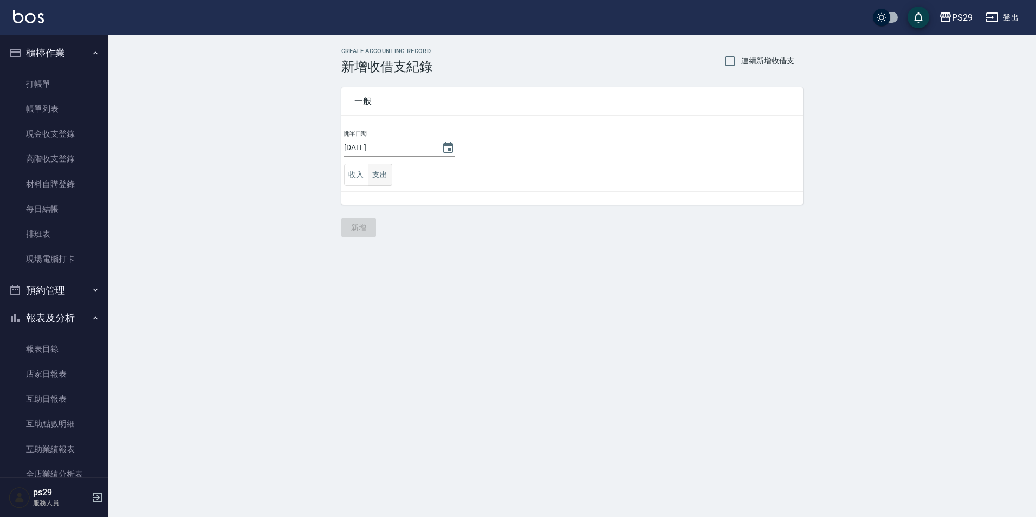
click at [379, 181] on button "支出" at bounding box center [380, 175] width 24 height 22
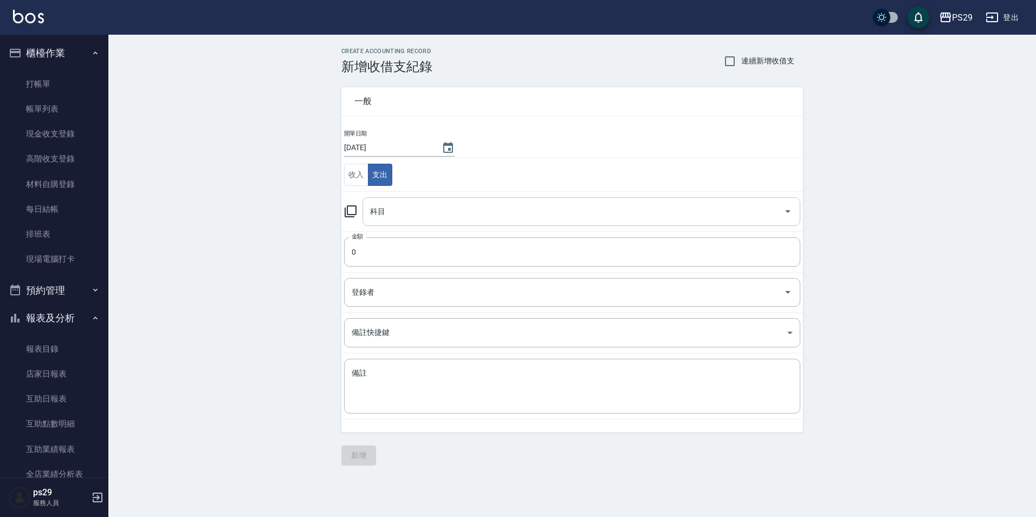
click at [397, 212] on input "科目" at bounding box center [573, 211] width 412 height 19
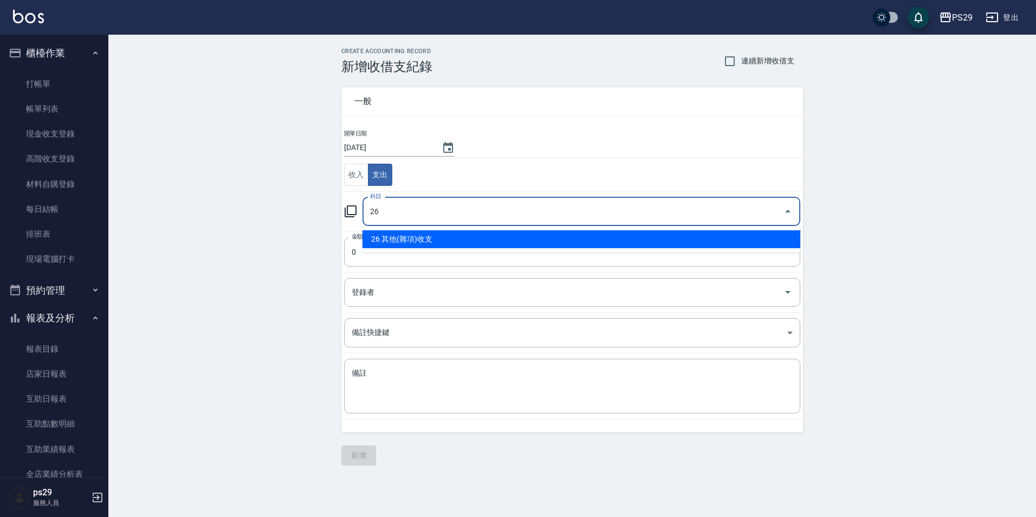
click at [398, 240] on li "26 其他(雜項)收支" at bounding box center [581, 239] width 438 height 18
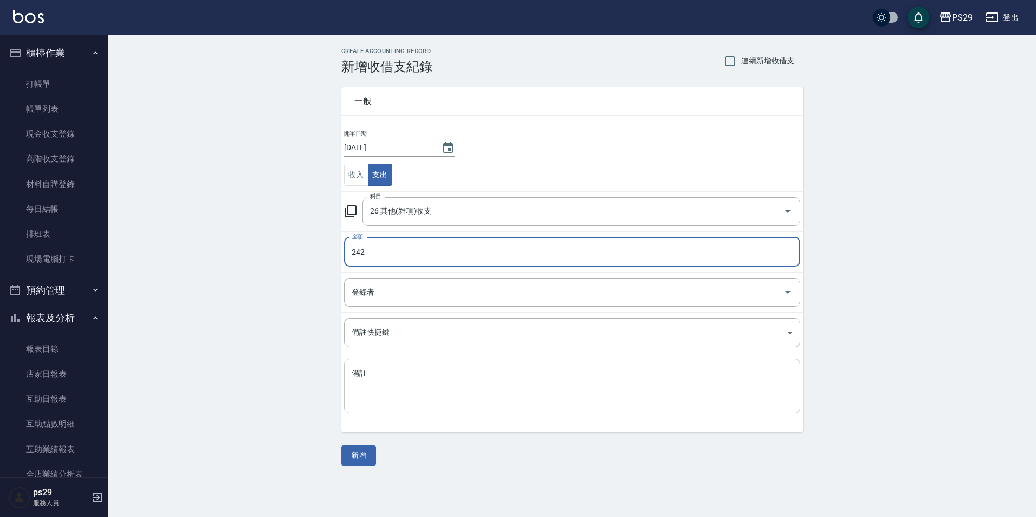
click at [381, 399] on textarea "備註" at bounding box center [572, 386] width 441 height 37
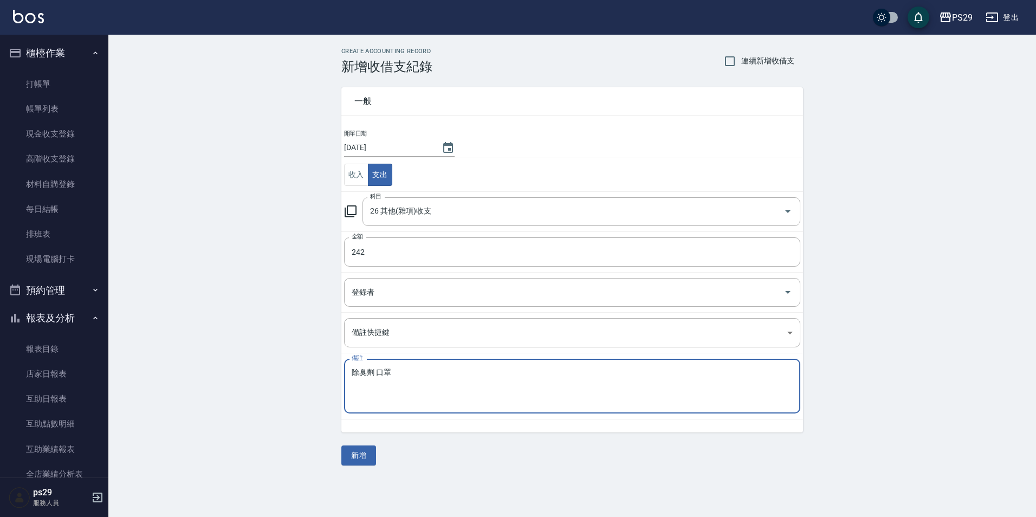
drag, startPoint x: 250, startPoint y: 303, endPoint x: 247, endPoint y: 324, distance: 21.8
click at [250, 303] on div "CREATE ACCOUNTING RECORD 新增收借支紀錄 連續新增收借支 一般 開單日期 [DATE] 收入 支出 科目 26 其他(雜項)收支 科目…" at bounding box center [571, 257] width 927 height 444
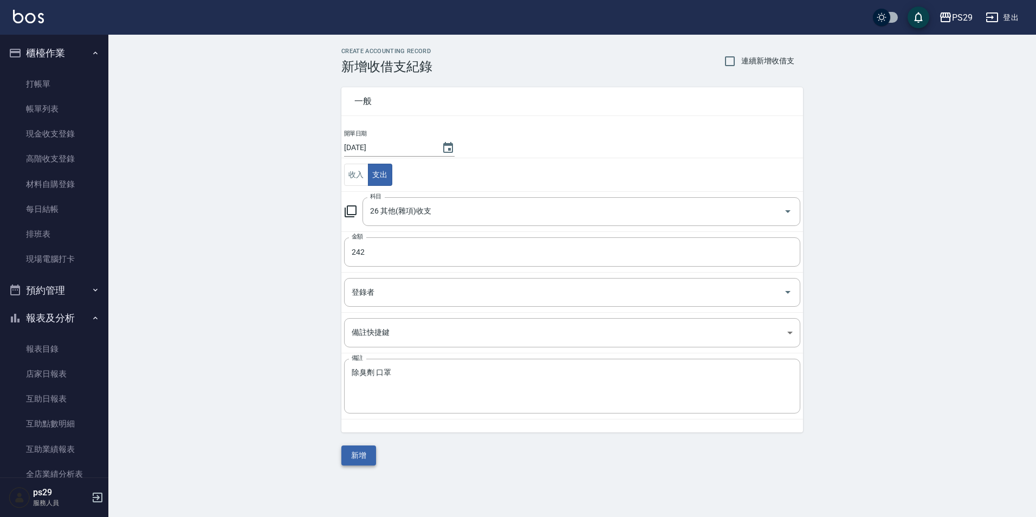
click at [352, 452] on button "新增" at bounding box center [358, 455] width 35 height 20
